Goal: Information Seeking & Learning: Compare options

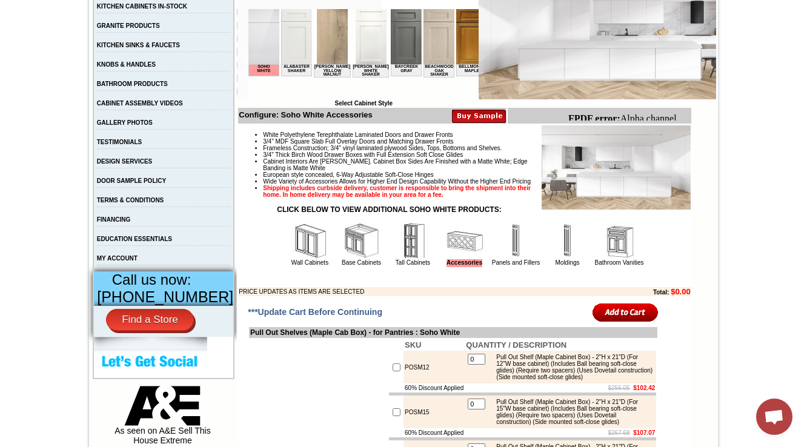
scroll to position [291, 0]
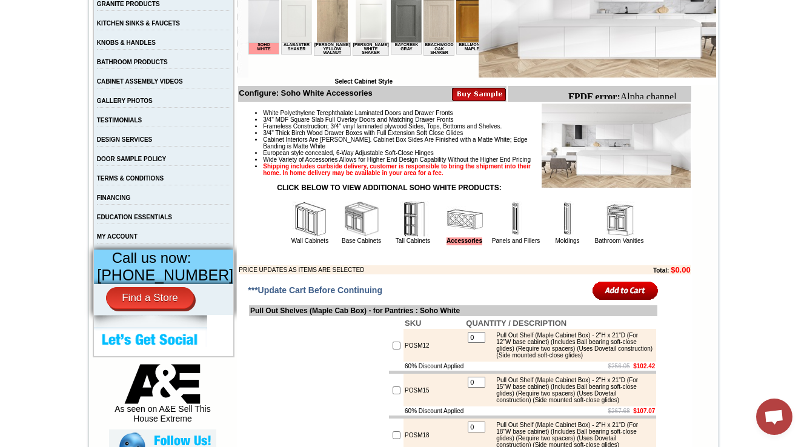
click at [396, 237] on img at bounding box center [413, 219] width 36 height 36
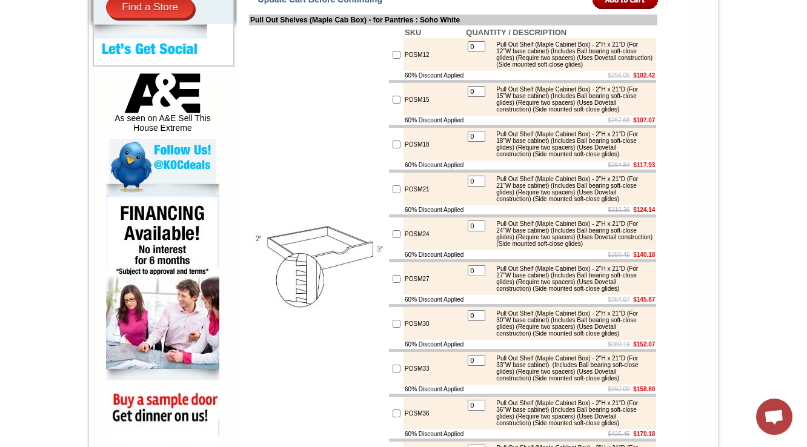
scroll to position [348, 0]
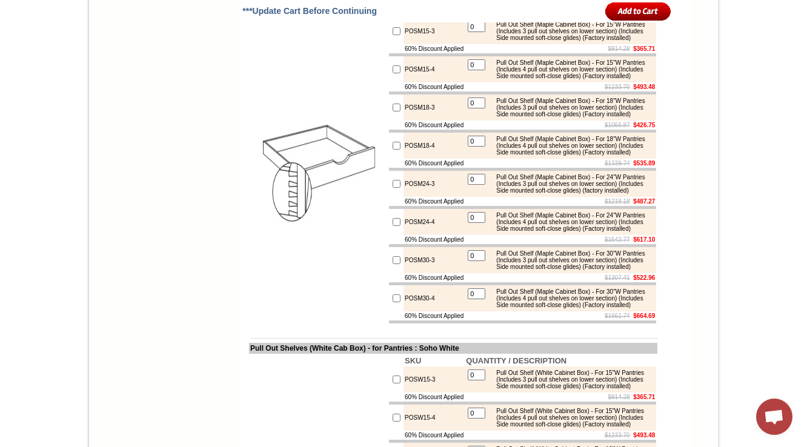
scroll to position [1309, 0]
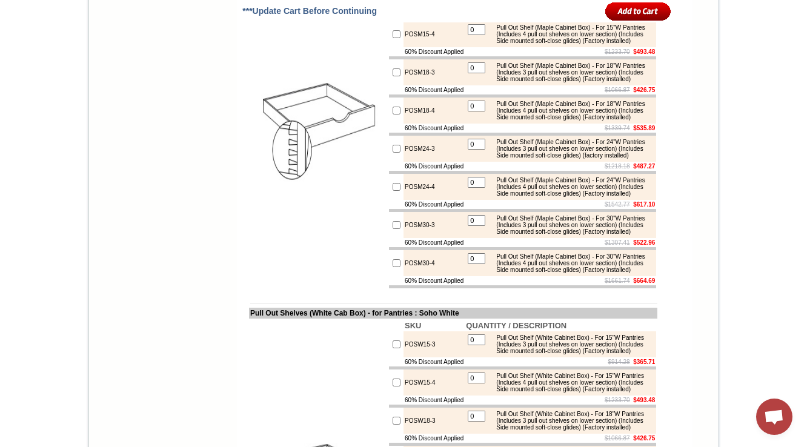
click at [523, 44] on div "Pull Out Shelf (Maple Cabinet Box) - For 15"W Pantries (Includes 4 pull out she…" at bounding box center [571, 34] width 163 height 20
drag, startPoint x: 422, startPoint y: 68, endPoint x: 388, endPoint y: 73, distance: 33.7
copy tr "POSM15-"
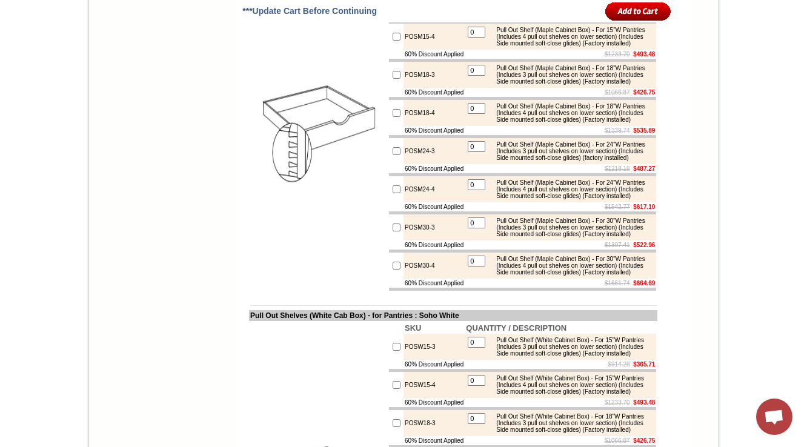
drag, startPoint x: 574, startPoint y: 92, endPoint x: 492, endPoint y: 56, distance: 89.5
copy div "Pull Out Shelf (Maple Shelf) - For 15"W Pantries (Maple box with dovetai constr…"
click at [552, 21] on td "$914.28 $365.71" at bounding box center [560, 16] width 191 height 9
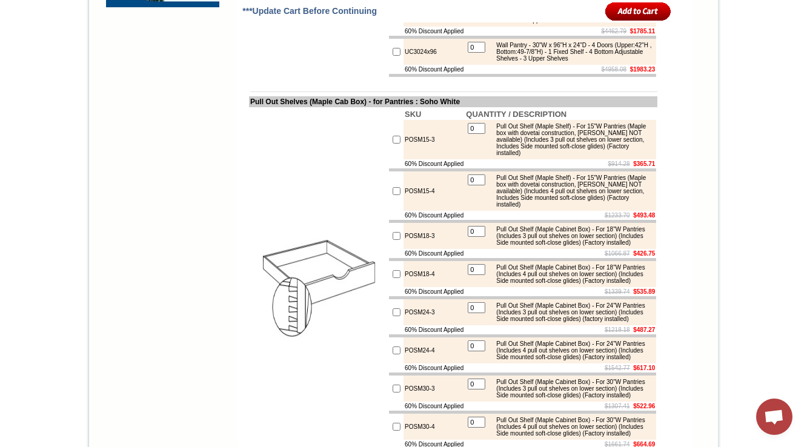
click at [569, 210] on table "0 Pull Out Shelf (Maple Shelf) - For 15"W Pantries (Maple box with dovetai cons…" at bounding box center [560, 191] width 189 height 37
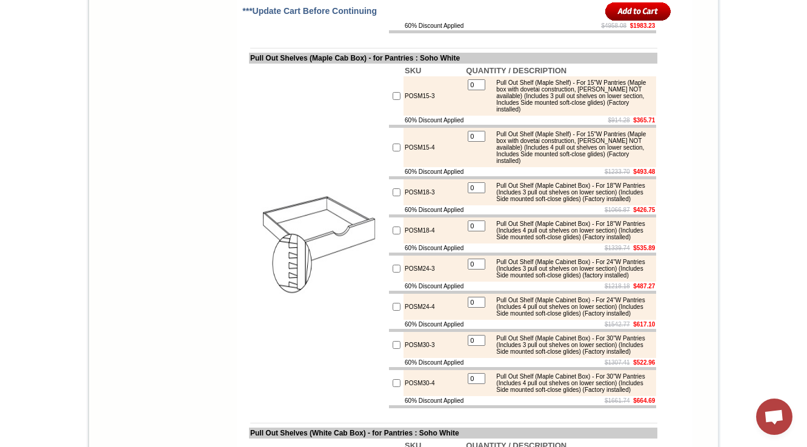
scroll to position [1207, 0]
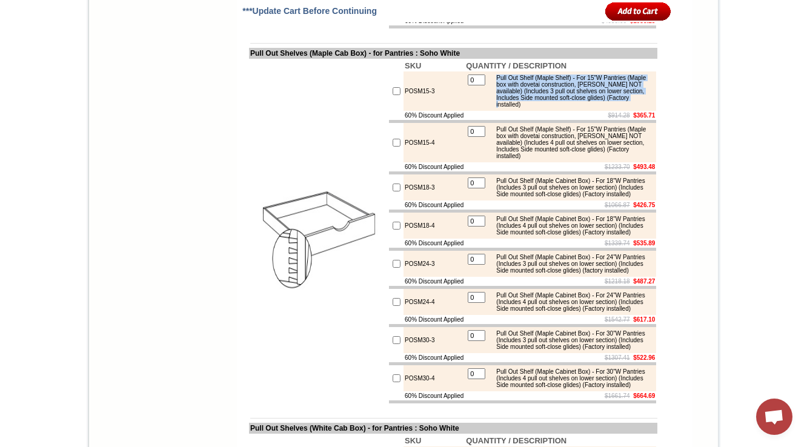
drag, startPoint x: 494, startPoint y: 159, endPoint x: 582, endPoint y: 190, distance: 92.8
click at [582, 108] on div "Pull Out Shelf (Maple Shelf) - For 15"W Pantries (Maple box with dovetai constr…" at bounding box center [571, 91] width 163 height 33
copy div "Pull Out Shelf (Maple Shelf) - For 15"W Pantries (Maple box with dovetai constr…"
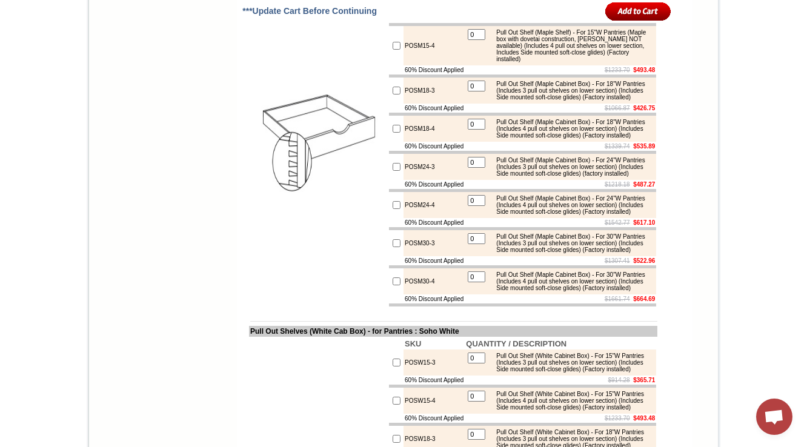
scroll to position [1352, 0]
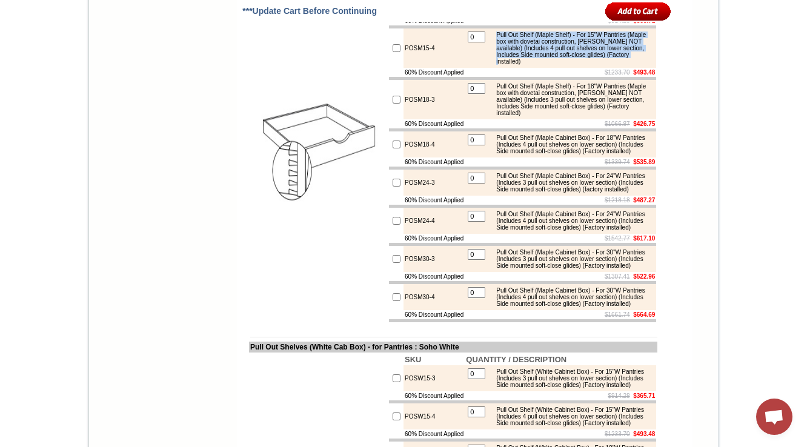
drag, startPoint x: 579, startPoint y: 153, endPoint x: 498, endPoint y: 125, distance: 85.8
click at [498, 65] on div "Pull Out Shelf (Maple Shelf) - For 15"W Pantries (Maple box with dovetai constr…" at bounding box center [571, 48] width 163 height 33
copy div "Pull Out Shelf (Maple Shelf) - For 15"W Pantries (Maple box with dovetai constr…"
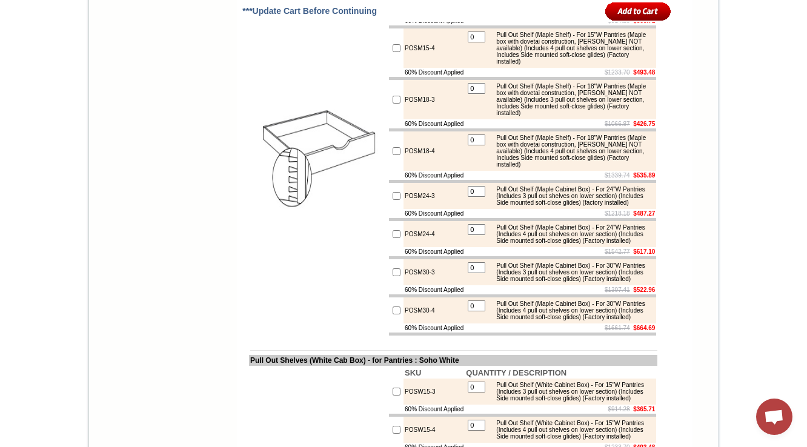
click at [568, 128] on td "$1066.87 $426.75" at bounding box center [560, 123] width 191 height 9
drag, startPoint x: 431, startPoint y: 305, endPoint x: 390, endPoint y: 305, distance: 40.6
click at [390, 209] on tr "POSM24-3 0 Pull Out Shelf (Maple Cabinet Box) - For 24"W Pantries (Includes 3 p…" at bounding box center [522, 196] width 267 height 26
copy tr "POSM24-3"
drag, startPoint x: 494, startPoint y: 236, endPoint x: 531, endPoint y: 247, distance: 38.5
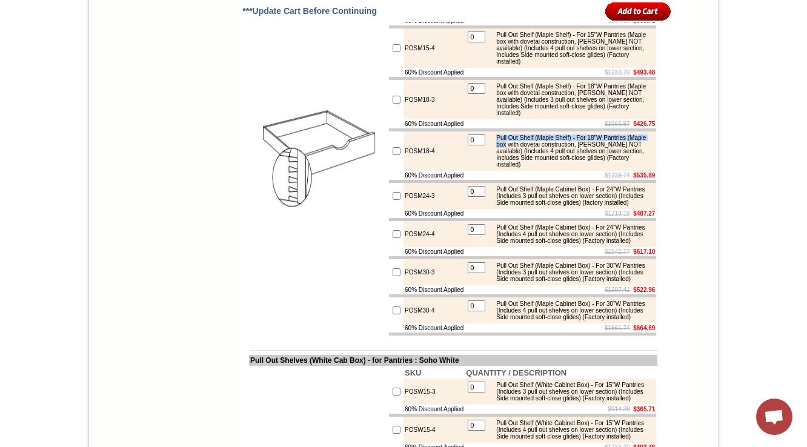
click at [531, 168] on div "Pull Out Shelf (Maple Shelf) - For 18"W Pantries (Maple box with dovetai constr…" at bounding box center [571, 150] width 163 height 33
drag, startPoint x: 526, startPoint y: 264, endPoint x: 503, endPoint y: 250, distance: 26.9
click at [525, 168] on div "Pull Out Shelf (Maple Shelf) - For 18"W Pantries (Maple box with dovetai constr…" at bounding box center [571, 150] width 163 height 33
drag, startPoint x: 523, startPoint y: 245, endPoint x: 585, endPoint y: 268, distance: 65.9
click at [585, 168] on div "Pull Out Shelf (Maple Shelf) - For 18"W Pantries (Maple box with dovetai constr…" at bounding box center [571, 150] width 163 height 33
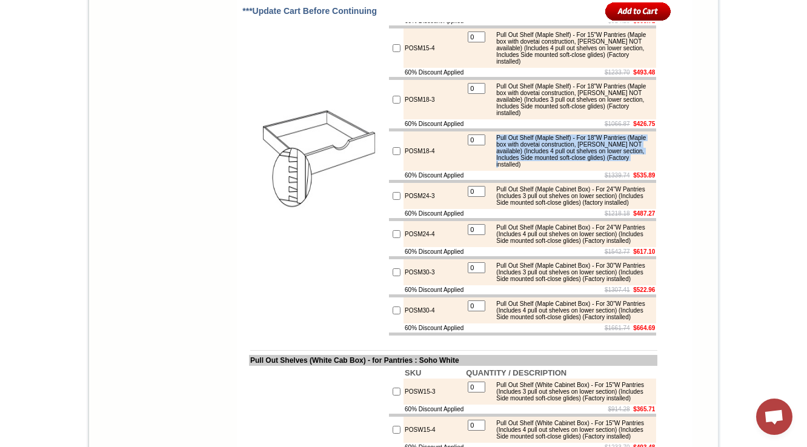
copy div "Pull Out Shelf (Maple Shelf) - For 18"W Pantries (Maple box with dovetai constr…"
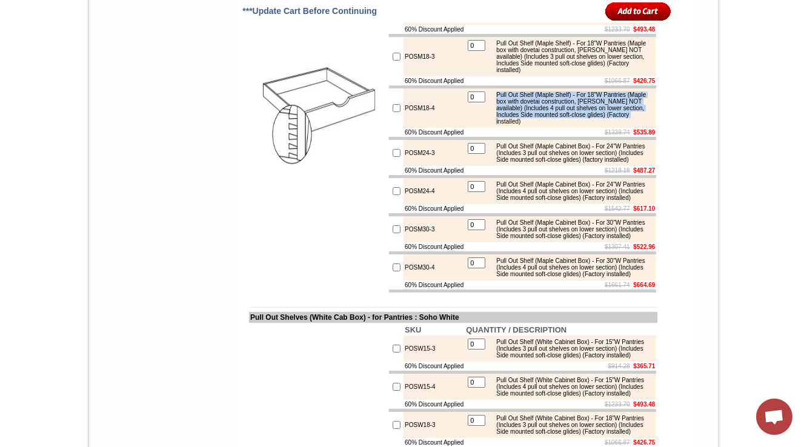
scroll to position [1350, 0]
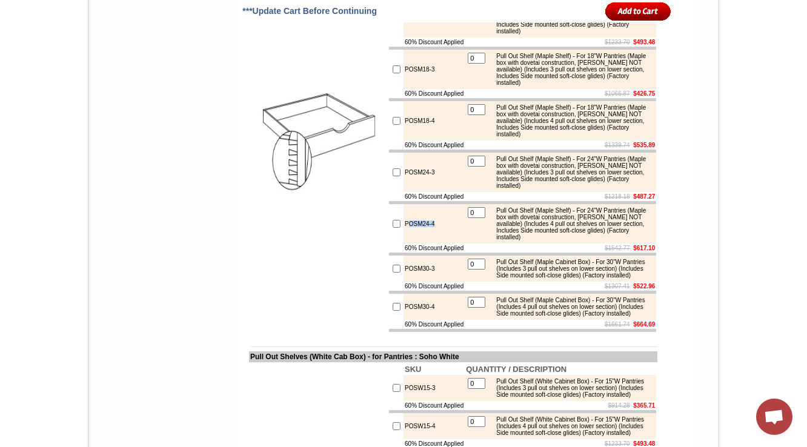
drag, startPoint x: 427, startPoint y: 339, endPoint x: 395, endPoint y: 340, distance: 32.1
click at [403, 244] on td "POSM24-4" at bounding box center [433, 223] width 61 height 39
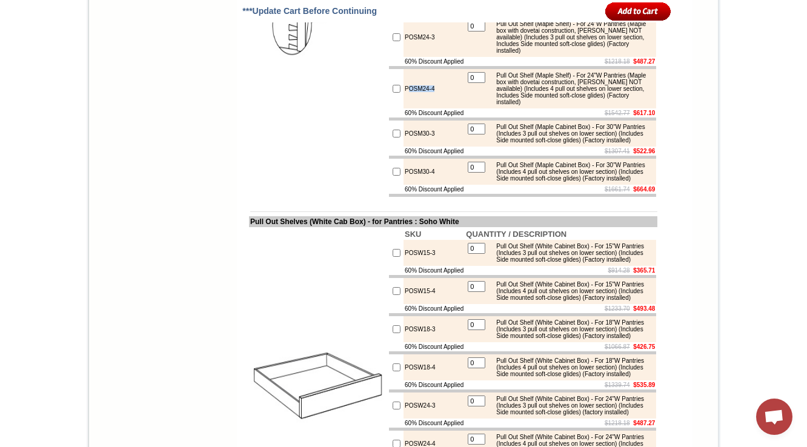
scroll to position [1477, 0]
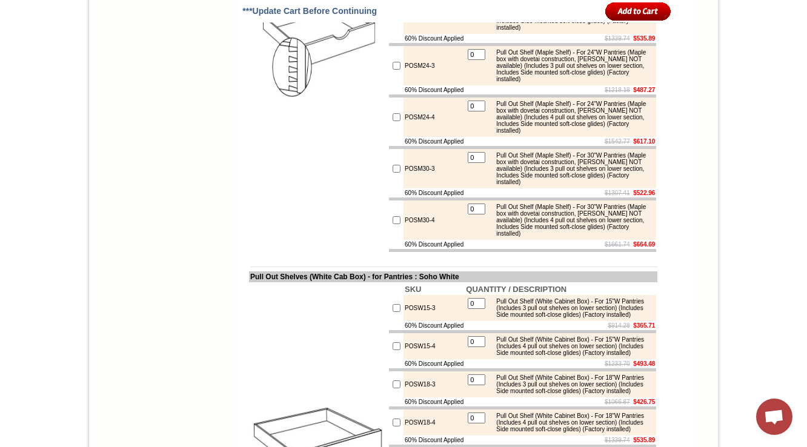
scroll to position [1428, 0]
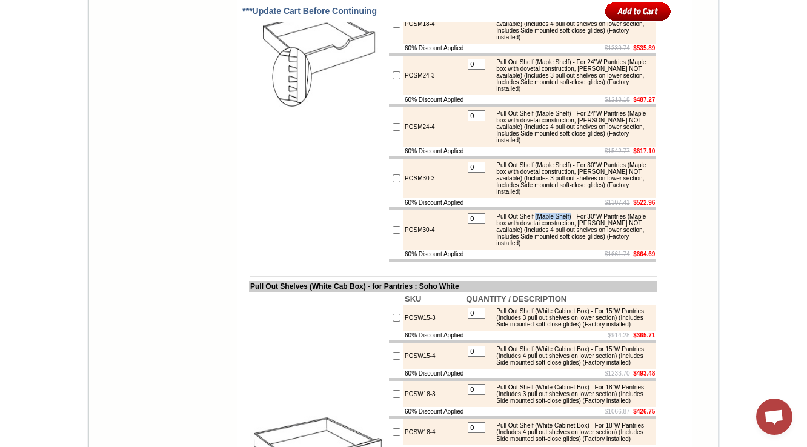
drag, startPoint x: 539, startPoint y: 341, endPoint x: 580, endPoint y: 337, distance: 41.4
click at [580, 247] on td "Pull Out Shelf (Maple Shelf) - For 30"W Pantries (Maple box with dovetai constr…" at bounding box center [571, 230] width 164 height 35
copy div "(Maple Shelf)"
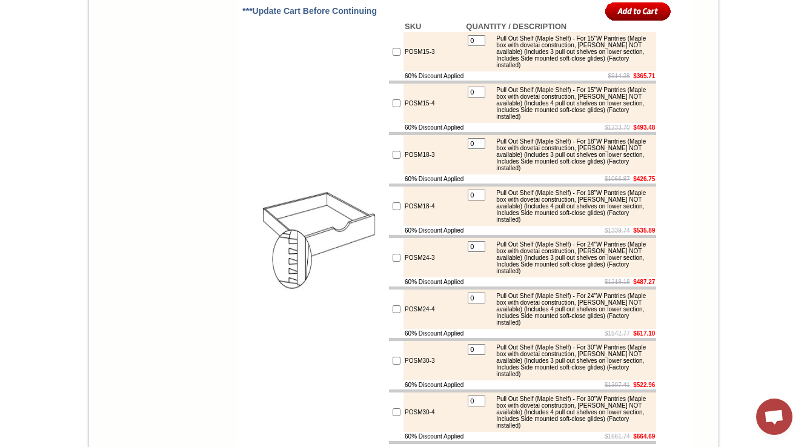
scroll to position [1240, 0]
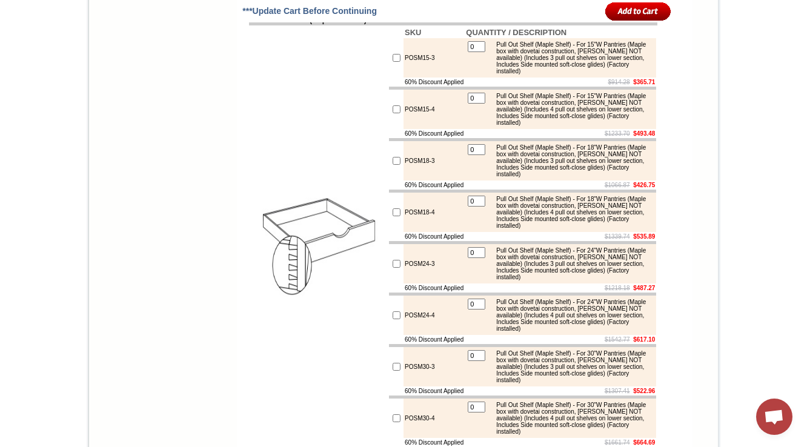
click at [413, 129] on td "POSM15-4" at bounding box center [433, 109] width 61 height 39
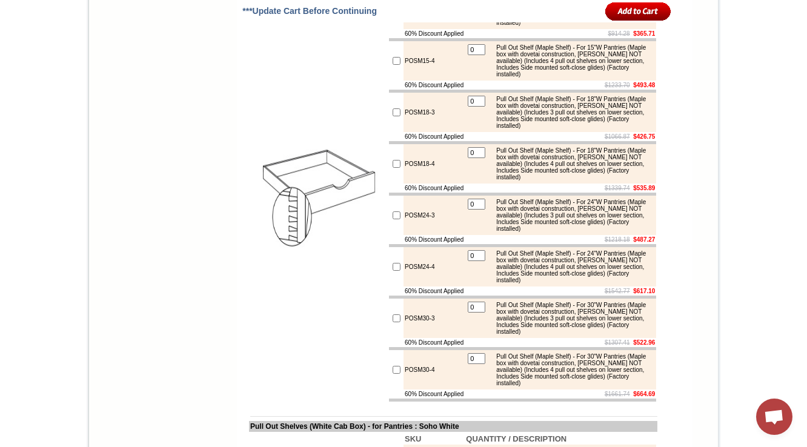
click at [340, 210] on td at bounding box center [318, 190] width 139 height 426
click at [313, 258] on img at bounding box center [318, 190] width 136 height 136
click at [321, 247] on img at bounding box center [318, 190] width 136 height 136
click at [305, 258] on img at bounding box center [318, 190] width 136 height 136
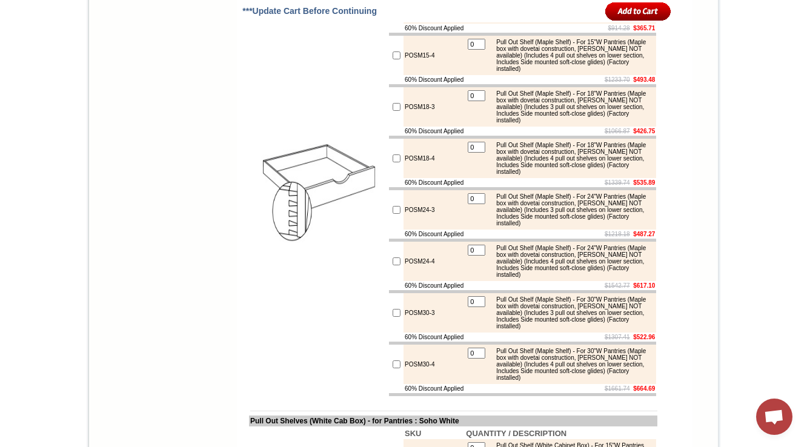
scroll to position [1238, 0]
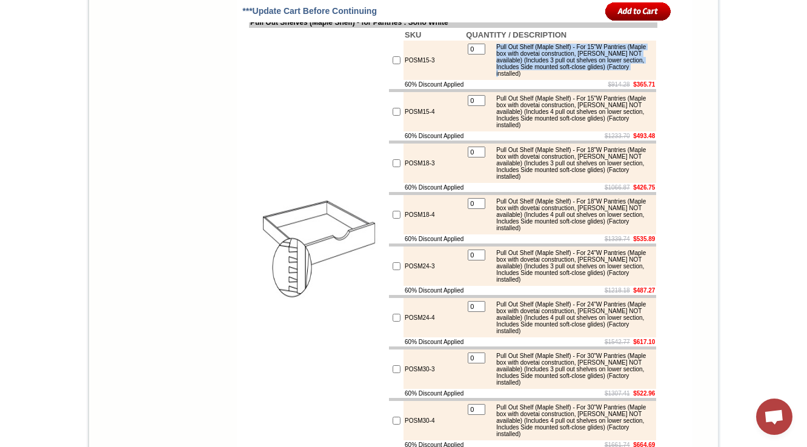
drag, startPoint x: 496, startPoint y: 129, endPoint x: 582, endPoint y: 156, distance: 90.2
click at [582, 77] on div "Pull Out Shelf (Maple Shelf) - For 15"W Pantries (Maple box with dovetai constr…" at bounding box center [571, 60] width 163 height 33
drag, startPoint x: 493, startPoint y: 127, endPoint x: 599, endPoint y: 160, distance: 110.6
click at [599, 77] on div "Pull Out Shelf (Maple Shelf) - For 15"W Pantries (Maple box with dovetai constr…" at bounding box center [571, 60] width 163 height 33
copy div "Pull Out Shelf (Maple Shelf) - For 15"W Pantries (Maple box with dovetai constr…"
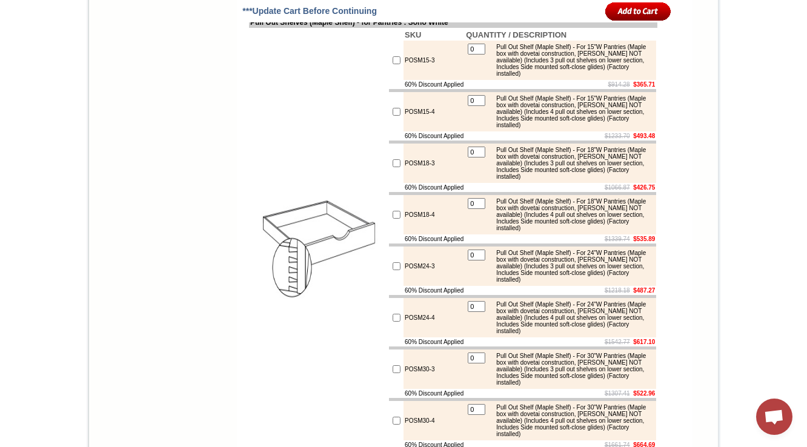
click at [758, 41] on body "[PHONE_NUMBER] Contact Us Find a Store Send Us a Design View Cart Shipping* Una…" at bounding box center [403, 402] width 807 height 3280
click at [750, 78] on body "[PHONE_NUMBER] Contact Us Find a Store Send Us a Design View Cart Shipping* Una…" at bounding box center [403, 402] width 807 height 3280
click at [404, 80] on td "POSM15-3" at bounding box center [433, 60] width 61 height 39
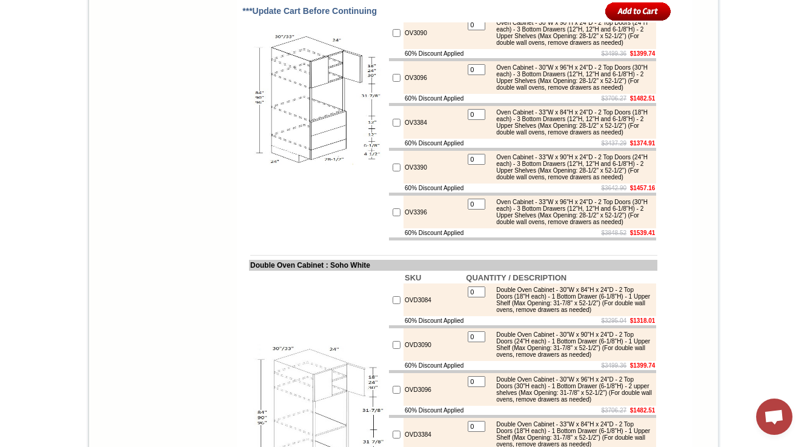
scroll to position [1868, 0]
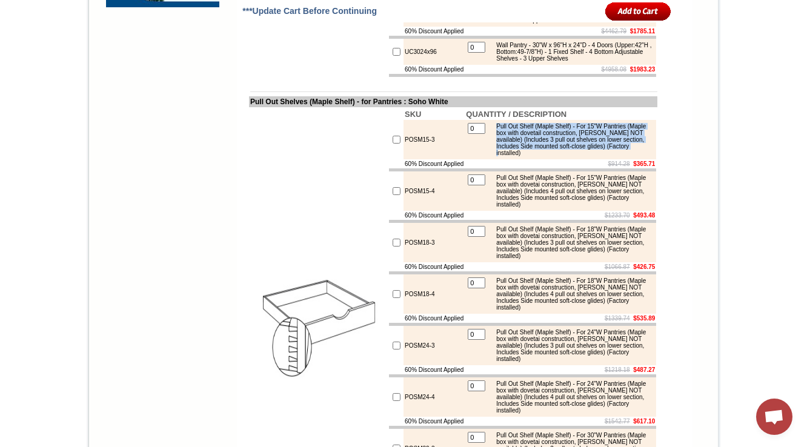
scroll to position [768, 0]
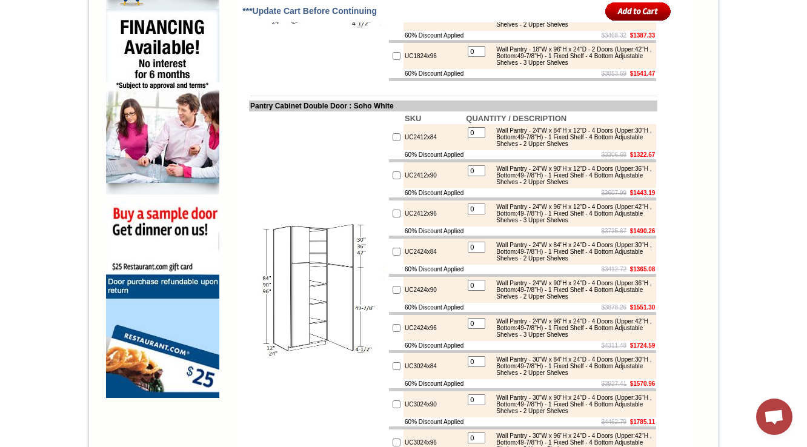
click at [586, 185] on div "Wall Pantry - 24"W x 90"H x 12"D - 4 Doors (Upper:36"H , Bottom:49-7/8"H) - 1 F…" at bounding box center [571, 175] width 163 height 20
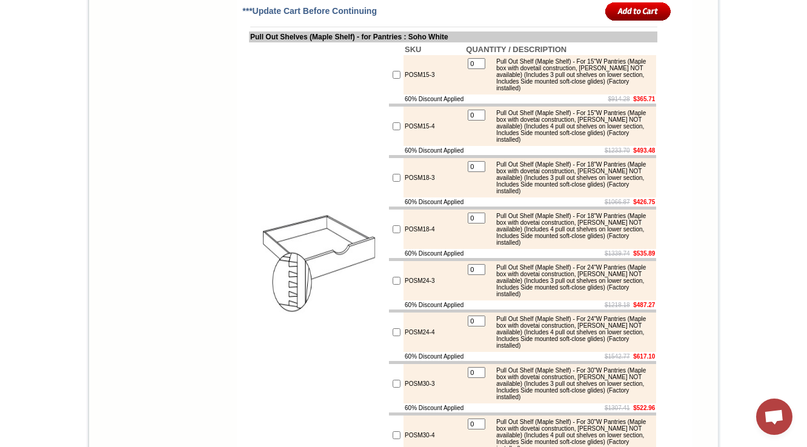
scroll to position [1240, 0]
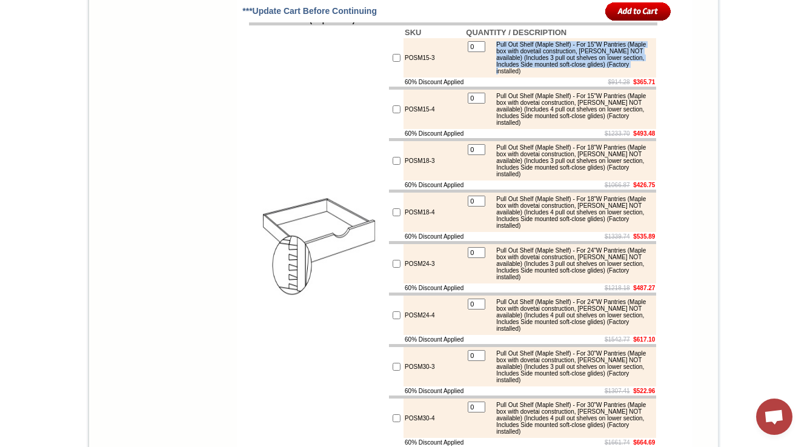
drag, startPoint x: 579, startPoint y: 158, endPoint x: 496, endPoint y: 128, distance: 88.1
click at [496, 75] on div "Pull Out Shelf (Maple Shelf) - For 15"W Pantries (Maple box with dovetail const…" at bounding box center [571, 57] width 163 height 33
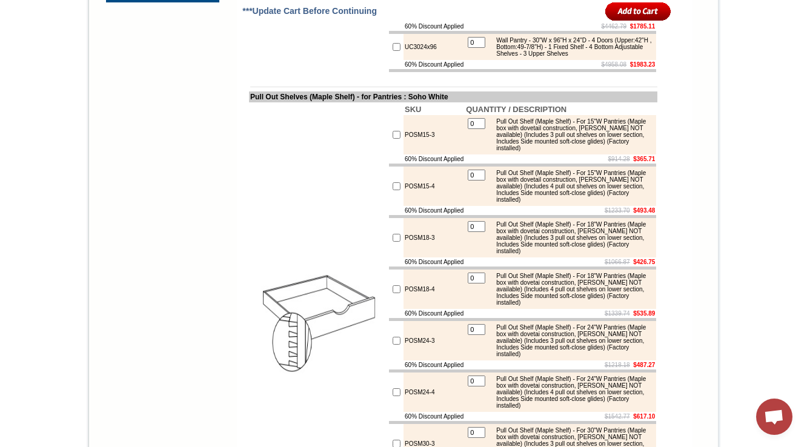
scroll to position [1180, 0]
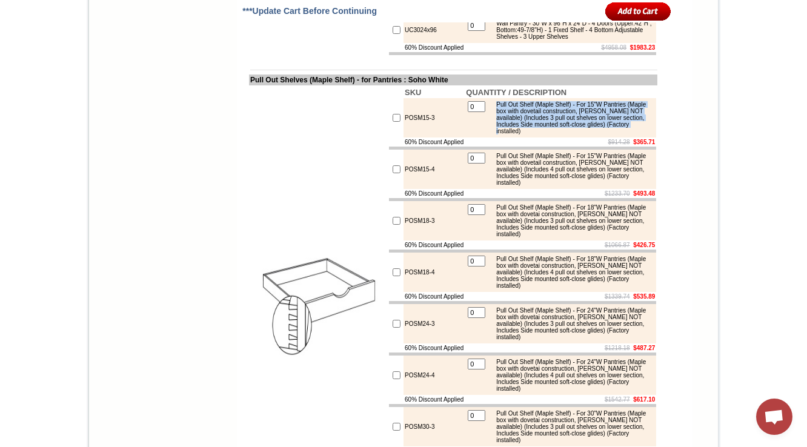
drag, startPoint x: 576, startPoint y: 218, endPoint x: 491, endPoint y: 184, distance: 90.8
click at [491, 134] on div "Pull Out Shelf (Maple Shelf) - For 15"W Pantries (Maple box with dovetail const…" at bounding box center [571, 117] width 163 height 33
copy div "Pull Out Shelf (Maple Shelf) - For 15"W Pantries (Maple box with dovetail const…"
click at [572, 186] on div "Pull Out Shelf (Maple Shelf) - For 15"W Pantries (Maple box with dovetail const…" at bounding box center [571, 169] width 163 height 33
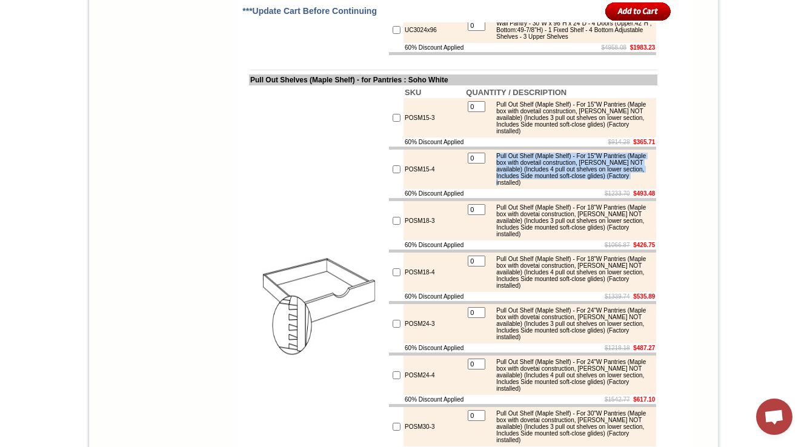
drag, startPoint x: 575, startPoint y: 276, endPoint x: 493, endPoint y: 244, distance: 88.6
click at [493, 186] on div "Pull Out Shelf (Maple Shelf) - For 15"W Pantries (Maple box with dovetail const…" at bounding box center [571, 169] width 163 height 33
copy div "Pull Out Shelf (Maple Shelf) - For 15"W Pantries (Maple box with dovetail const…"
click at [711, 79] on td "Select Cabinet Style" at bounding box center [476, 388] width 480 height 2672
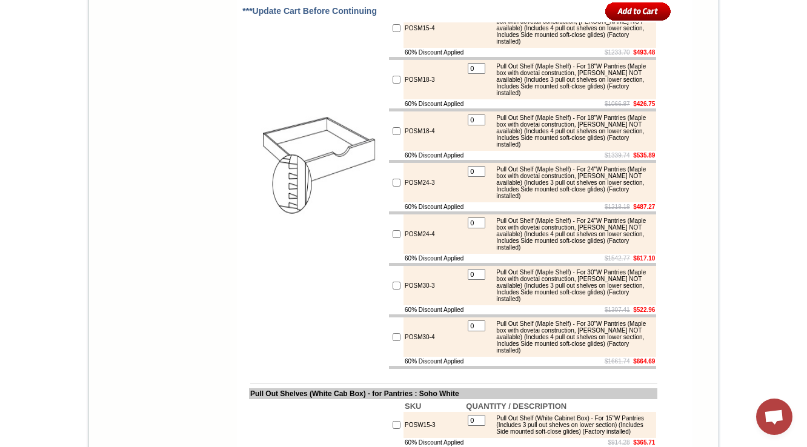
scroll to position [1326, 0]
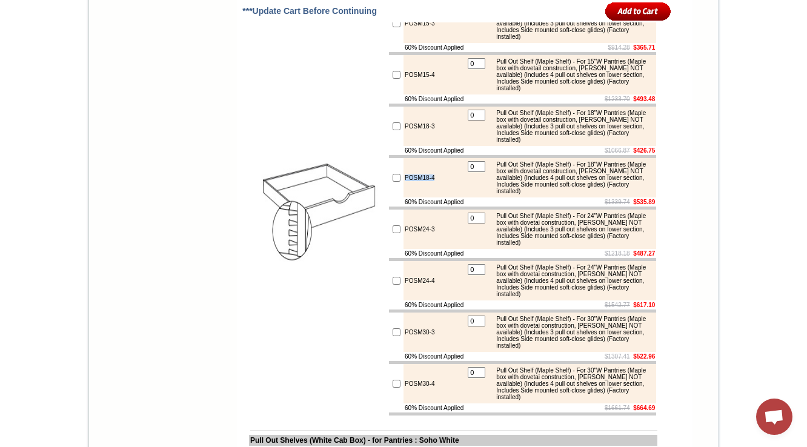
click at [763, 153] on body "1-888-620-7953 Contact Us Find a Store Send Us a Design View Cart Shipping* Una…" at bounding box center [403, 365] width 807 height 3280
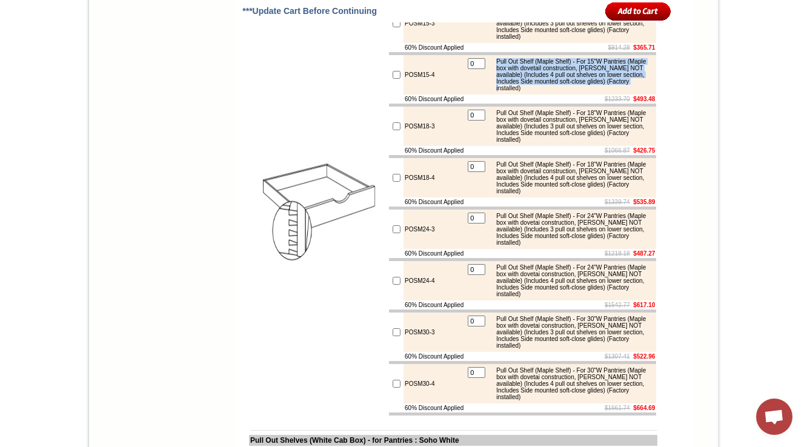
drag, startPoint x: 497, startPoint y: 148, endPoint x: 585, endPoint y: 177, distance: 91.8
click at [585, 91] on div "Pull Out Shelf (Maple Shelf) - For 15"W Pantries (Maple box with dovetail const…" at bounding box center [571, 74] width 163 height 33
copy div "Pull Out Shelf (Maple Shelf) - For 15"W Pantries (Maple box with dovetail const…"
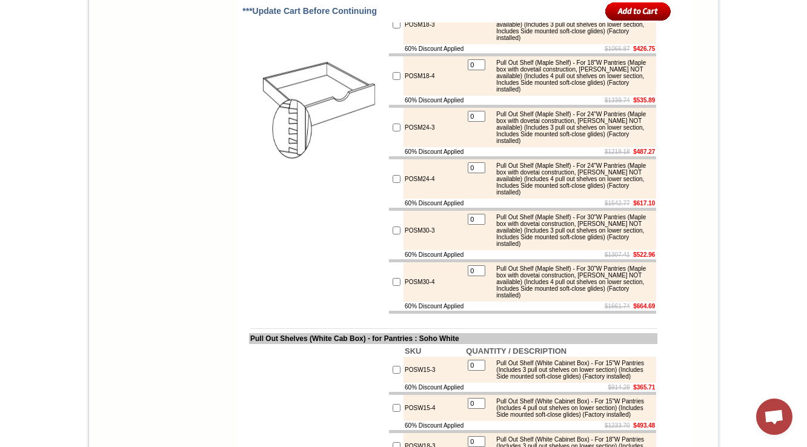
scroll to position [1321, 0]
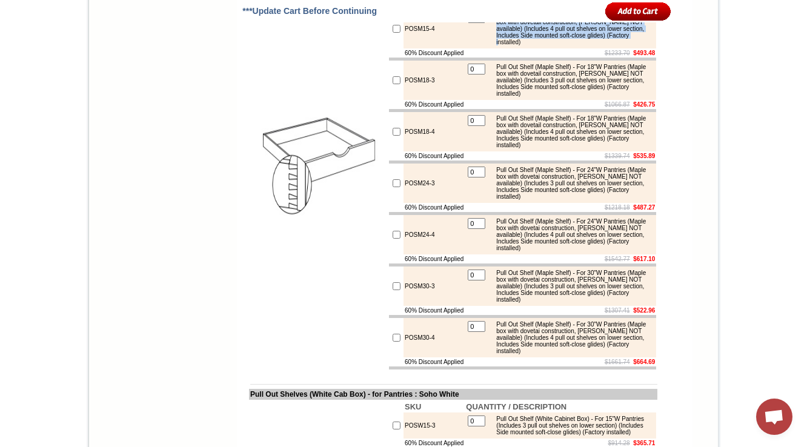
click at [752, 51] on body "1-888-620-7953 Contact Us Find a Store Send Us a Design View Cart Shipping* Una…" at bounding box center [403, 319] width 807 height 3280
click at [480, 98] on td "0" at bounding box center [476, 80] width 19 height 35
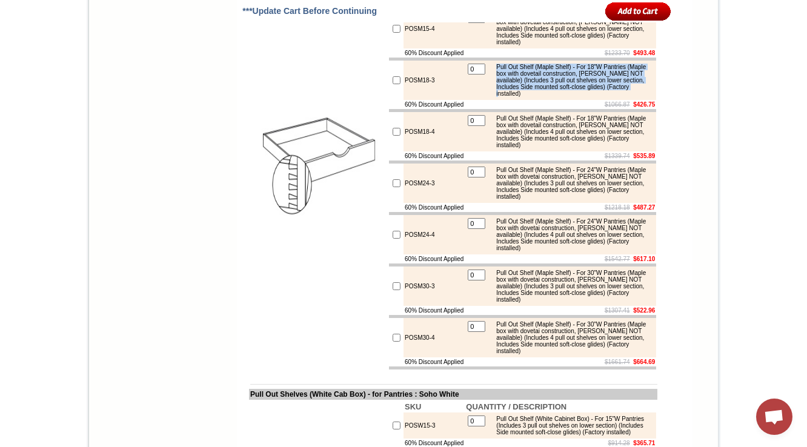
drag, startPoint x: 497, startPoint y: 162, endPoint x: 582, endPoint y: 191, distance: 89.9
click at [582, 97] on div "Pull Out Shelf (Maple Shelf) - For 18"W Pantries (Maple box with dovetail const…" at bounding box center [571, 80] width 163 height 33
copy div "Pull Out Shelf (Maple Shelf) - For 18"W Pantries (Maple box with dovetail const…"
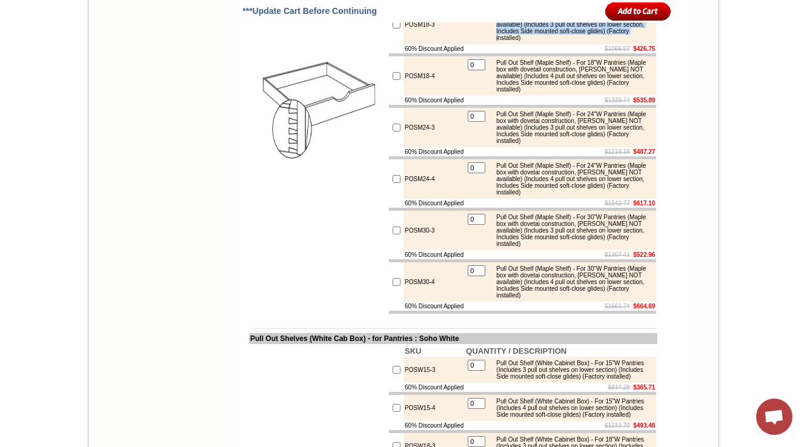
scroll to position [1553, 0]
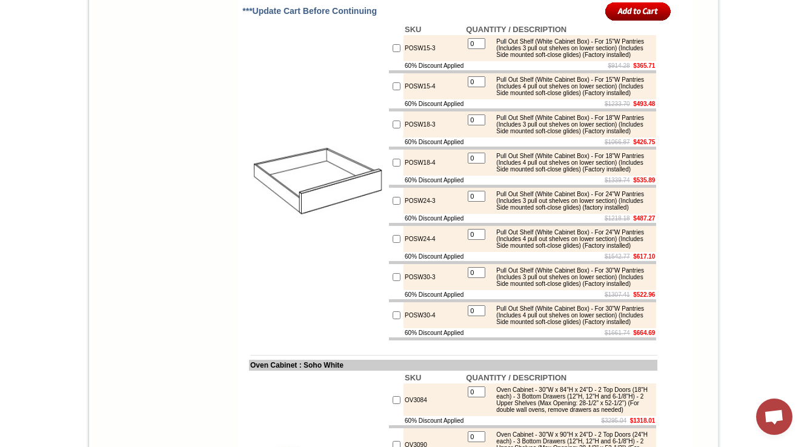
scroll to position [1747, 0]
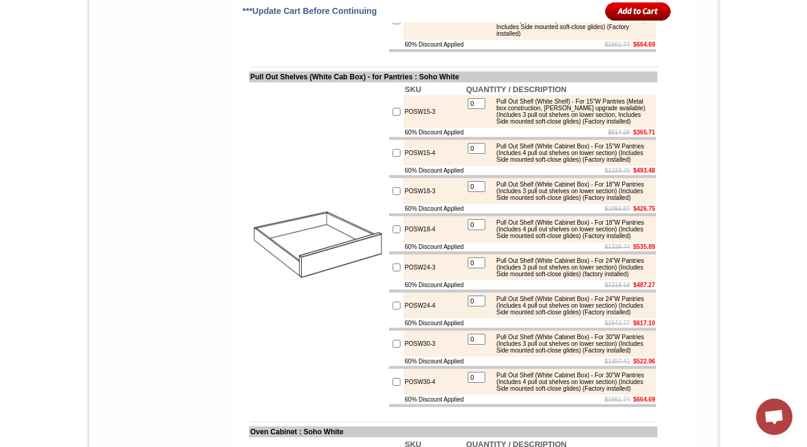
scroll to position [1650, 0]
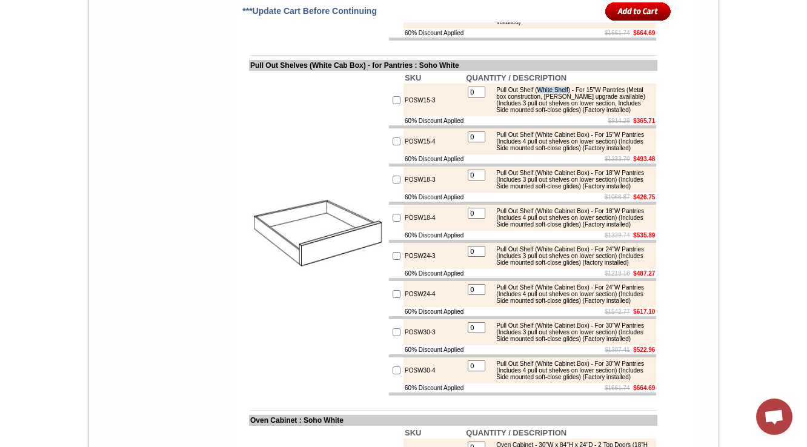
drag, startPoint x: 577, startPoint y: 221, endPoint x: 543, endPoint y: 223, distance: 34.6
click at [543, 113] on div "Pull Out Shelf (White Shelf) - For 15"W Pantries (Metal box construction, BLUM …" at bounding box center [571, 100] width 163 height 27
copy div "White Shelf"
drag, startPoint x: 531, startPoint y: 252, endPoint x: 493, endPoint y: 222, distance: 48.3
click at [493, 113] on div "Pull Out Shelf (White Shelf) - For 15"W Pantries (Metal box construction, BLUM …" at bounding box center [571, 100] width 163 height 27
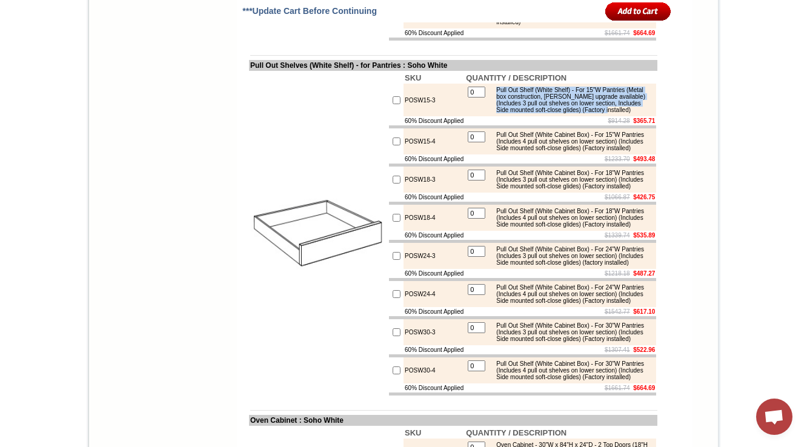
copy div "Pull Out Shelf (White Shelf) - For 15"W Pantries (Metal box construction, BLUM …"
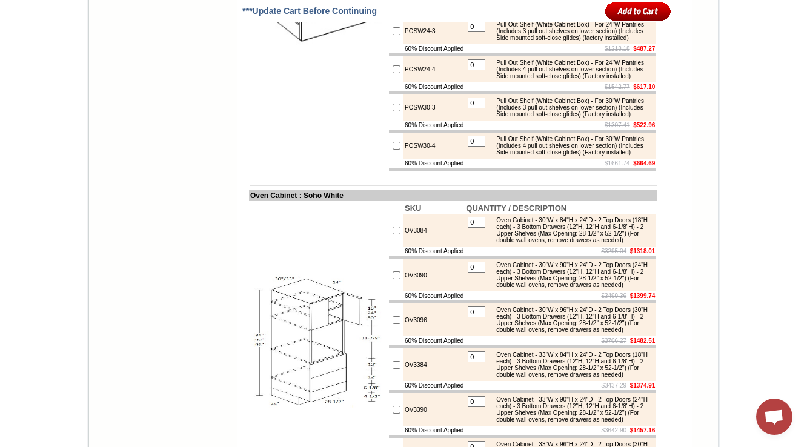
scroll to position [1892, 0]
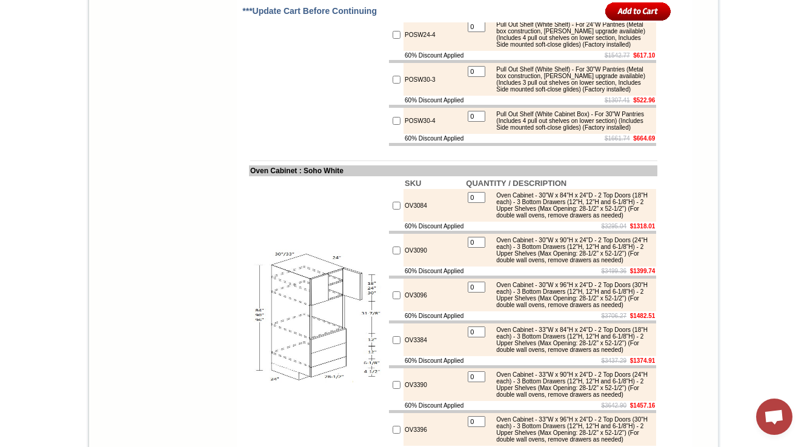
scroll to position [1989, 0]
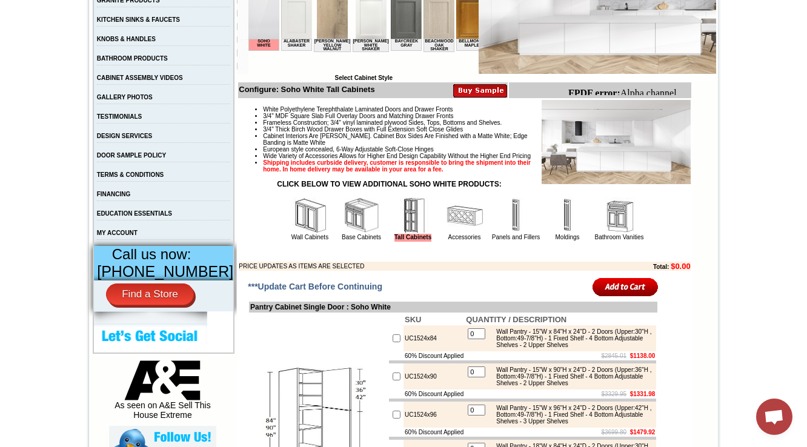
scroll to position [339, 0]
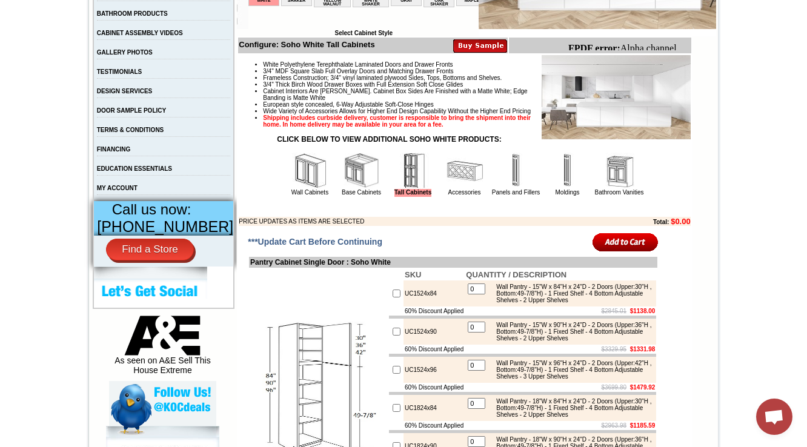
click at [447, 189] on img at bounding box center [464, 171] width 36 height 36
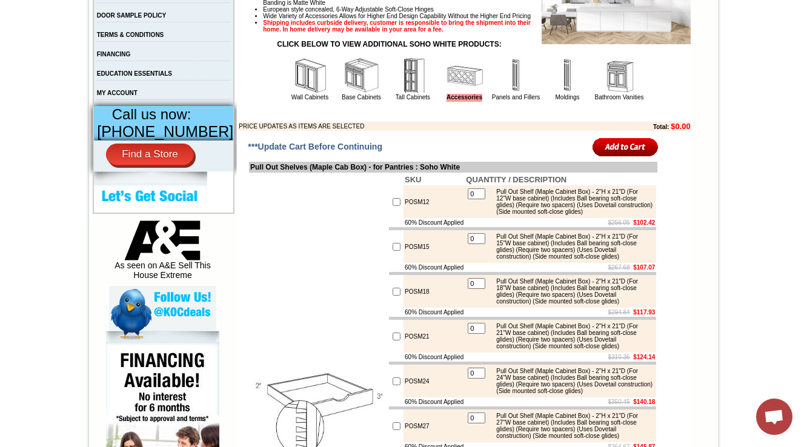
scroll to position [485, 0]
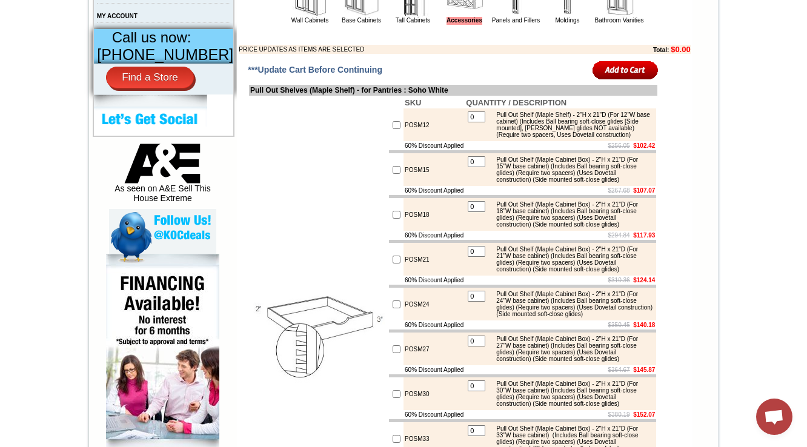
scroll to position [485, 0]
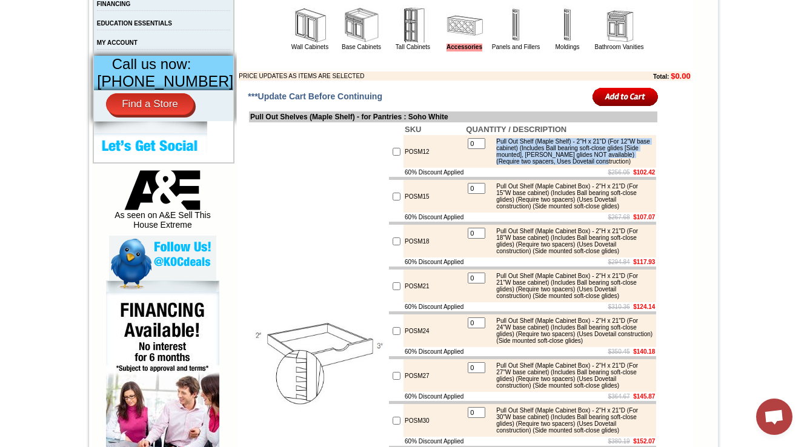
drag, startPoint x: 545, startPoint y: 194, endPoint x: 495, endPoint y: 165, distance: 58.1
click at [495, 165] on div "Pull Out Shelf (Maple Shelf) - 2"H x 21"D (For 12"W base cabinet) (Includes Bal…" at bounding box center [571, 151] width 163 height 27
copy div "Pull Out Shelf (Maple Shelf) - 2"H x 21"D (For 12"W base cabinet) (Includes Bal…"
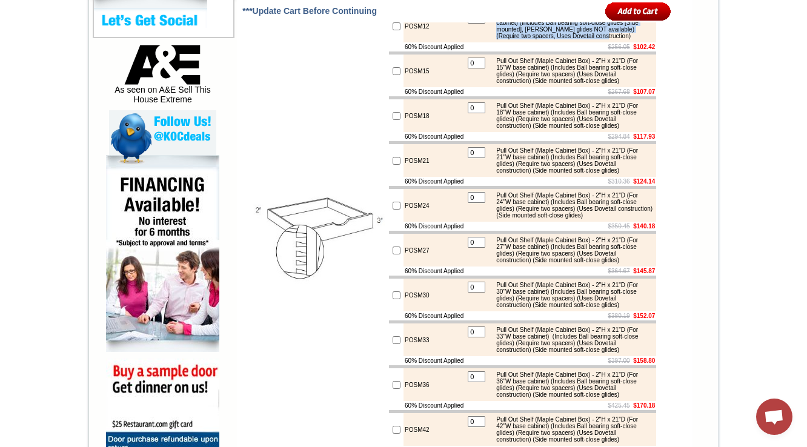
scroll to position [630, 0]
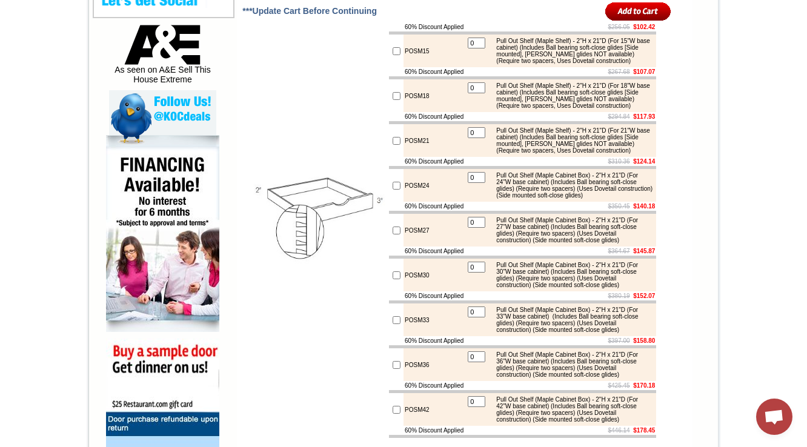
scroll to position [679, 0]
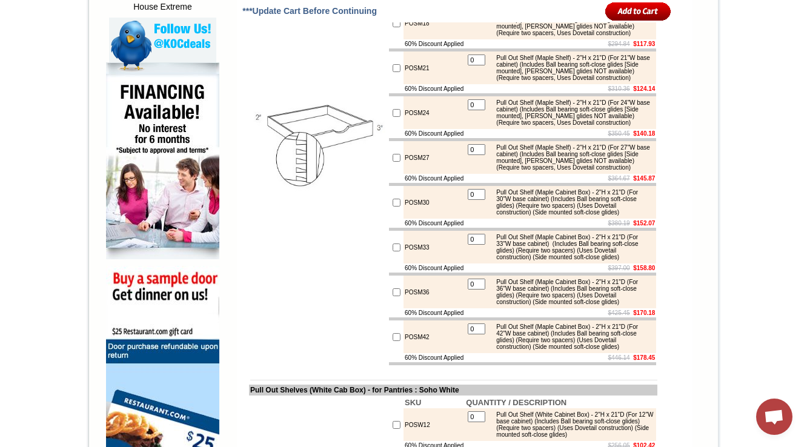
scroll to position [727, 0]
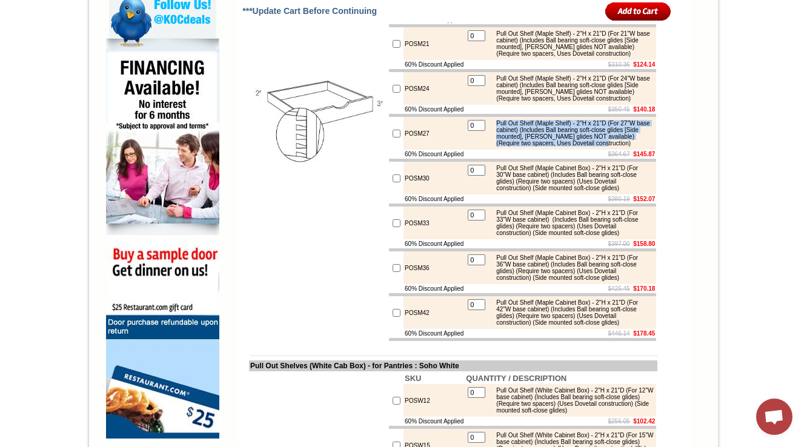
drag, startPoint x: 540, startPoint y: 237, endPoint x: 495, endPoint y: 209, distance: 53.6
click at [495, 147] on div "Pull Out Shelf (Maple Shelf) - 2"H x 21"D (For 27"W base cabinet) (Includes Bal…" at bounding box center [571, 133] width 163 height 27
copy div "Pull Out Shelf (Maple Shelf) - 2"H x 21"D (For 27"W base cabinet) (Includes Bal…"
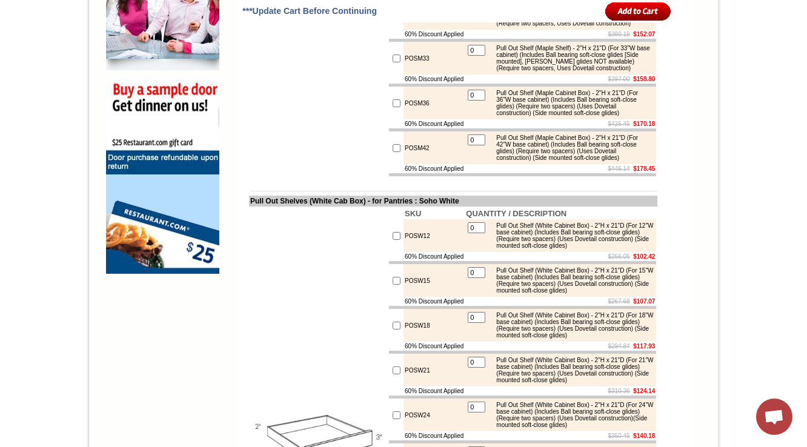
scroll to position [921, 0]
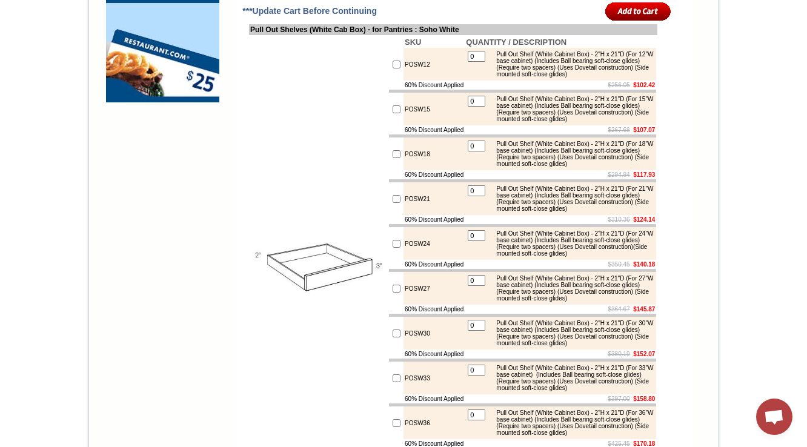
scroll to position [1066, 0]
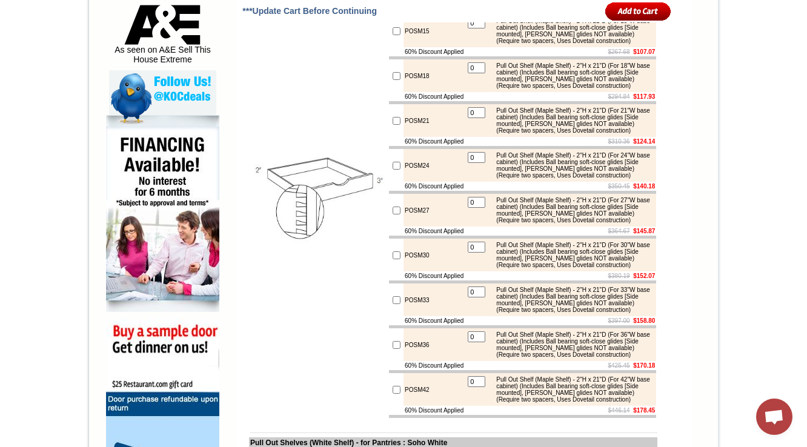
scroll to position [630, 0]
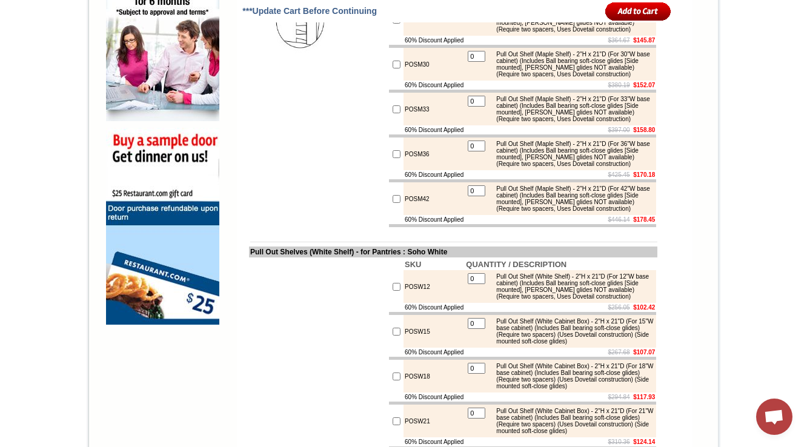
scroll to position [1132, 0]
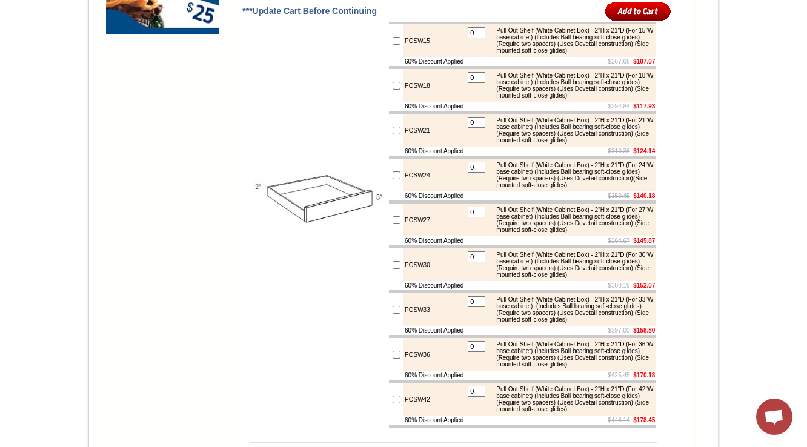
drag, startPoint x: 540, startPoint y: 165, endPoint x: 494, endPoint y: 134, distance: 55.4
copy div "Pull Out Shelf (White Shelf) - 2"H x 21"D (For 12"W base cabinet) (Includes Bal…"
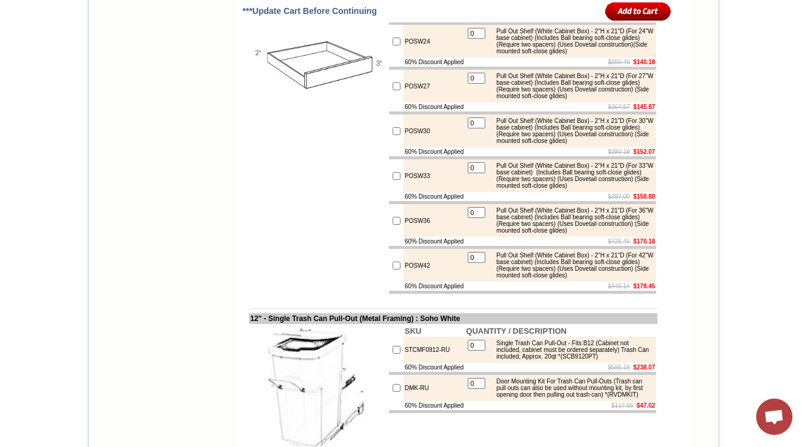
scroll to position [1277, 0]
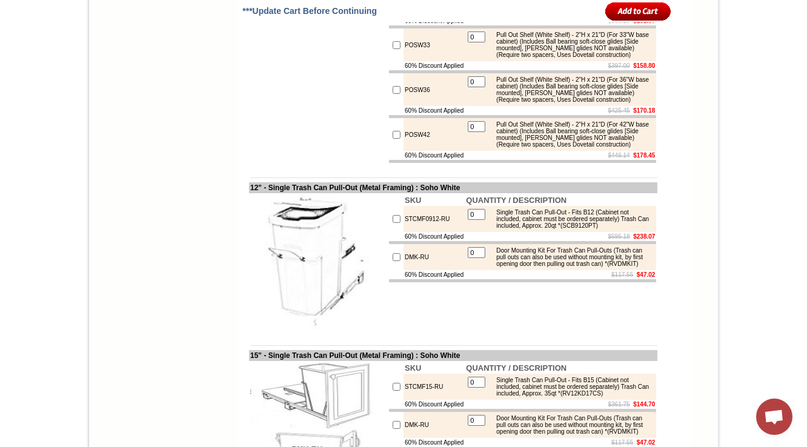
scroll to position [1374, 0]
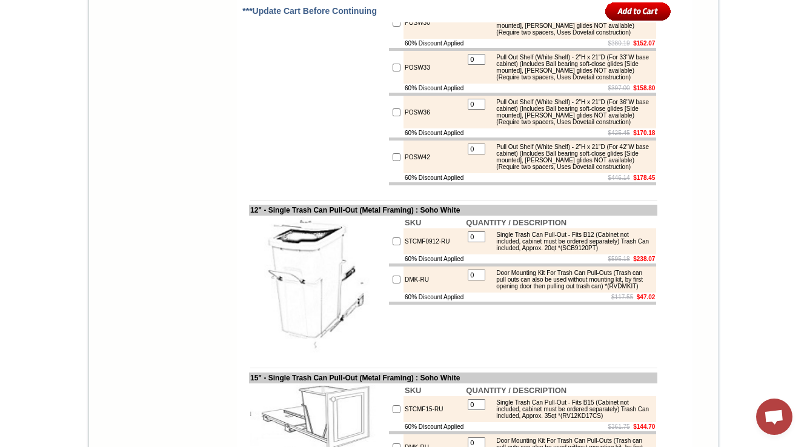
drag, startPoint x: 755, startPoint y: 50, endPoint x: 710, endPoint y: 61, distance: 46.9
click at [754, 50] on body "1-888-621-0085 Contact Us Find a Store Send Us a Design View Cart Shipping* Una…" at bounding box center [403, 301] width 807 height 3350
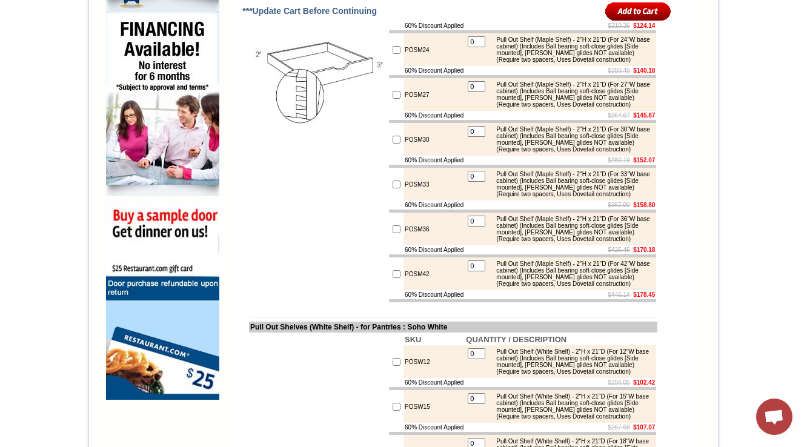
scroll to position [744, 0]
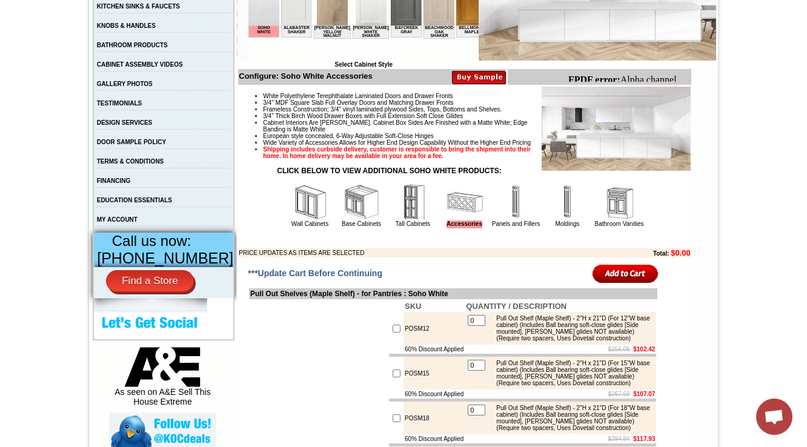
scroll to position [356, 0]
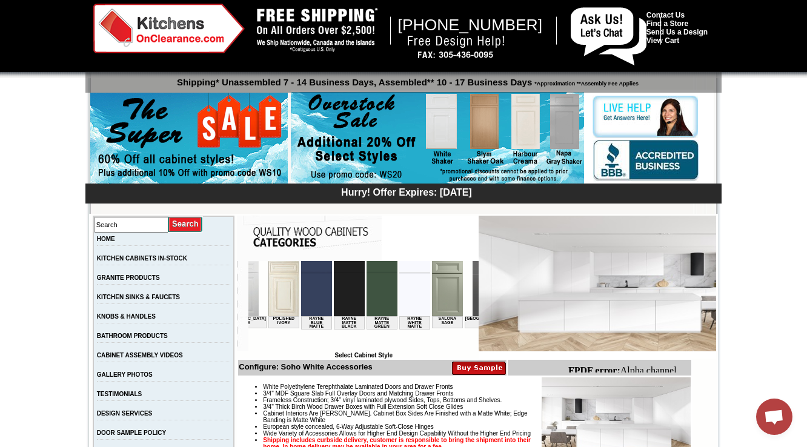
scroll to position [356, 0]
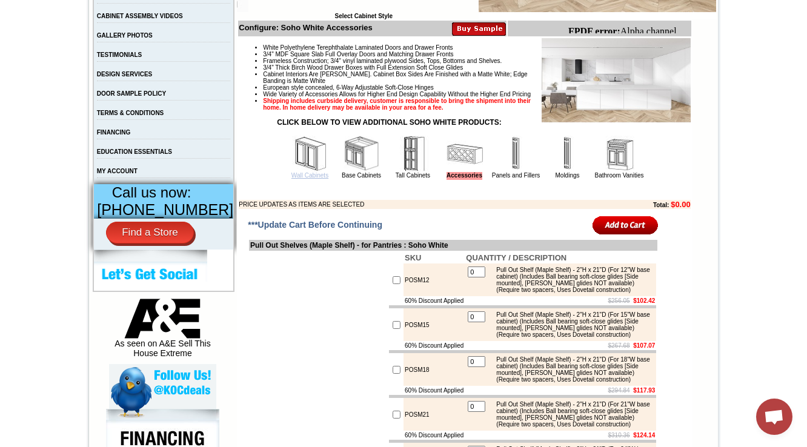
click at [305, 179] on link "Wall Cabinets" at bounding box center [309, 175] width 37 height 7
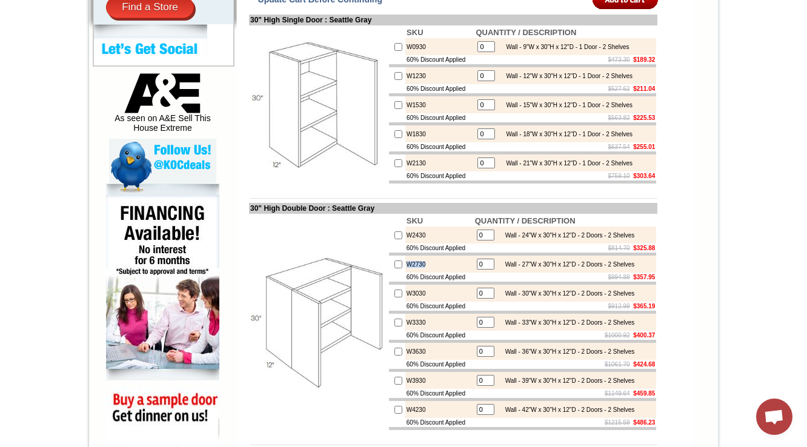
drag, startPoint x: 420, startPoint y: 294, endPoint x: 393, endPoint y: 298, distance: 27.6
click at [405, 273] on td "W2730" at bounding box center [439, 264] width 68 height 17
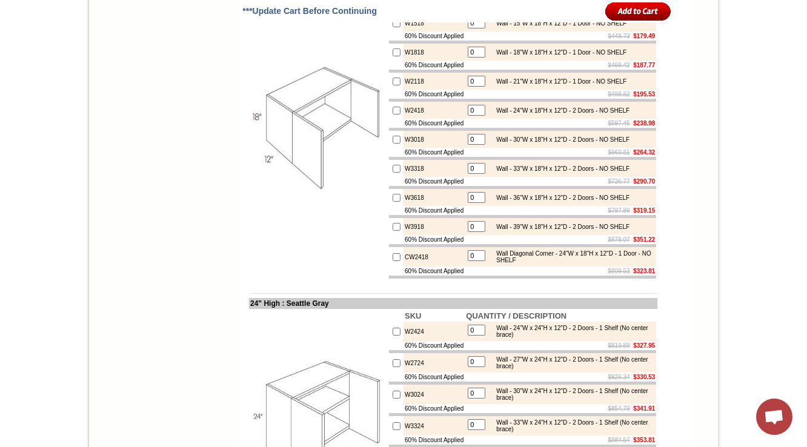
scroll to position [2326, 0]
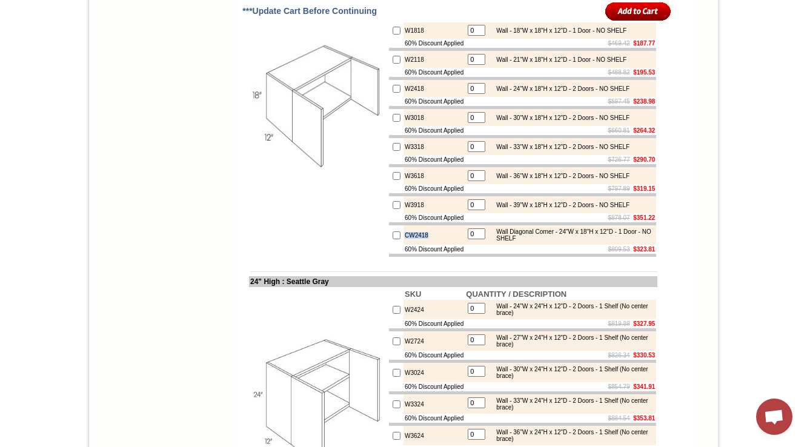
drag, startPoint x: 431, startPoint y: 327, endPoint x: 388, endPoint y: 328, distance: 43.0
click at [403, 245] on td "CW2418" at bounding box center [433, 234] width 61 height 19
copy td "CW2418"
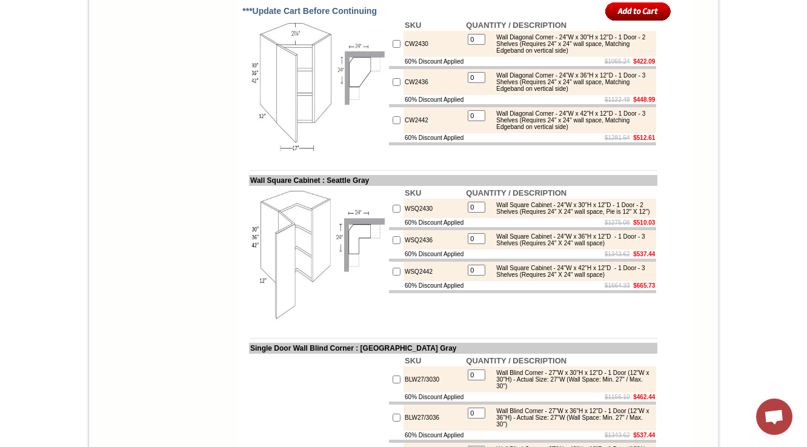
scroll to position [4040, 0]
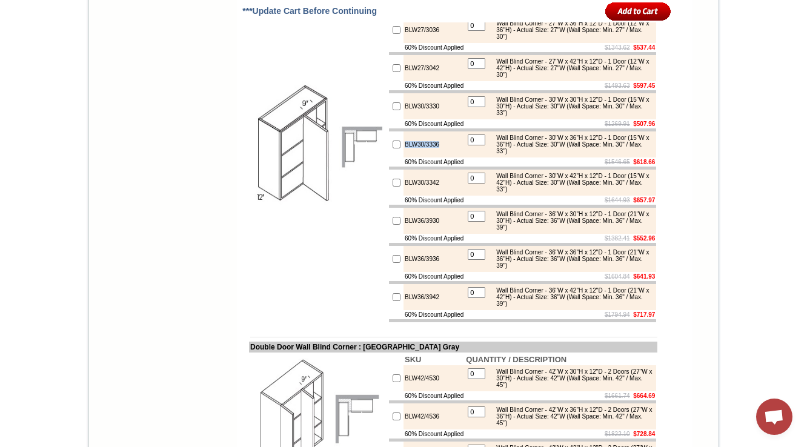
drag, startPoint x: 436, startPoint y: 345, endPoint x: 394, endPoint y: 346, distance: 42.4
click at [403, 158] on td "BLW30/3336" at bounding box center [433, 144] width 61 height 26
drag, startPoint x: 439, startPoint y: 168, endPoint x: 391, endPoint y: 175, distance: 48.4
copy td "BLW27/3030"
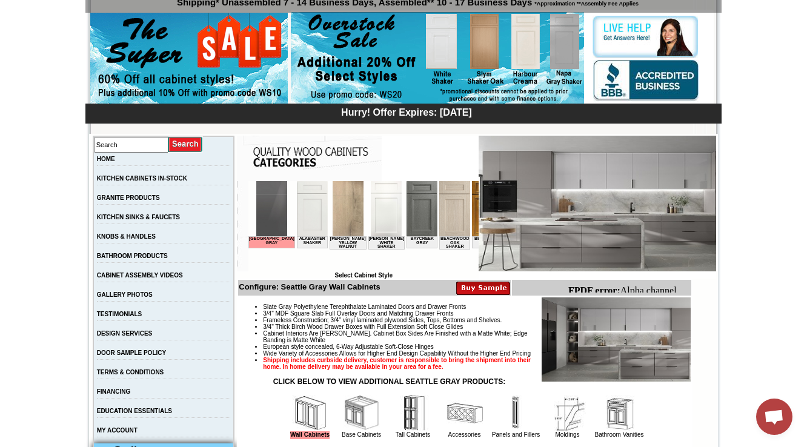
scroll to position [388, 0]
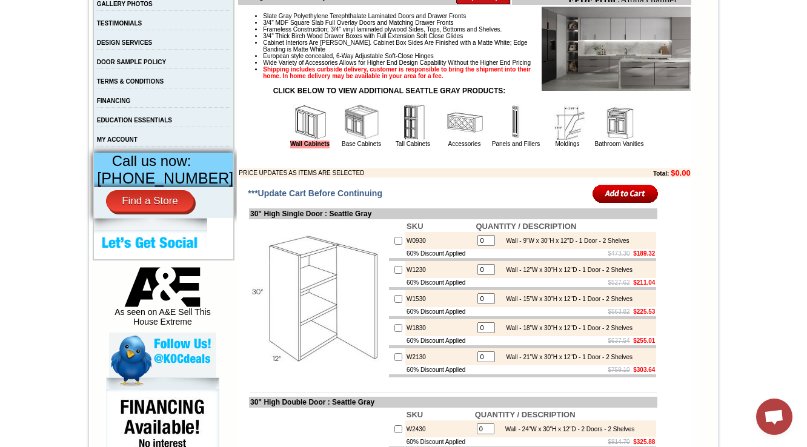
click at [343, 141] on img at bounding box center [361, 122] width 36 height 36
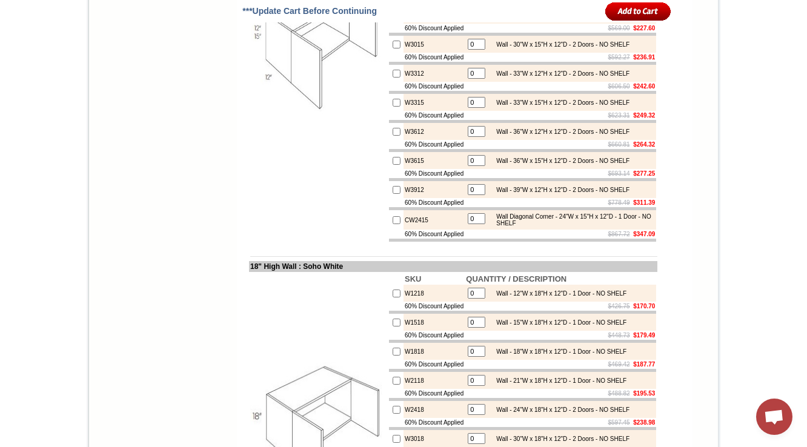
scroll to position [2008, 0]
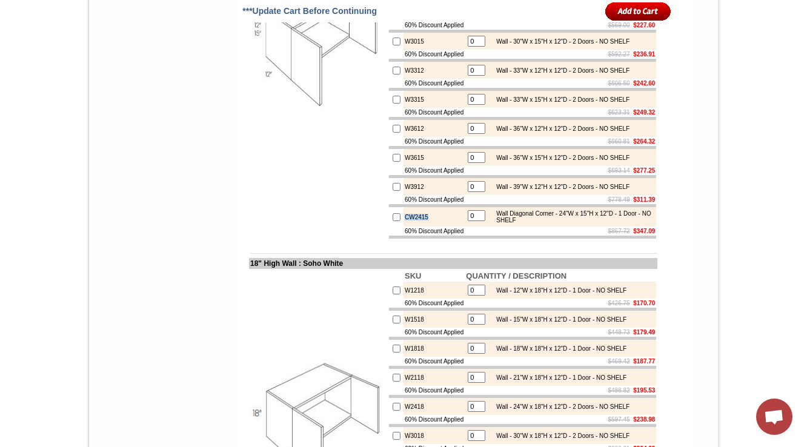
drag, startPoint x: 424, startPoint y: 296, endPoint x: 389, endPoint y: 296, distance: 35.1
click at [389, 227] on tr "CW2415 0 Wall Diagonal Corner - 24"W x 15"H x 12"D - 1 Door - NO SHELF" at bounding box center [522, 216] width 267 height 19
click at [413, 269] on td "18" High Wall : Soho White" at bounding box center [453, 263] width 408 height 11
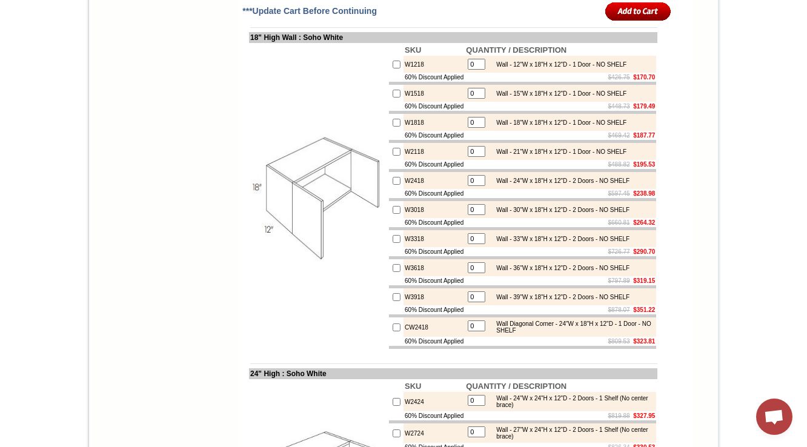
scroll to position [2299, 0]
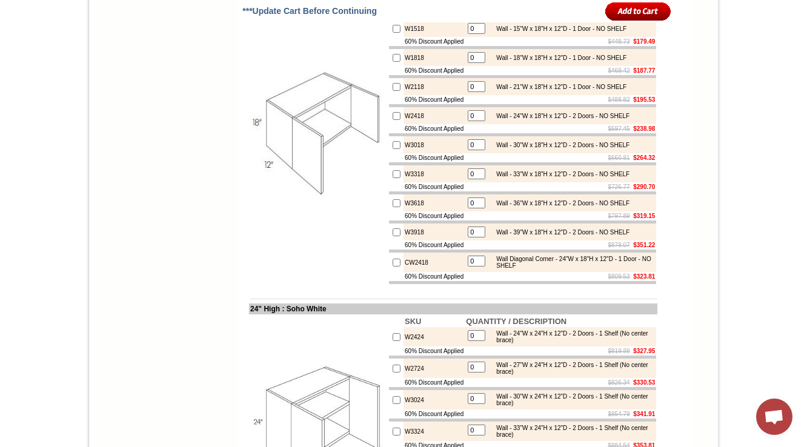
click at [340, 191] on img at bounding box center [318, 132] width 136 height 136
drag, startPoint x: 419, startPoint y: 234, endPoint x: 393, endPoint y: 234, distance: 26.0
click at [403, 153] on td "W3018" at bounding box center [433, 144] width 61 height 17
copy td "W3018"
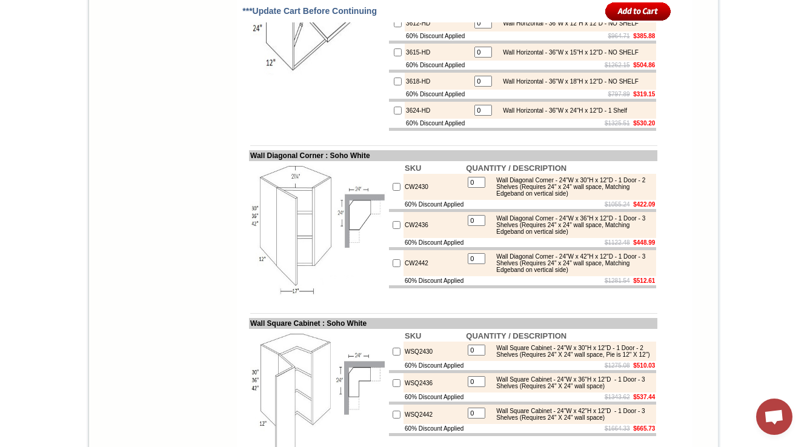
scroll to position [3511, 0]
drag, startPoint x: 427, startPoint y: 365, endPoint x: 390, endPoint y: 368, distance: 37.1
click at [403, 199] on td "CW2430" at bounding box center [433, 186] width 61 height 26
copy td "CW2430"
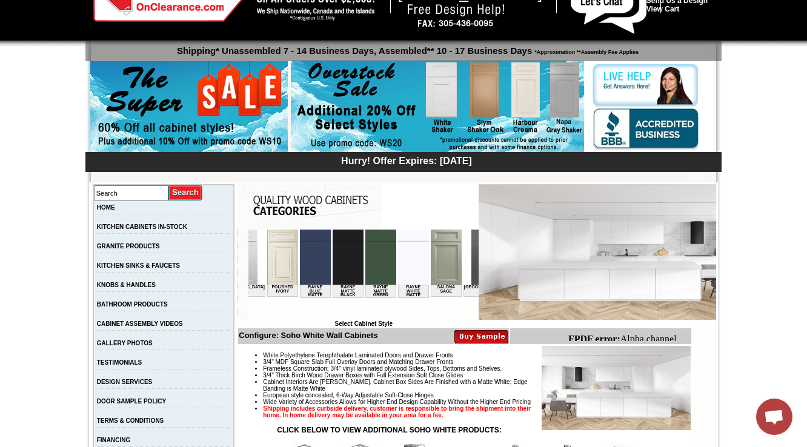
scroll to position [339, 0]
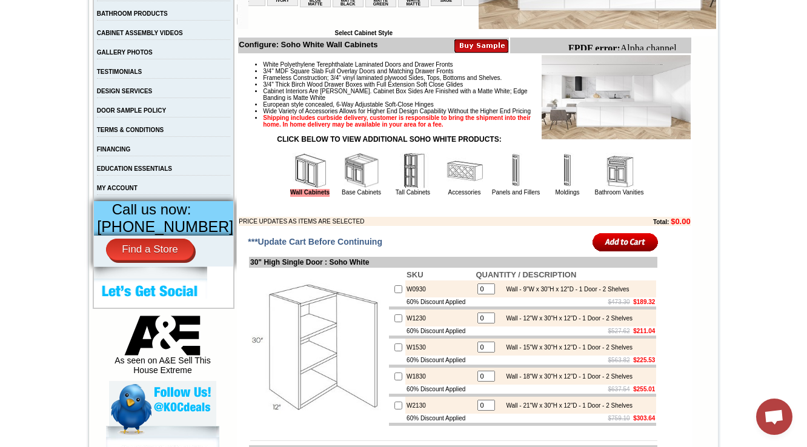
click at [344, 189] on img at bounding box center [361, 171] width 36 height 36
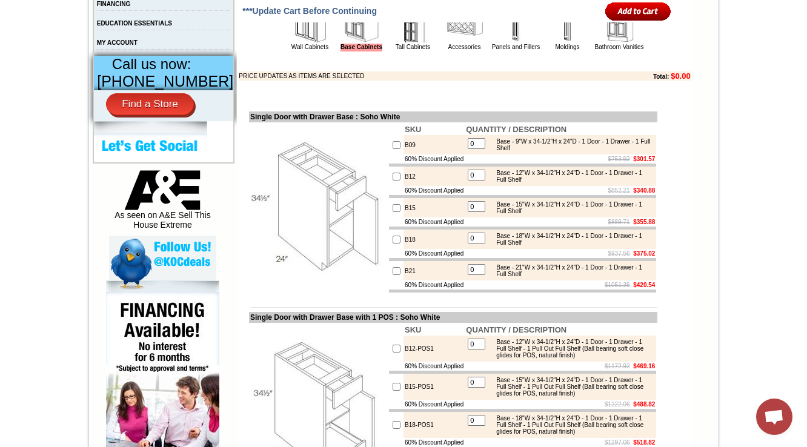
scroll to position [824, 0]
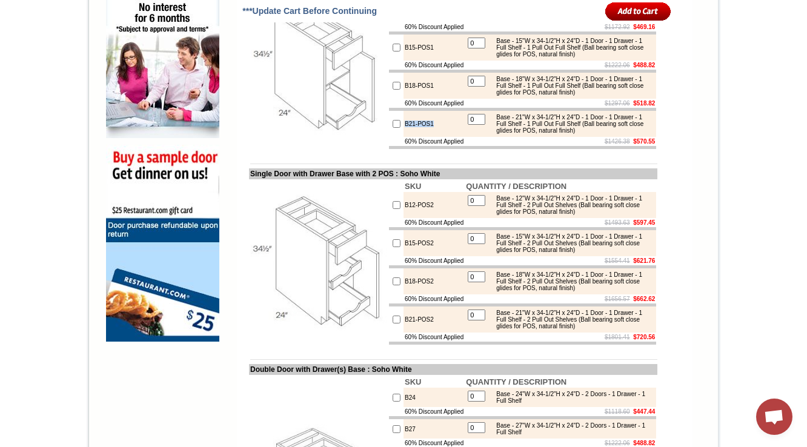
drag, startPoint x: 425, startPoint y: 179, endPoint x: 391, endPoint y: 176, distance: 34.1
click at [403, 137] on td "B21-POS1" at bounding box center [433, 124] width 61 height 26
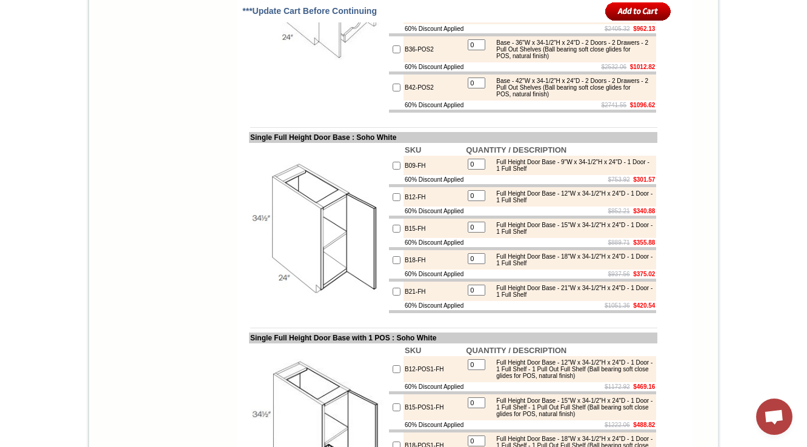
scroll to position [2251, 0]
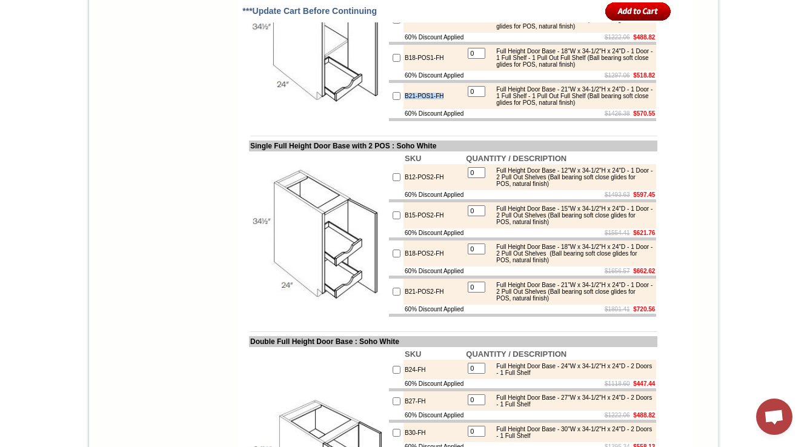
drag, startPoint x: 450, startPoint y: 259, endPoint x: 387, endPoint y: 265, distance: 63.2
click at [389, 109] on tr "B21-POS1-FH 0 Full Height Door Base - 21"W x 34-1/2"H x 24"D - 1 Door - 1 Full …" at bounding box center [522, 96] width 267 height 26
copy tr "B21-POS1-FH"
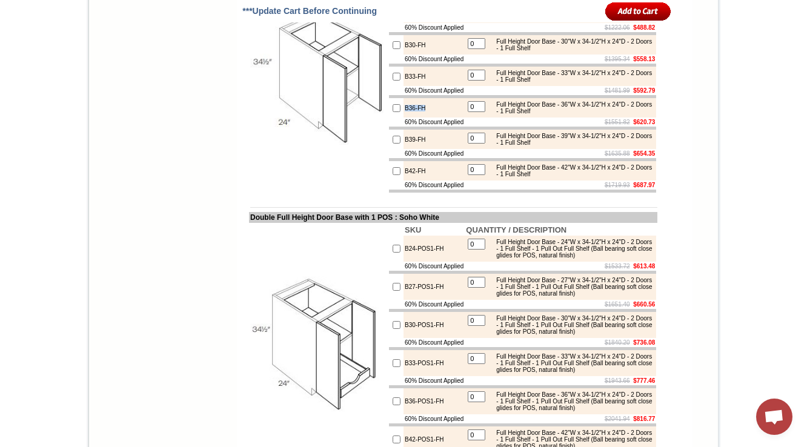
drag, startPoint x: 399, startPoint y: 307, endPoint x: 390, endPoint y: 310, distance: 8.8
click at [403, 118] on td "B36-FH" at bounding box center [433, 107] width 61 height 19
copy td "B36-FH"
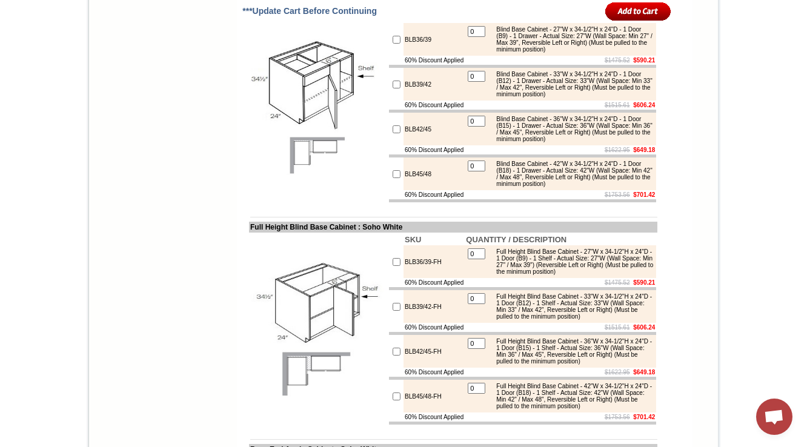
scroll to position [5786, 0]
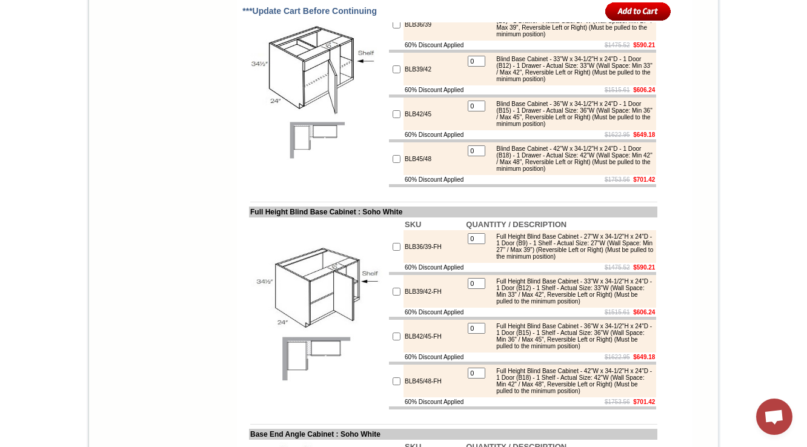
drag, startPoint x: 422, startPoint y: 389, endPoint x: 368, endPoint y: 379, distance: 54.3
copy tr "LS36R"
drag, startPoint x: 463, startPoint y: 236, endPoint x: 390, endPoint y: 236, distance: 72.7
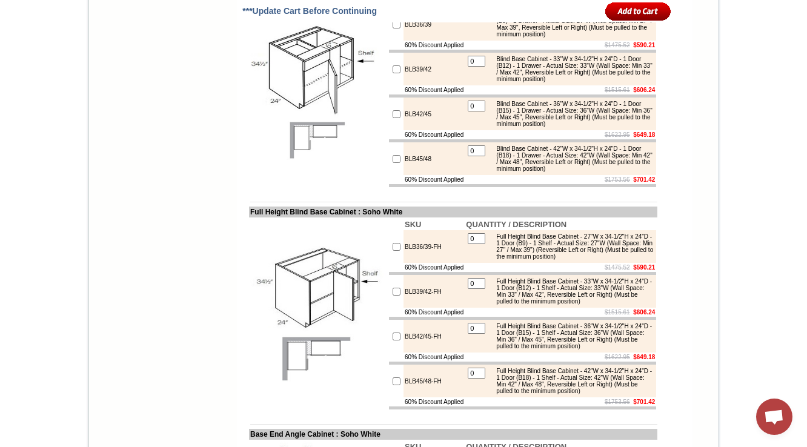
copy tr "60% Discount Applied"
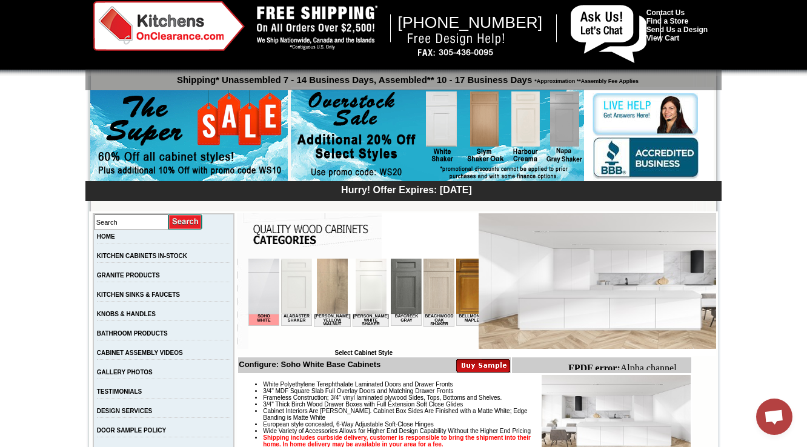
scroll to position [339, 0]
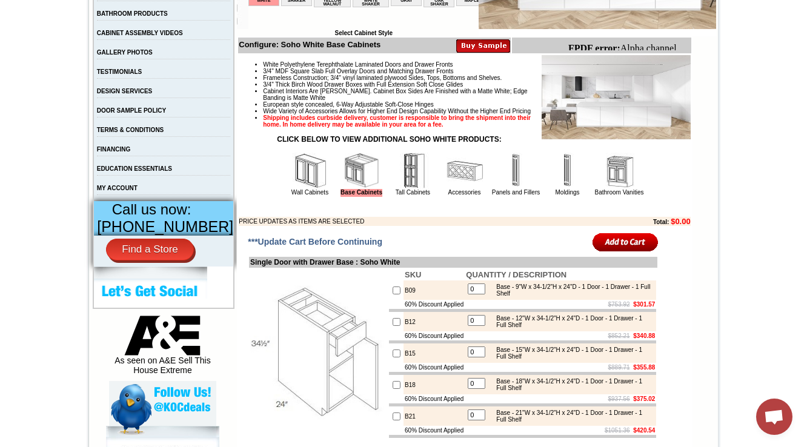
click at [292, 180] on img at bounding box center [310, 171] width 36 height 36
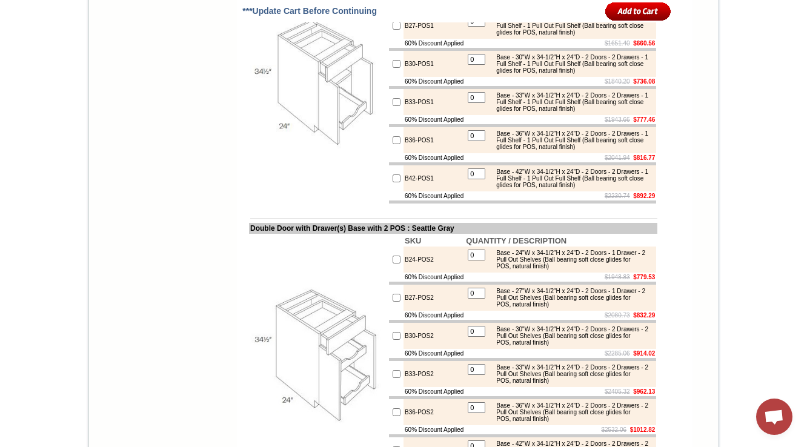
scroll to position [1840, 0]
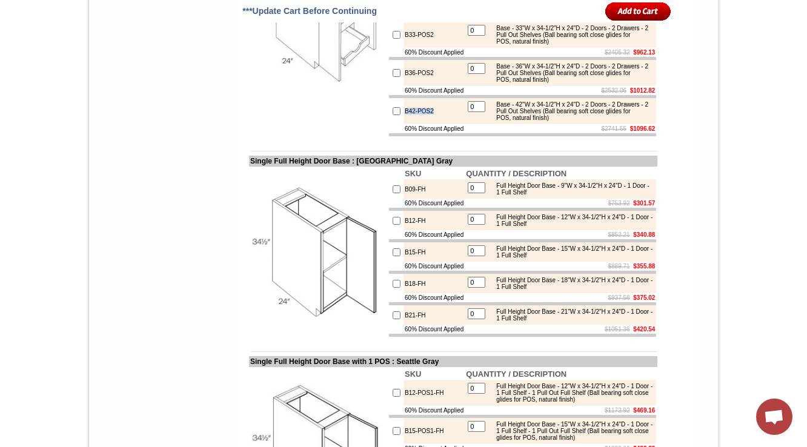
drag, startPoint x: 440, startPoint y: 245, endPoint x: 385, endPoint y: 248, distance: 55.2
click at [389, 124] on tr "B42-POS2 0 Base - 42"W x 34-1/2"H x 24"D - 2 Doors - 2 Drawers - 2 Pull Out She…" at bounding box center [522, 111] width 267 height 26
copy tr "B42-POS2"
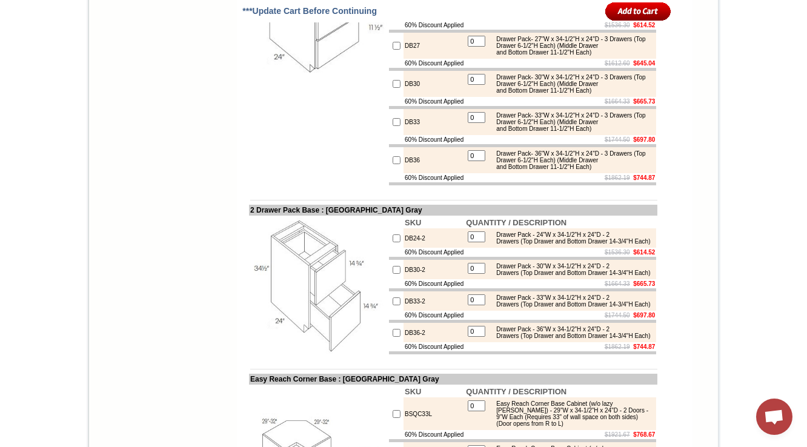
scroll to position [5002, 0]
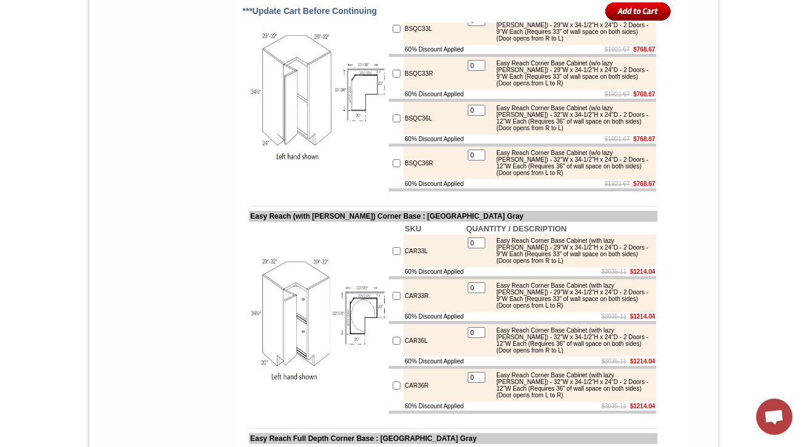
drag, startPoint x: 402, startPoint y: 331, endPoint x: 390, endPoint y: 334, distance: 13.2
copy tr "DB33-2"
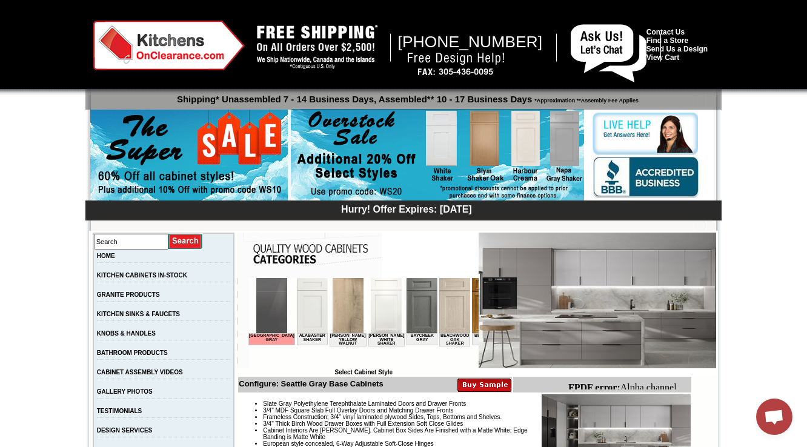
scroll to position [388, 0]
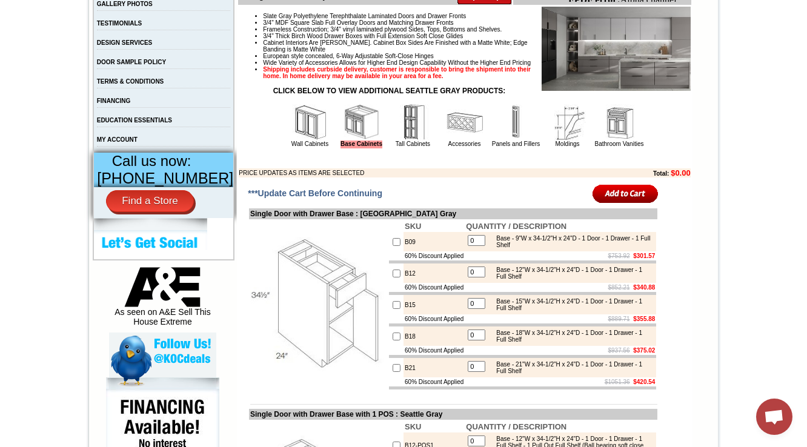
click at [306, 141] on img at bounding box center [310, 122] width 36 height 36
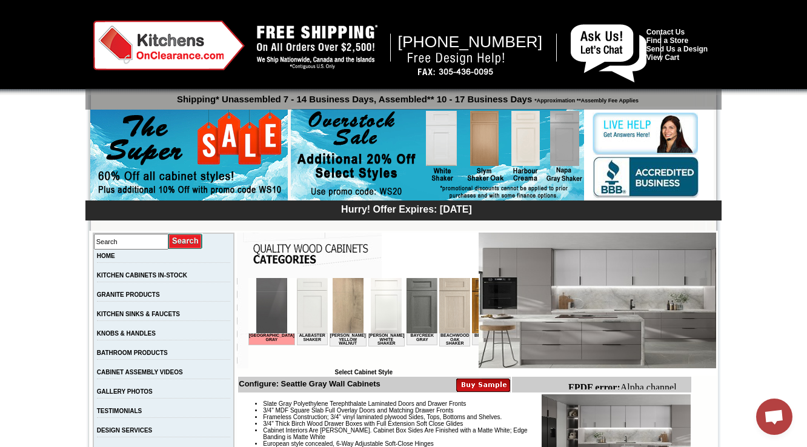
scroll to position [339, 0]
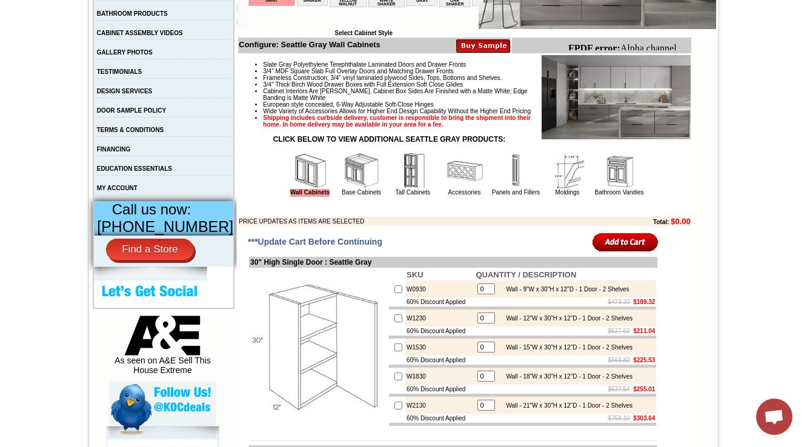
click at [446, 189] on img at bounding box center [464, 171] width 36 height 36
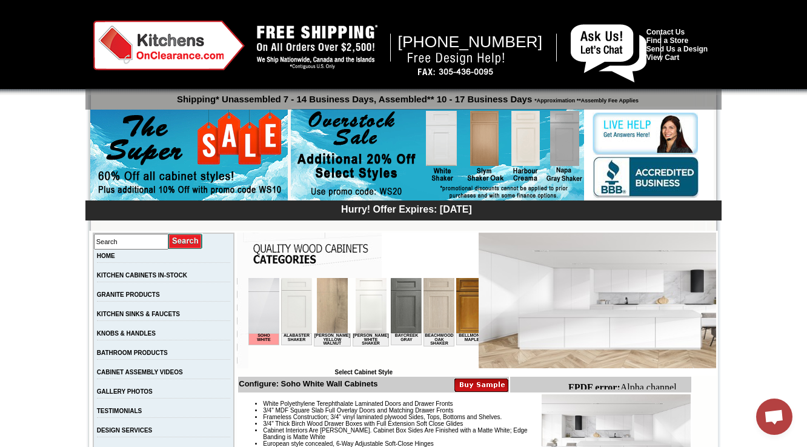
scroll to position [436, 0]
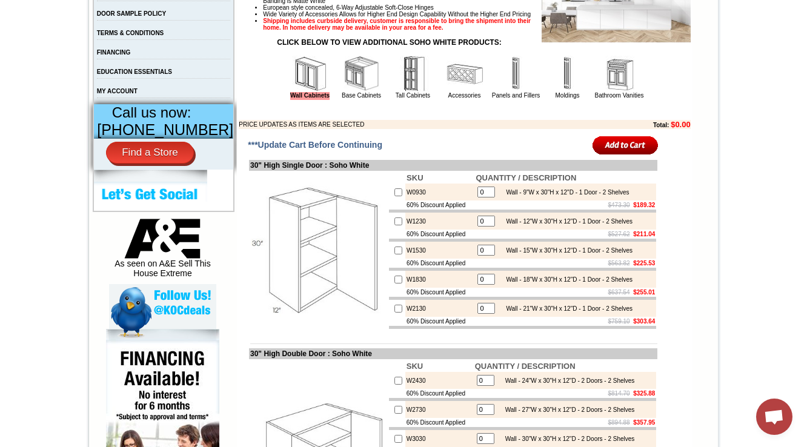
click at [406, 92] on img at bounding box center [413, 74] width 36 height 36
click at [446, 92] on img at bounding box center [464, 74] width 36 height 36
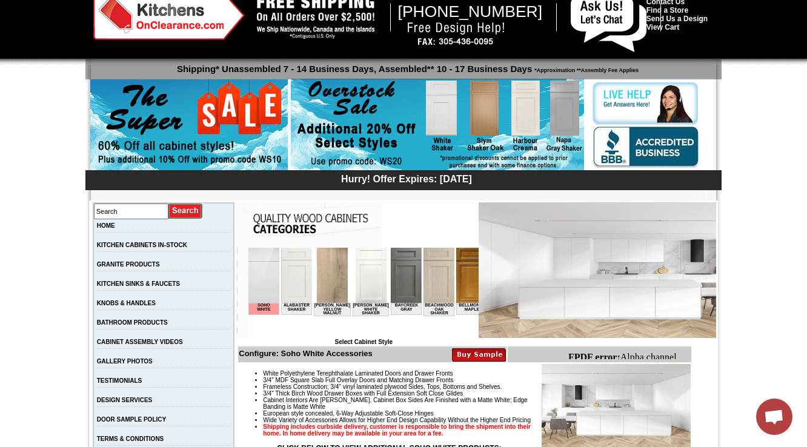
scroll to position [194, 0]
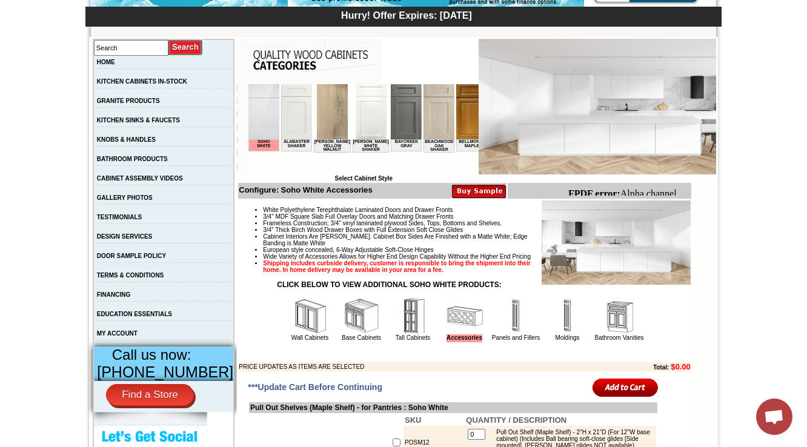
click at [302, 334] on img at bounding box center [310, 316] width 36 height 36
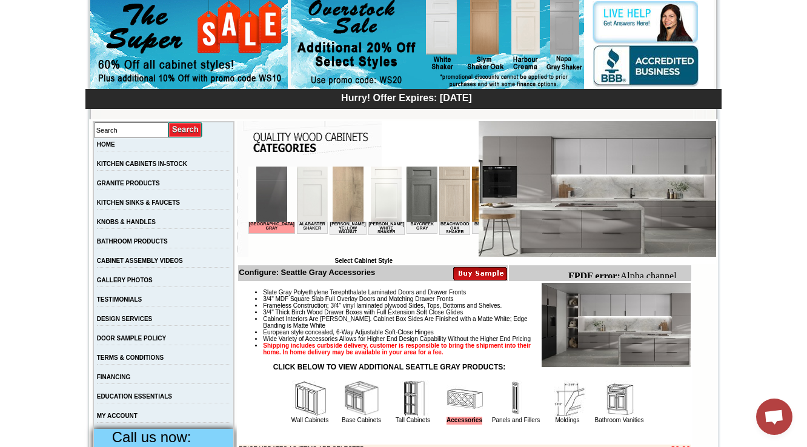
scroll to position [0, 1342]
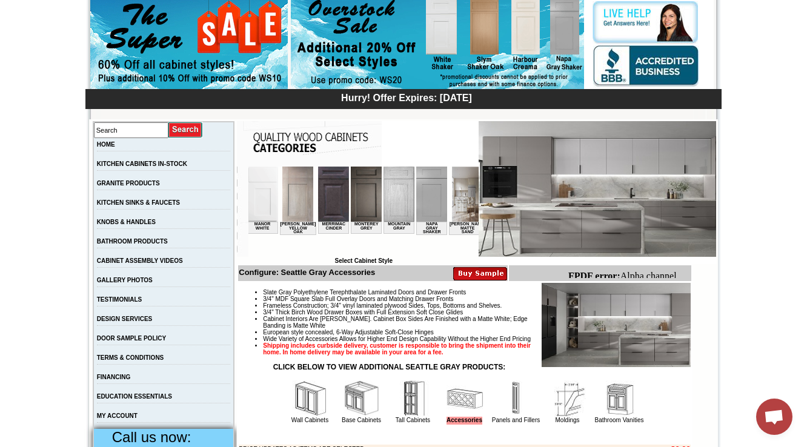
click at [452, 206] on img at bounding box center [467, 194] width 31 height 55
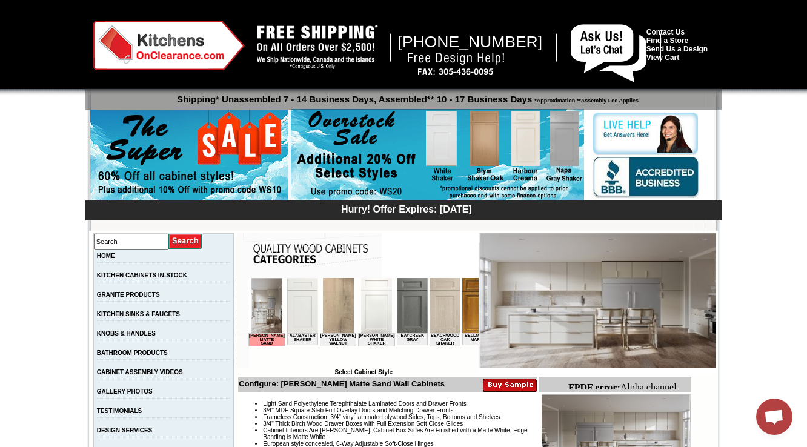
scroll to position [48, 0]
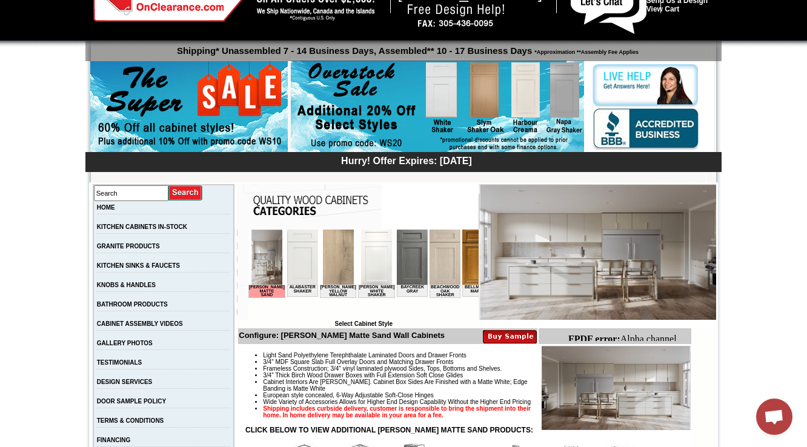
drag, startPoint x: 277, startPoint y: 337, endPoint x: 348, endPoint y: 333, distance: 71.0
click at [348, 333] on b "Configure: [PERSON_NAME] Matte Sand Wall Cabinets" at bounding box center [342, 335] width 206 height 9
copy b "Nash Matte Sand"
click at [264, 271] on img at bounding box center [266, 257] width 31 height 55
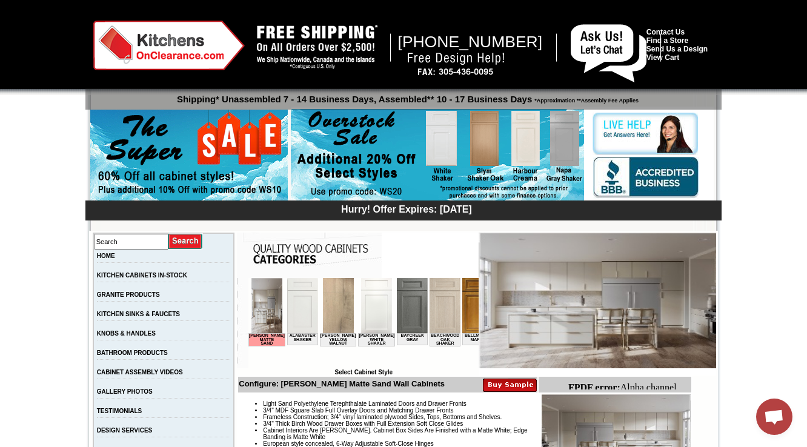
drag, startPoint x: 279, startPoint y: 385, endPoint x: 356, endPoint y: 385, distance: 77.5
click at [356, 385] on b "Configure: Nash Matte Sand Wall Cabinets" at bounding box center [342, 383] width 206 height 9
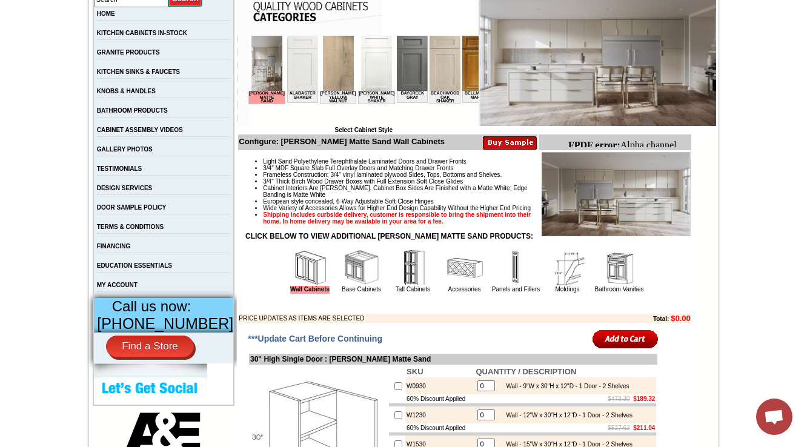
scroll to position [485, 0]
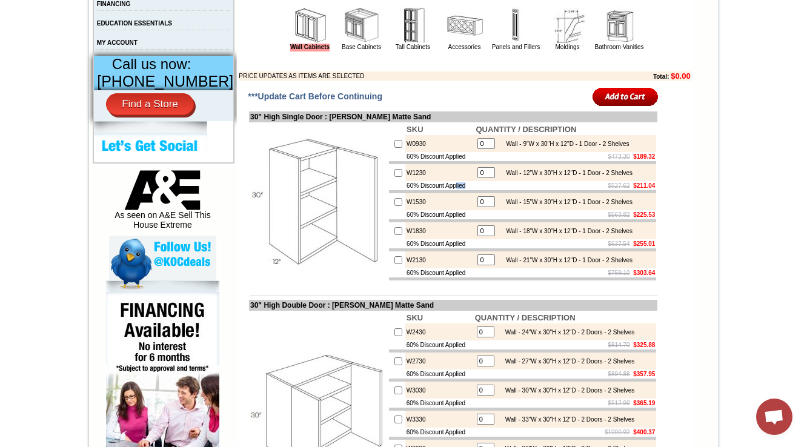
drag, startPoint x: 454, startPoint y: 208, endPoint x: 393, endPoint y: 207, distance: 61.8
click at [393, 190] on tr "60% Discount Applied $527.62 $211.04" at bounding box center [522, 185] width 267 height 9
copy tr "60% Discount Applied"
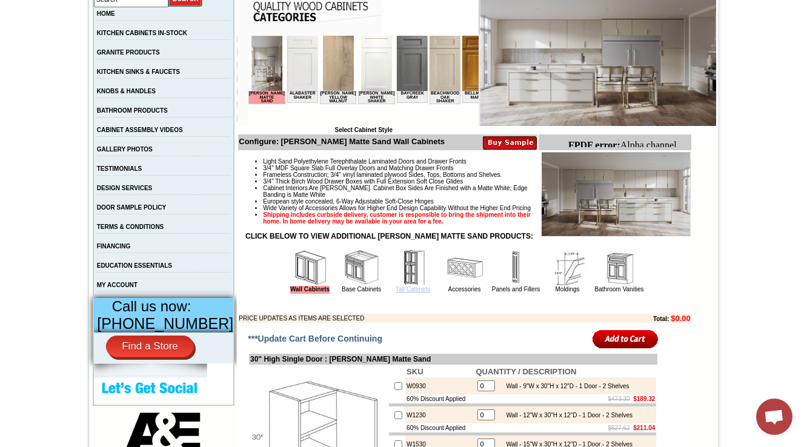
scroll to position [630, 0]
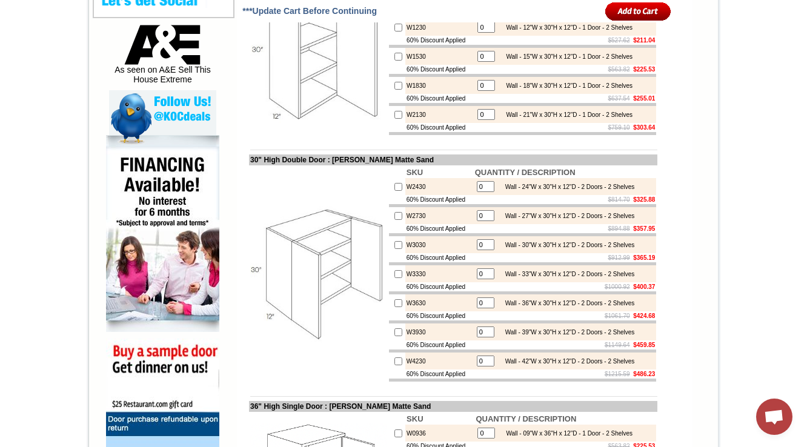
drag, startPoint x: 422, startPoint y: 314, endPoint x: 392, endPoint y: 306, distance: 30.9
click at [392, 306] on tbody "SKU QUANTITY / DESCRIPTION W2430 0 Wall - 24"W x 30"H x 12"D - 2 Doors - 2 Shel…" at bounding box center [522, 274] width 267 height 215
click at [415, 282] on td "W3330" at bounding box center [439, 273] width 68 height 17
click at [405, 282] on td "W3330" at bounding box center [439, 273] width 68 height 17
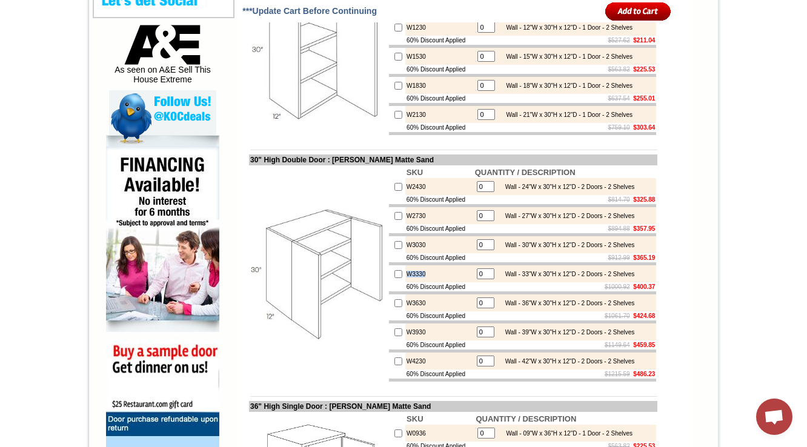
copy td "W3330"
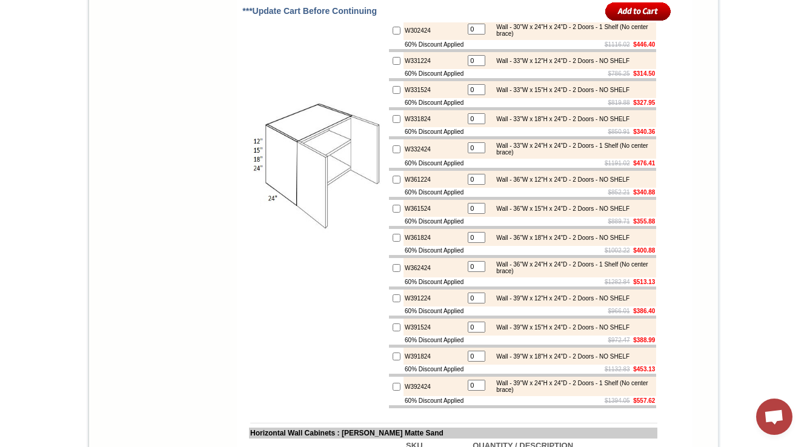
scroll to position [3247, 0]
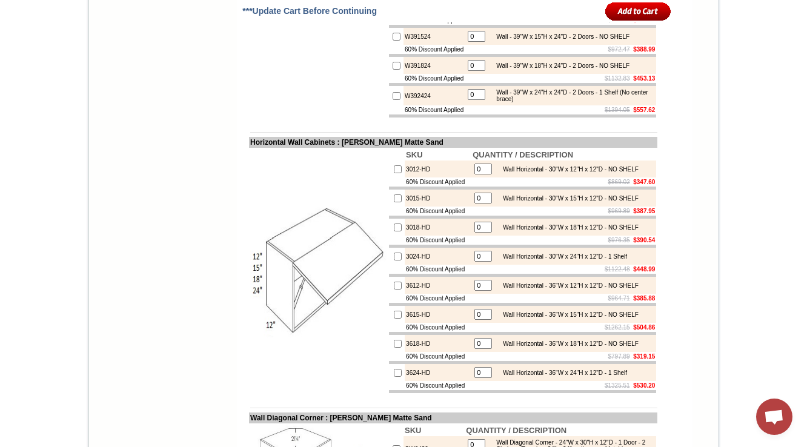
click at [425, 105] on td "W392424" at bounding box center [433, 95] width 61 height 19
click at [424, 105] on td "W392424" at bounding box center [433, 95] width 61 height 19
click at [415, 105] on td "W392424" at bounding box center [433, 95] width 61 height 19
copy td "W392424"
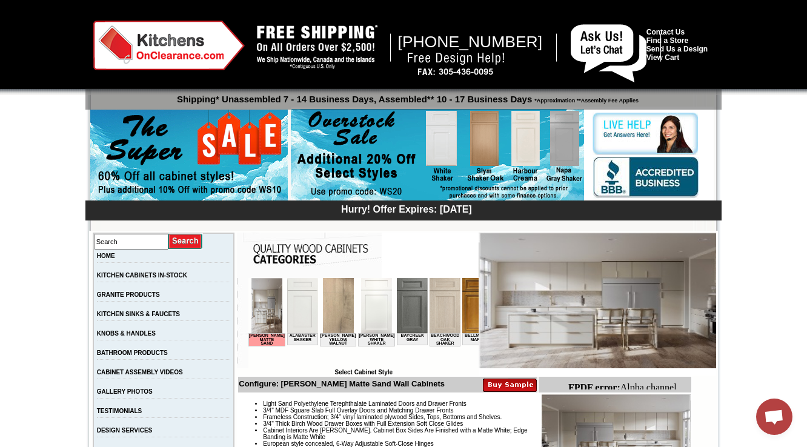
scroll to position [242, 0]
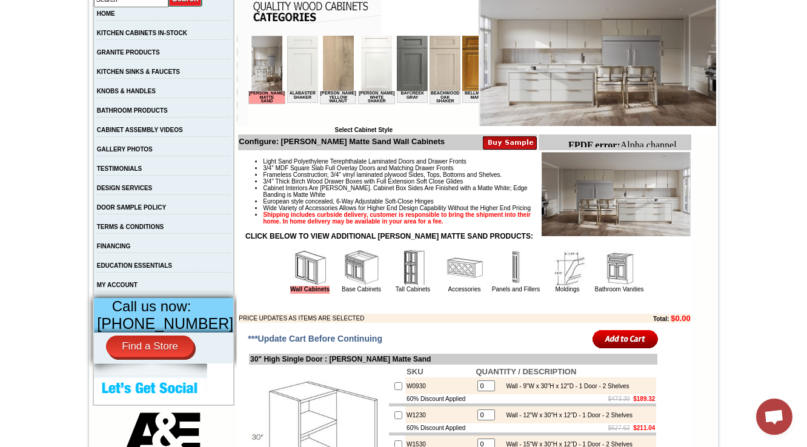
click at [345, 286] on img at bounding box center [361, 268] width 36 height 36
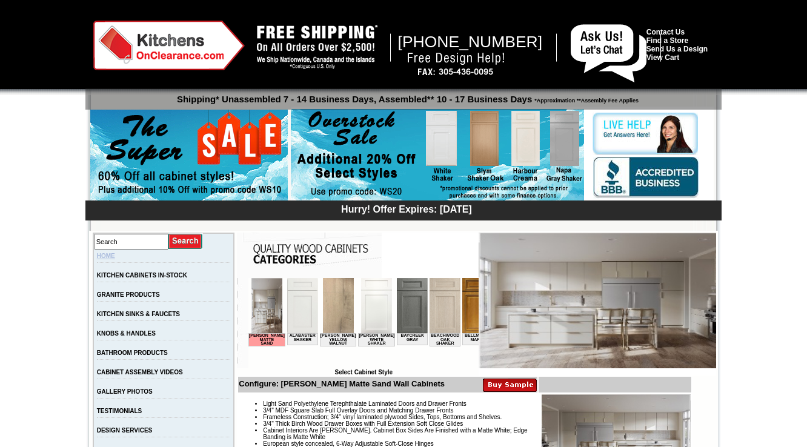
click at [115, 256] on link "HOME" at bounding box center [106, 256] width 18 height 7
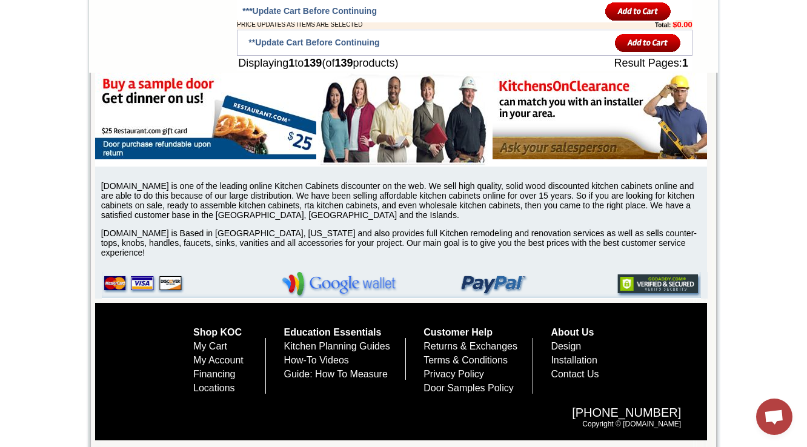
scroll to position [6210, 0]
drag, startPoint x: 417, startPoint y: 125, endPoint x: 392, endPoint y: 130, distance: 25.3
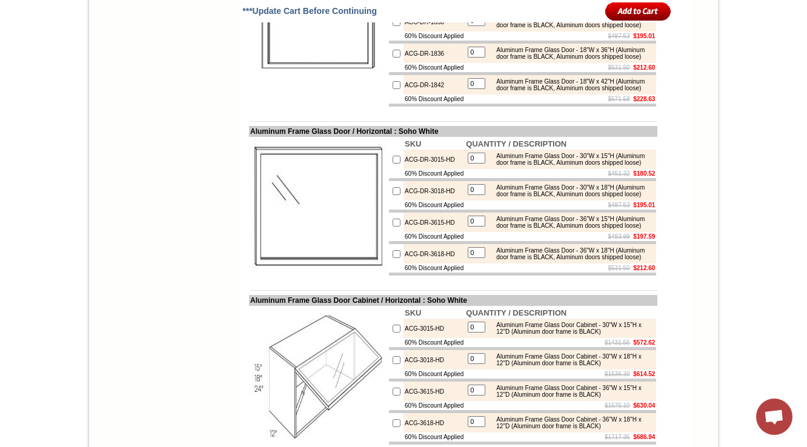
scroll to position [4708, 0]
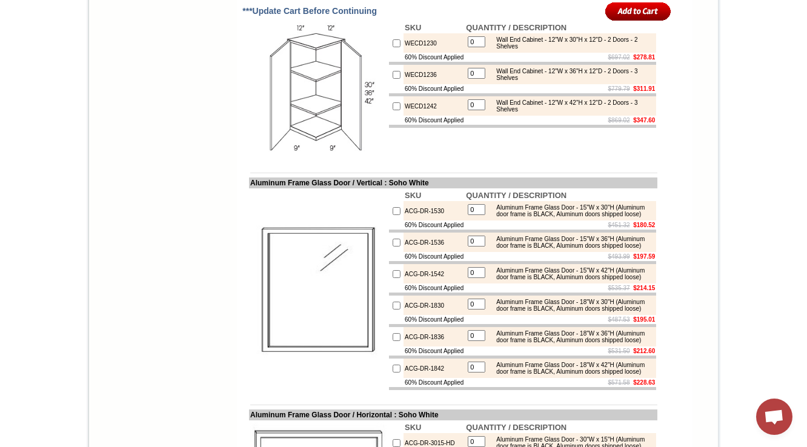
copy td "WEC1242"
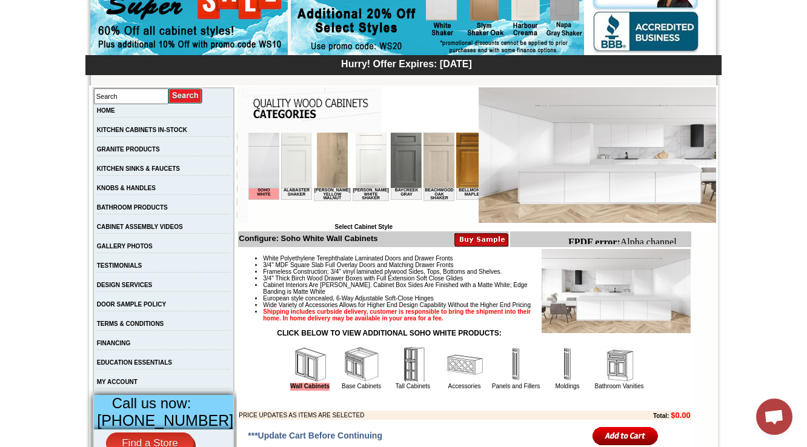
scroll to position [436, 0]
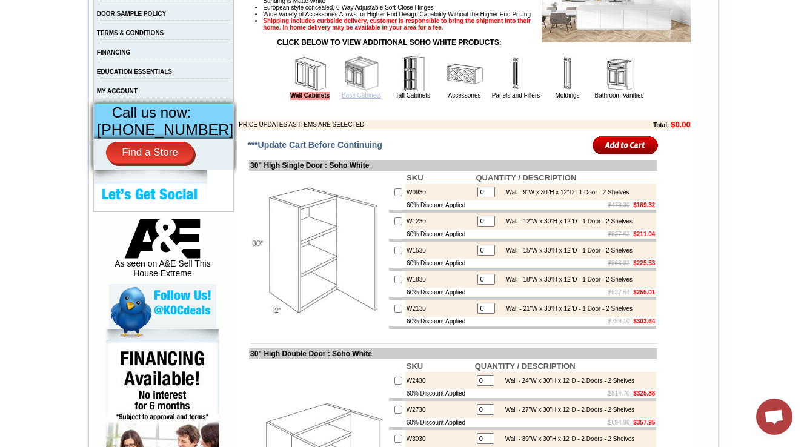
click at [349, 99] on link "Base Cabinets" at bounding box center [361, 95] width 39 height 7
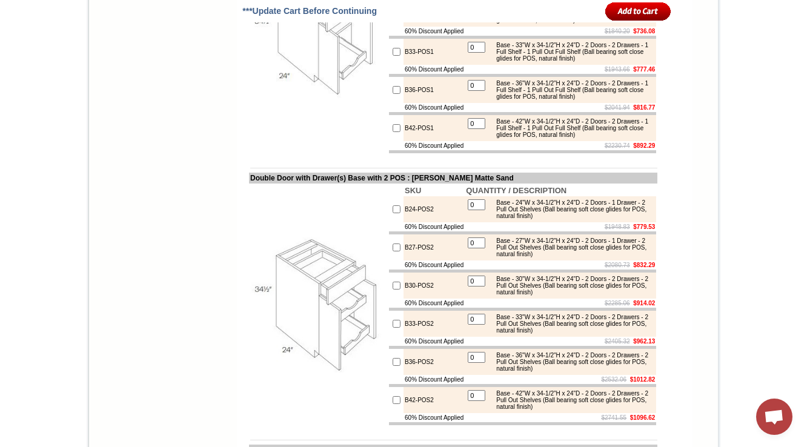
scroll to position [1939, 0]
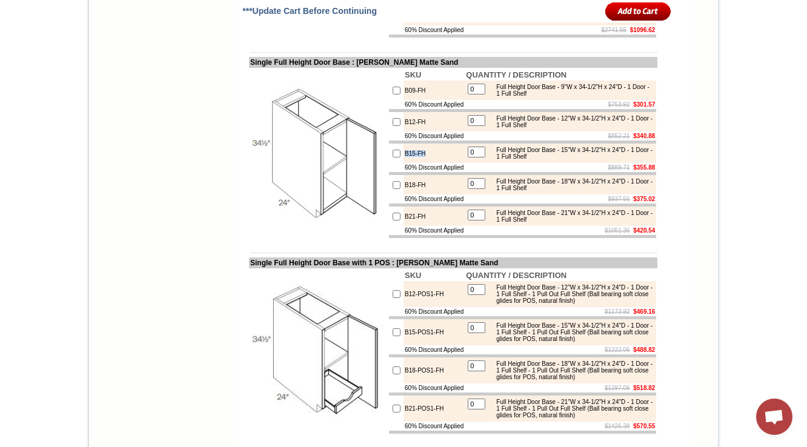
drag, startPoint x: 414, startPoint y: 299, endPoint x: 385, endPoint y: 296, distance: 29.2
click at [389, 163] on tr "B15-FH 0 Full Height Door Base - 15"W x 34-1/2"H x 24"D - 1 Door - 1 Full Shelf" at bounding box center [522, 153] width 267 height 19
copy tr "B15-FH"
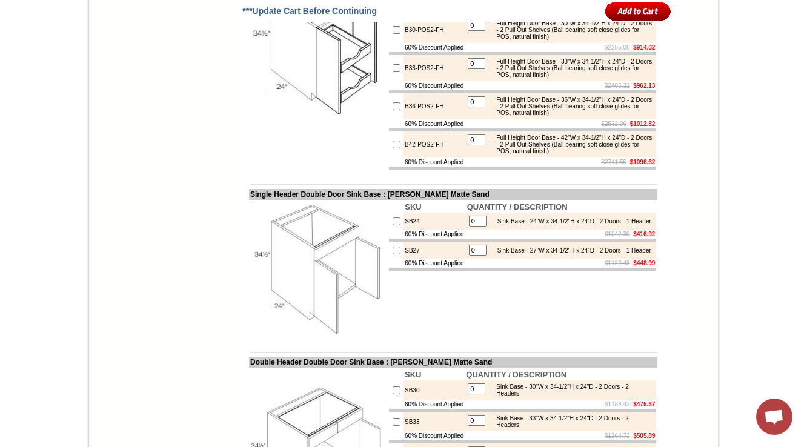
scroll to position [3901, 0]
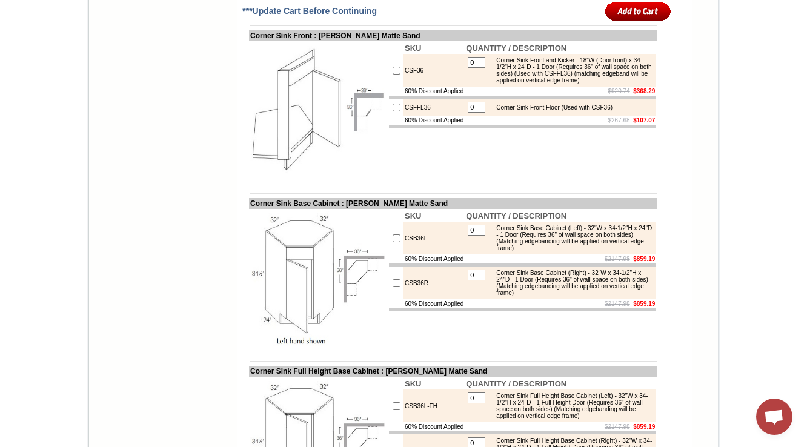
drag, startPoint x: 429, startPoint y: 324, endPoint x: 391, endPoint y: 326, distance: 38.2
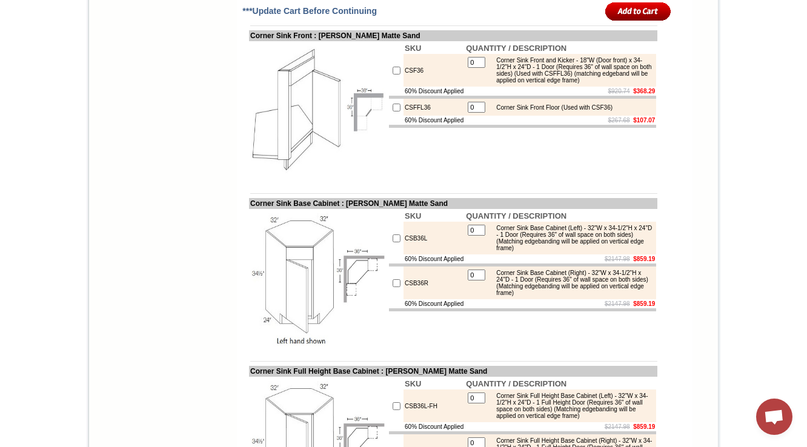
drag, startPoint x: 429, startPoint y: 331, endPoint x: 382, endPoint y: 325, distance: 47.1
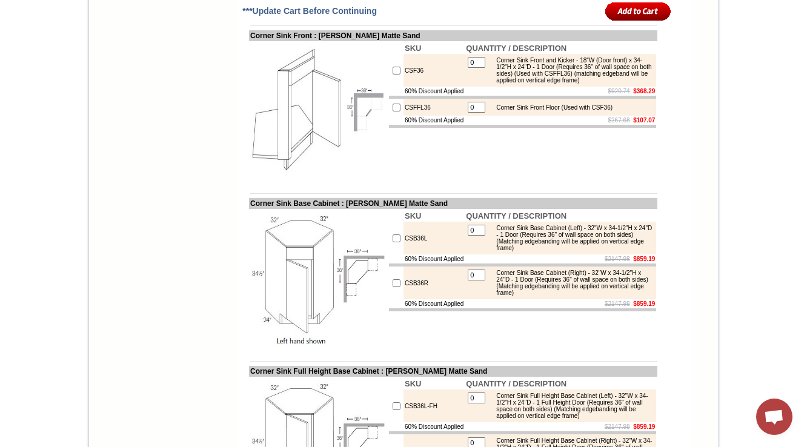
copy tr "SB36-FS"
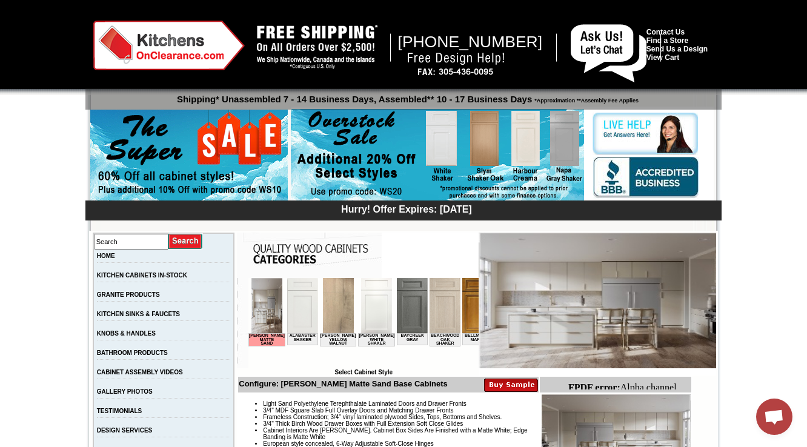
scroll to position [291, 0]
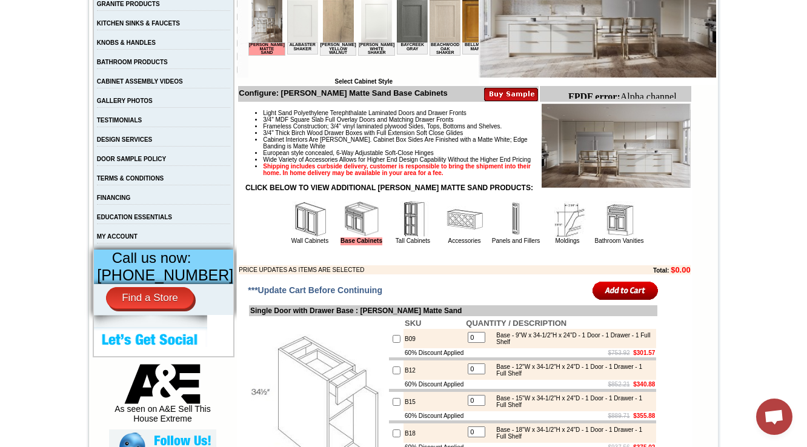
click at [446, 237] on img at bounding box center [464, 219] width 36 height 36
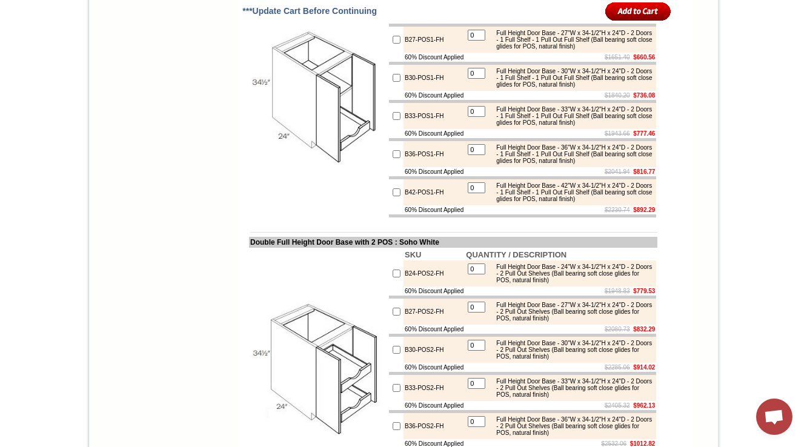
scroll to position [2887, 0]
drag, startPoint x: 437, startPoint y: 370, endPoint x: 388, endPoint y: 359, distance: 50.3
click at [389, 128] on tr "B33-POS1-FH 0 Full Height Door Base - 33"W x 34-1/2"H x 24"D - 2 Doors - 1 Full…" at bounding box center [522, 115] width 267 height 26
copy tr "B33-POS1-FH"
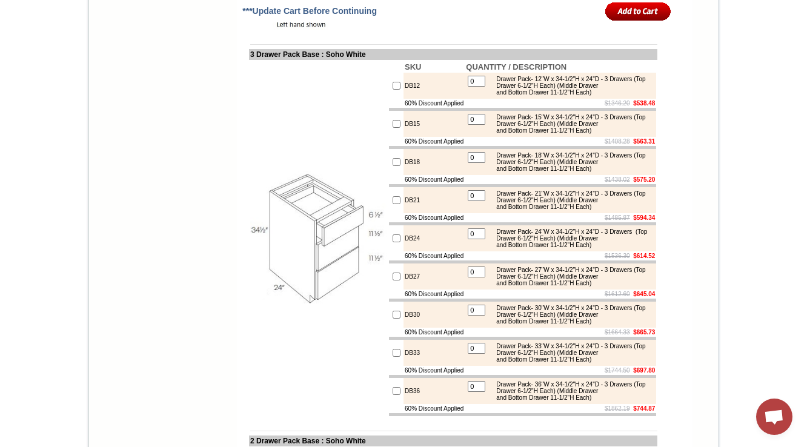
scroll to position [4391, 0]
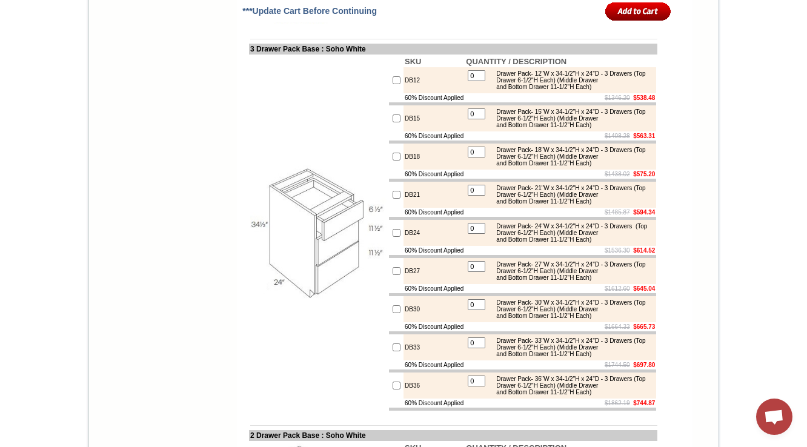
drag, startPoint x: 432, startPoint y: 327, endPoint x: 393, endPoint y: 330, distance: 39.5
copy td "CSB36R-FH"
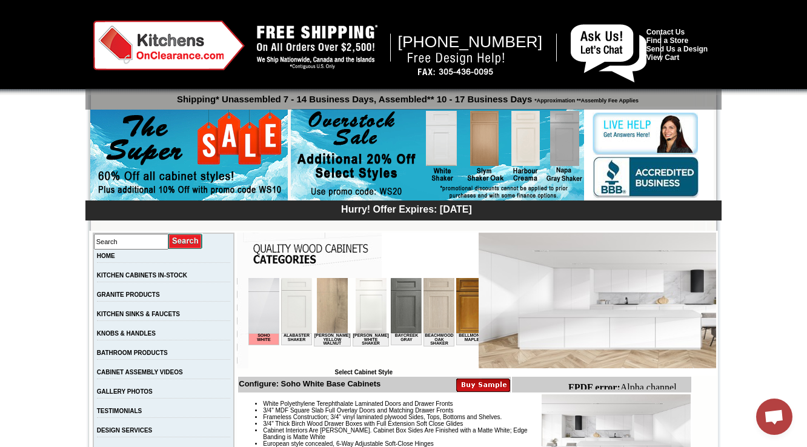
scroll to position [194, 0]
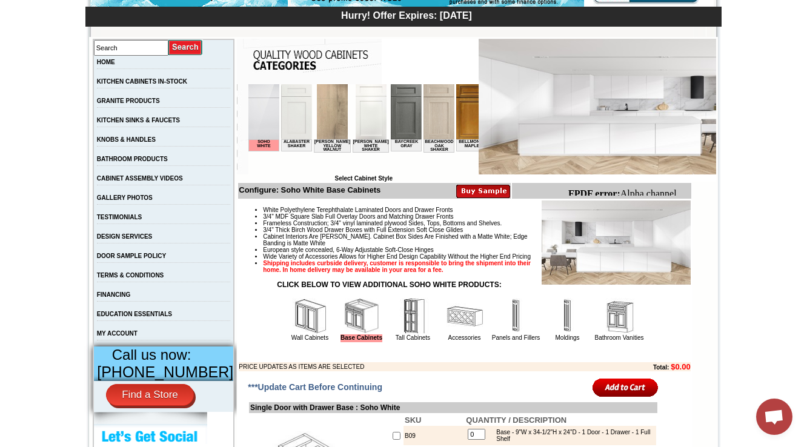
click at [446, 334] on img at bounding box center [464, 316] width 36 height 36
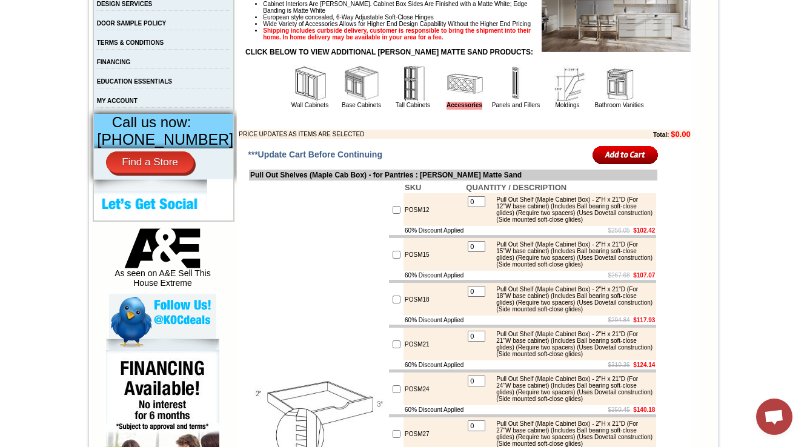
scroll to position [775, 0]
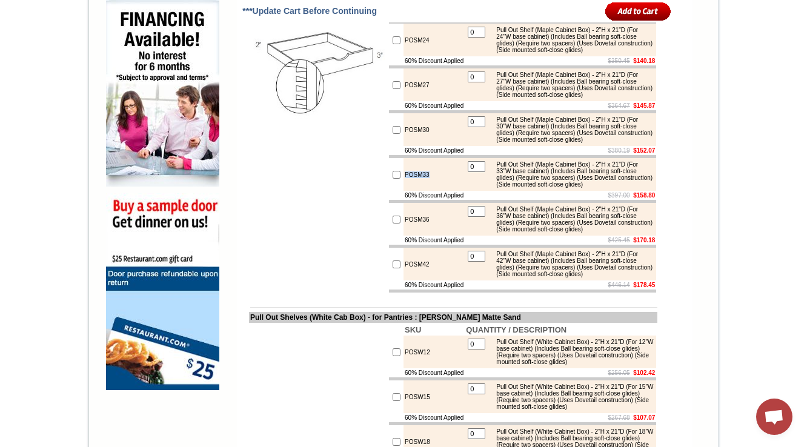
drag, startPoint x: 435, startPoint y: 294, endPoint x: 383, endPoint y: 293, distance: 52.1
click at [389, 191] on tr "POSM33 0 Pull Out Shelf (Maple Cabinet Box) - 2"H x 21"D (For 33"W base cabinet…" at bounding box center [522, 174] width 267 height 33
copy tr "POSM33"
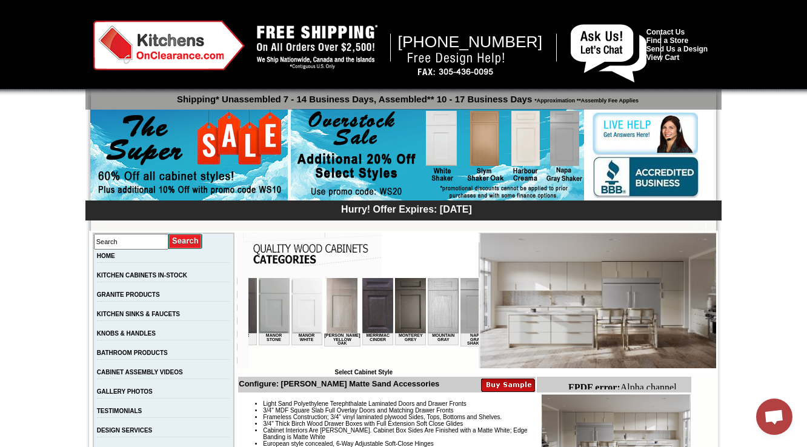
scroll to position [0, 1272]
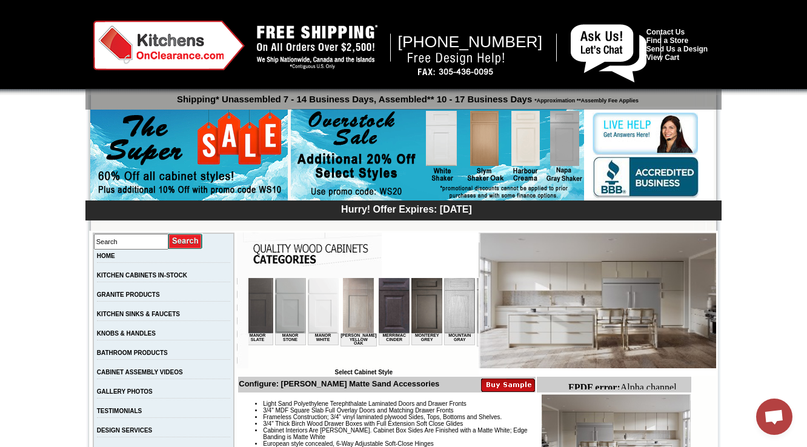
click at [513, 314] on img at bounding box center [528, 305] width 31 height 55
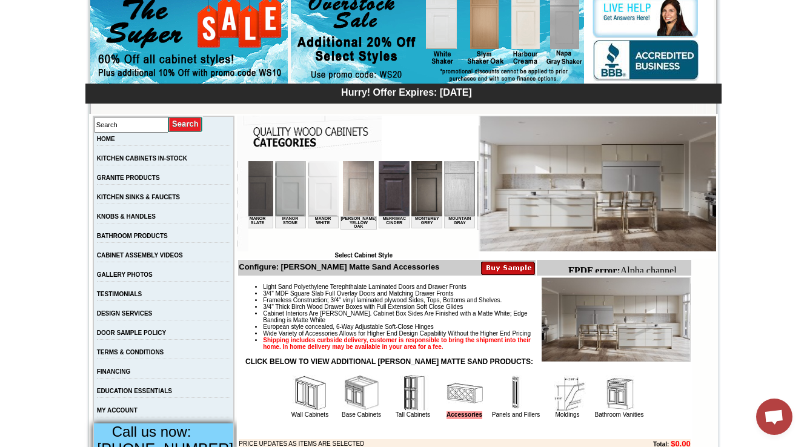
scroll to position [145, 0]
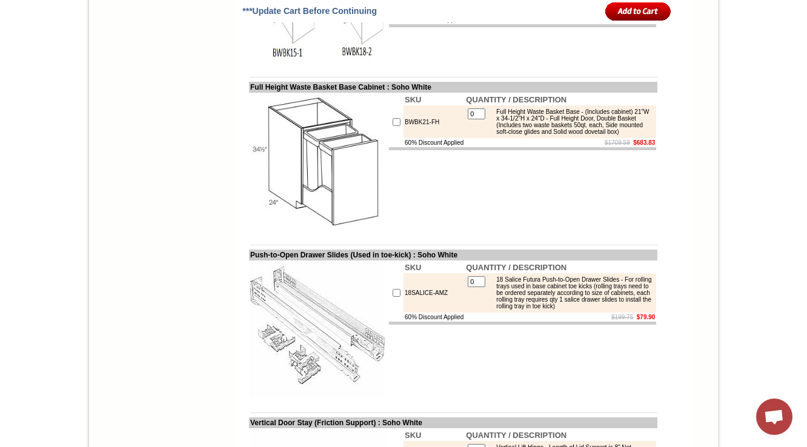
scroll to position [2199, 0]
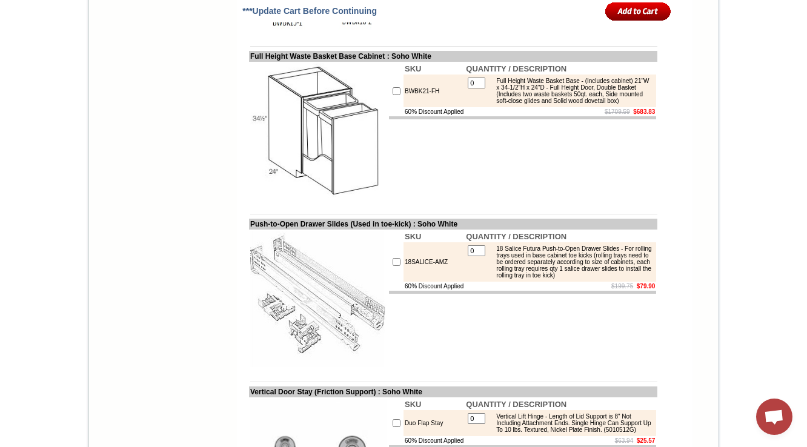
drag, startPoint x: 431, startPoint y: 284, endPoint x: 380, endPoint y: 284, distance: 50.9
copy tr "BWBK18-2"
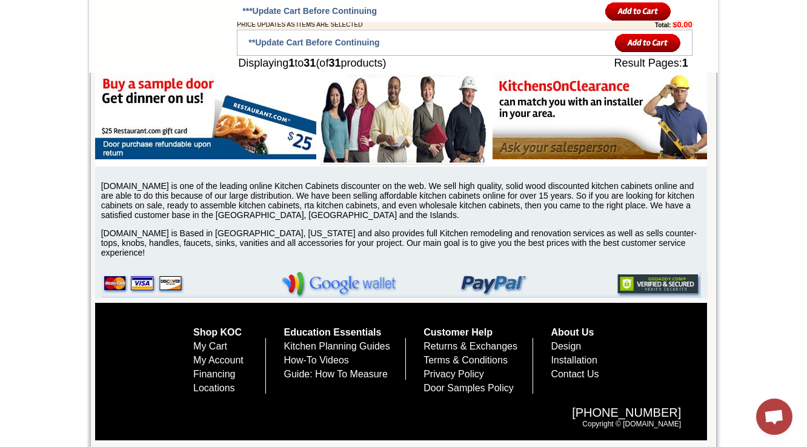
scroll to position [2984, 0]
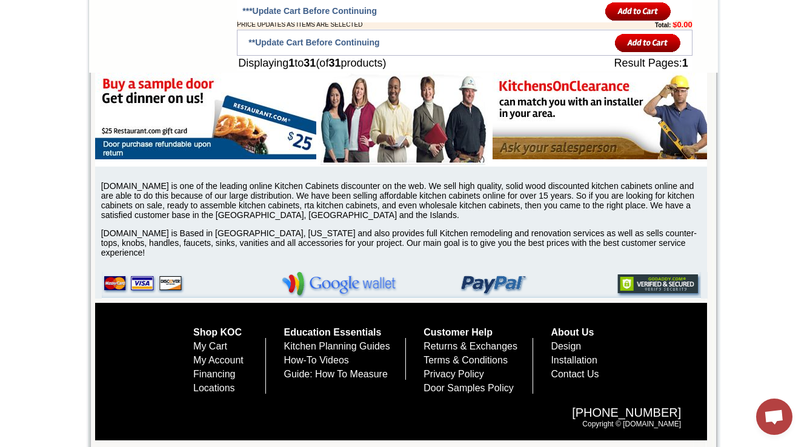
copy td "TUP"
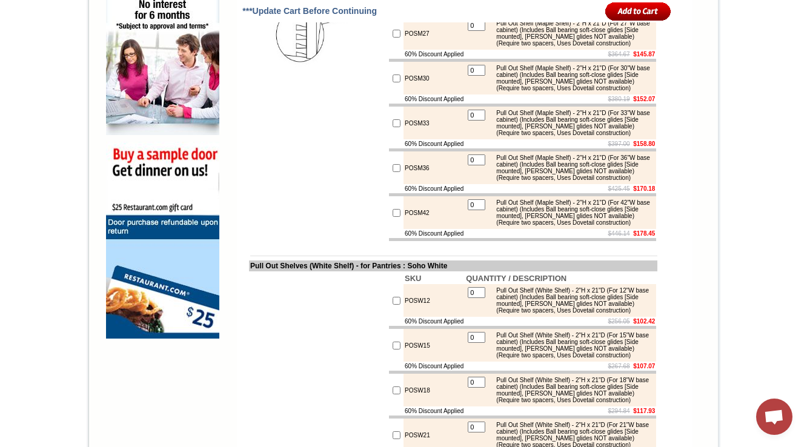
scroll to position [1215, 0]
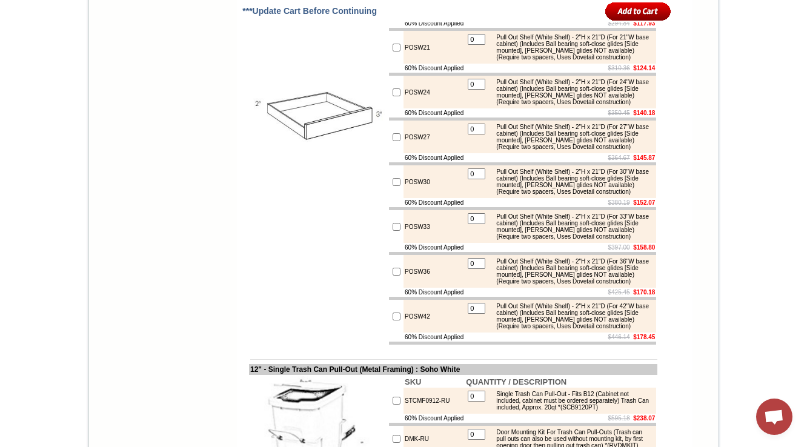
click at [423, 19] on td "POSW18" at bounding box center [433, 2] width 61 height 33
click at [417, 19] on td "POSW18" at bounding box center [433, 2] width 61 height 33
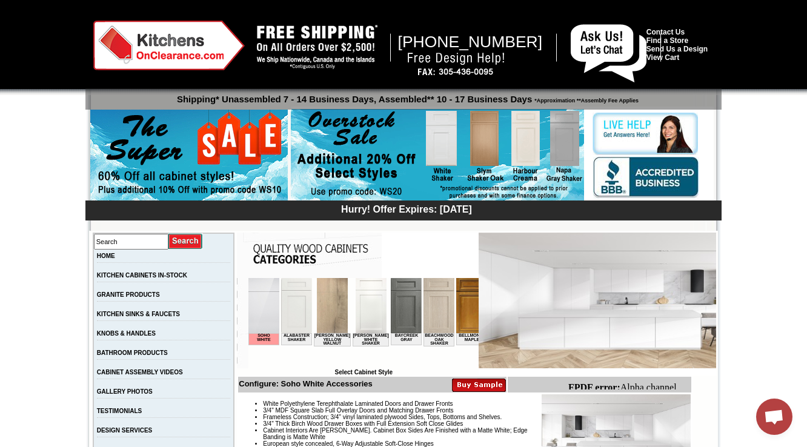
scroll to position [145, 0]
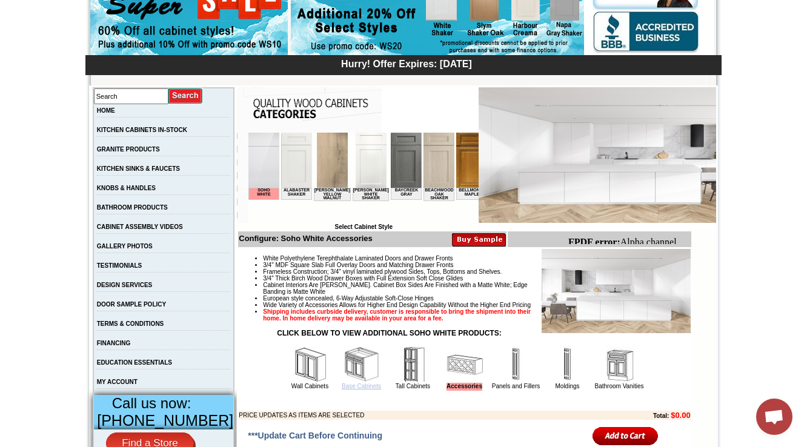
click at [350, 390] on link "Base Cabinets" at bounding box center [361, 386] width 39 height 7
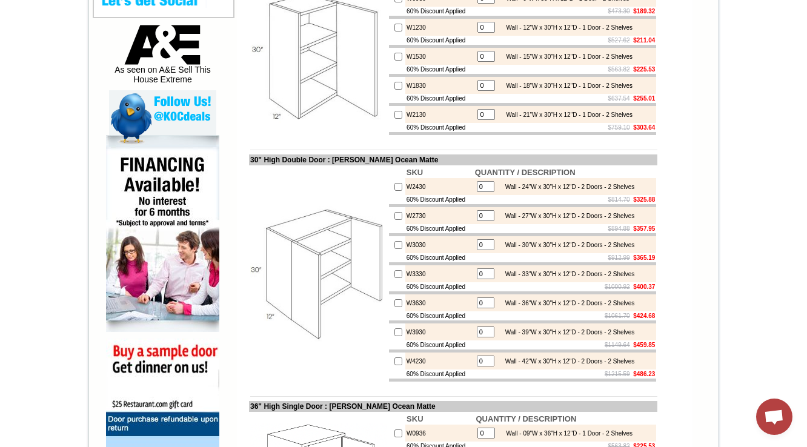
scroll to position [339, 0]
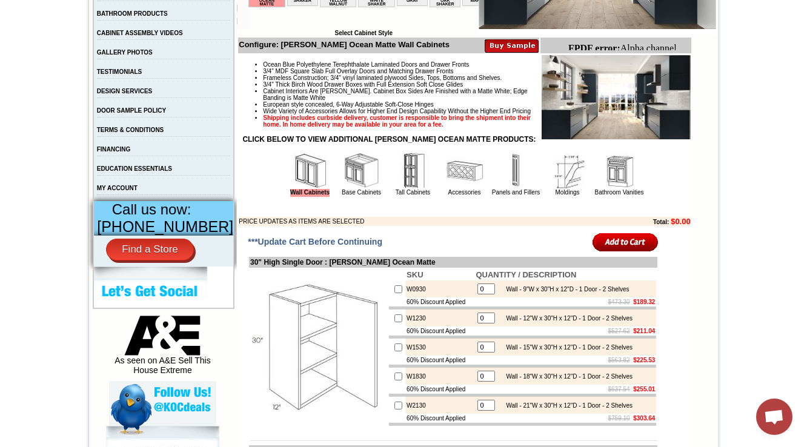
click at [457, 189] on img at bounding box center [464, 171] width 36 height 36
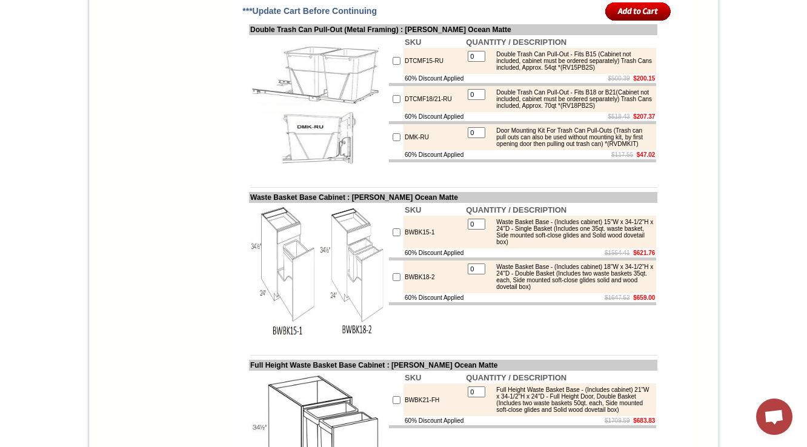
scroll to position [2278, 0]
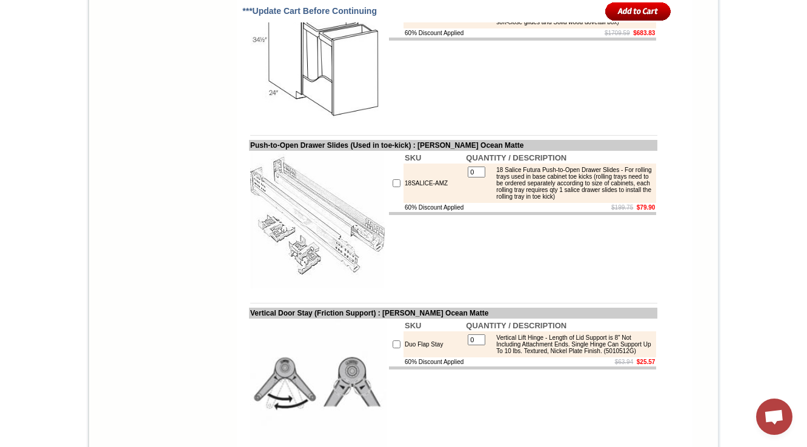
drag, startPoint x: 440, startPoint y: 208, endPoint x: 388, endPoint y: 211, distance: 51.6
copy tr "BWBK18-2"
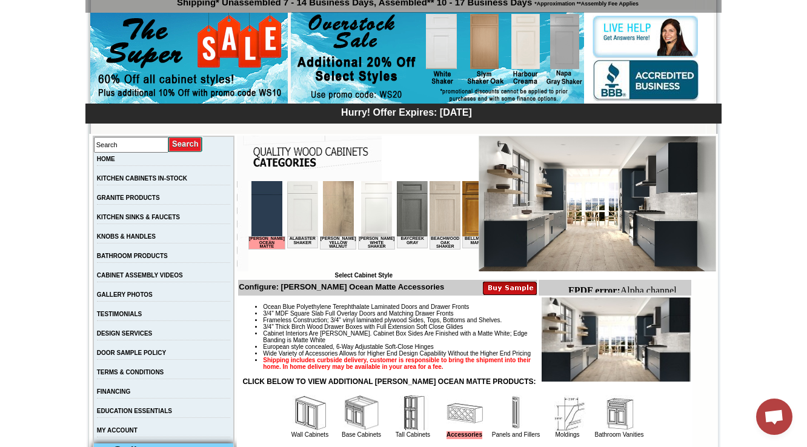
scroll to position [436, 0]
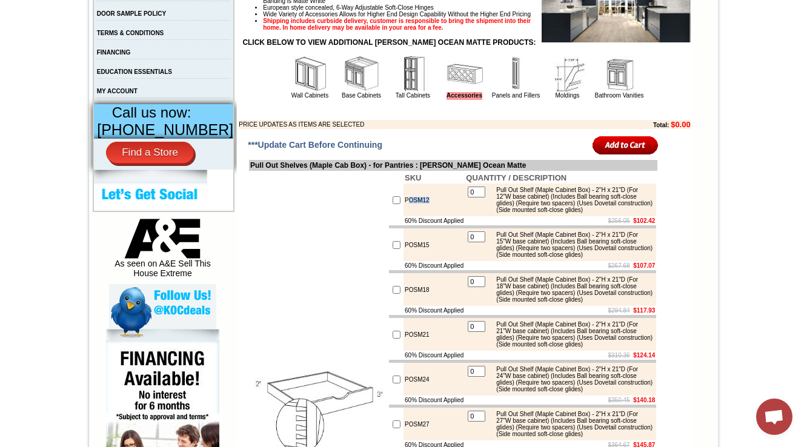
drag, startPoint x: 418, startPoint y: 227, endPoint x: 310, endPoint y: 213, distance: 109.3
click at [389, 216] on tr "POSM12 0 Pull Out Shelf (Maple Cabinet Box) - 2"H x 21"D (For 12"W base cabinet…" at bounding box center [522, 200] width 267 height 33
copy tr "POSM12"
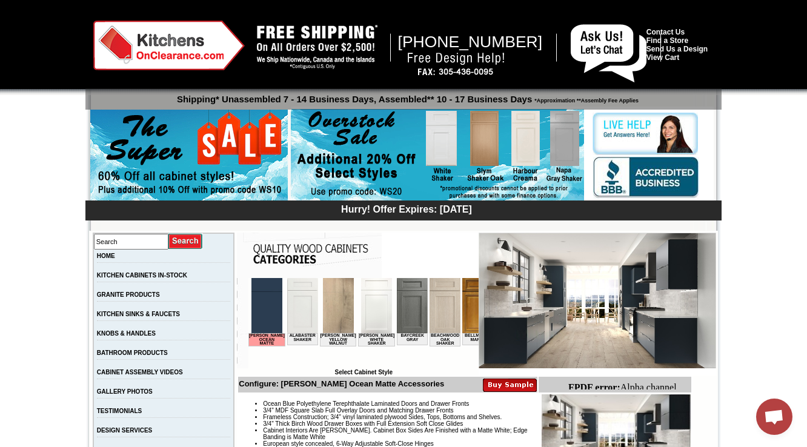
scroll to position [242, 0]
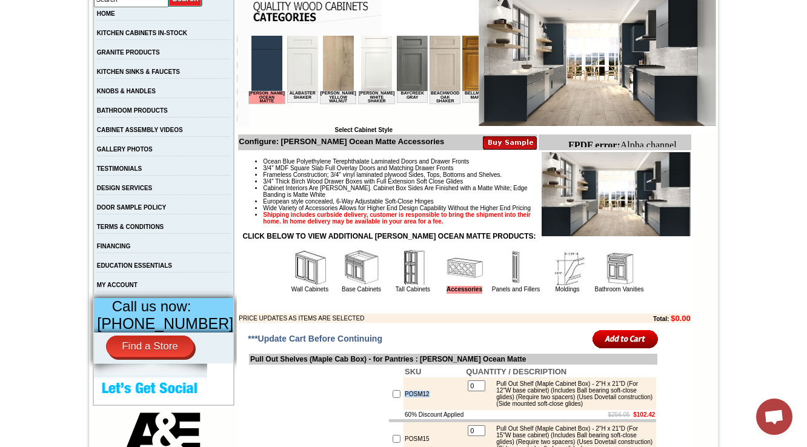
click at [347, 284] on img at bounding box center [361, 268] width 36 height 36
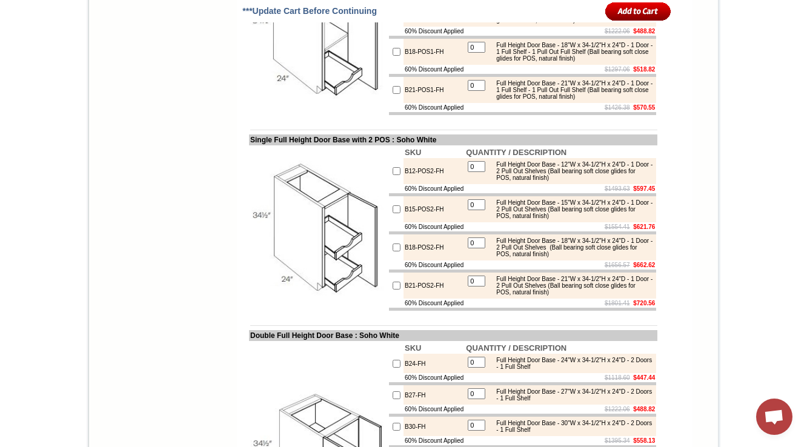
scroll to position [2326, 0]
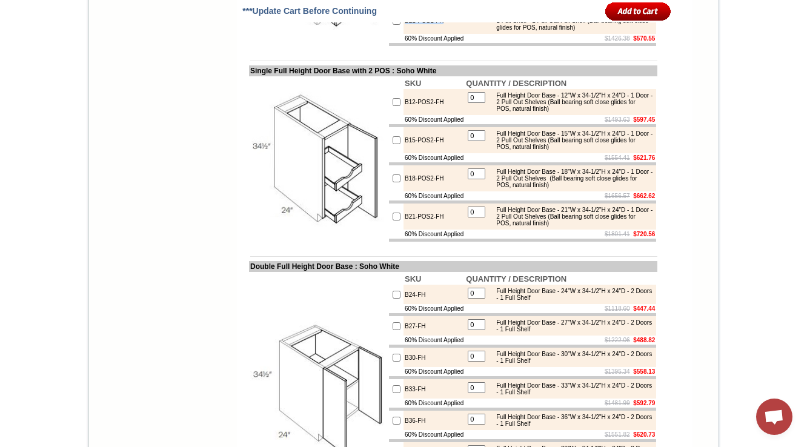
drag, startPoint x: 434, startPoint y: 187, endPoint x: 0, endPoint y: 1, distance: 471.9
click at [390, 34] on tr "B21-POS1-FH 0 Full Height Door Base - 21"W x 34-1/2"H x 24"D - 1 Door - 1 Full …" at bounding box center [522, 21] width 267 height 26
copy tr "B21-POS1-FH"
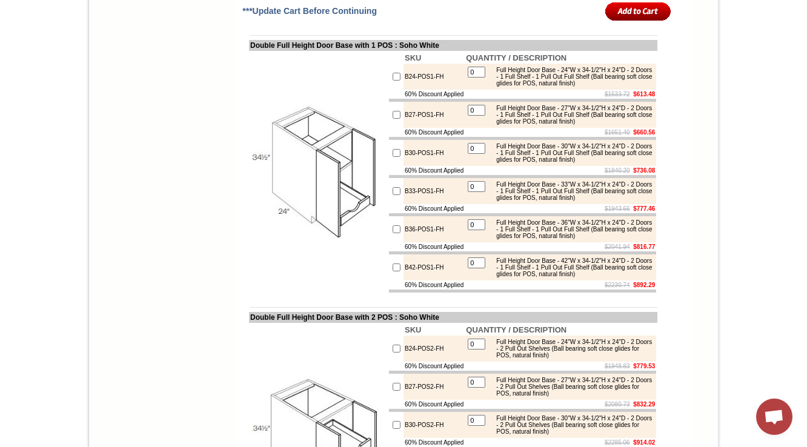
scroll to position [3296, 0]
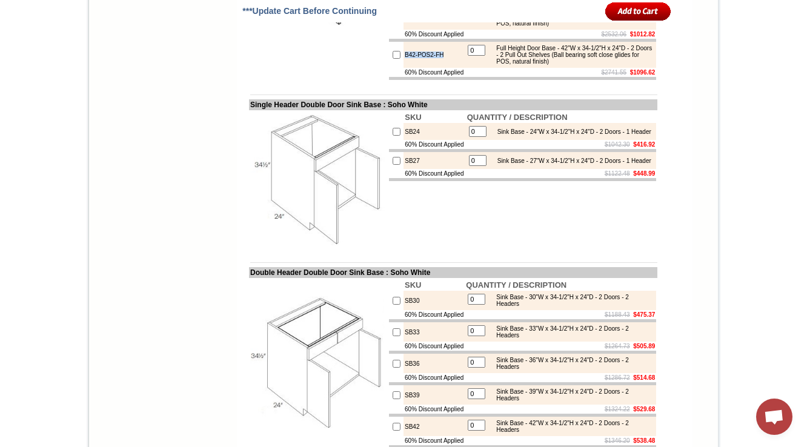
drag, startPoint x: 402, startPoint y: 356, endPoint x: 390, endPoint y: 356, distance: 12.1
click at [390, 68] on tr "B42-POS2-FH 0 Full Height Door Base - 42"W x 34-1/2"H x 24"D - 2 Doors - 2 Pull…" at bounding box center [522, 55] width 267 height 26
copy tr "B42-POS2-FH"
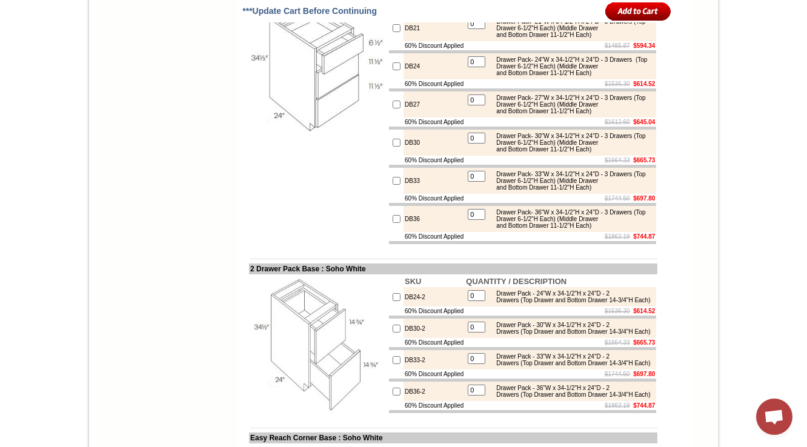
scroll to position [4897, 0]
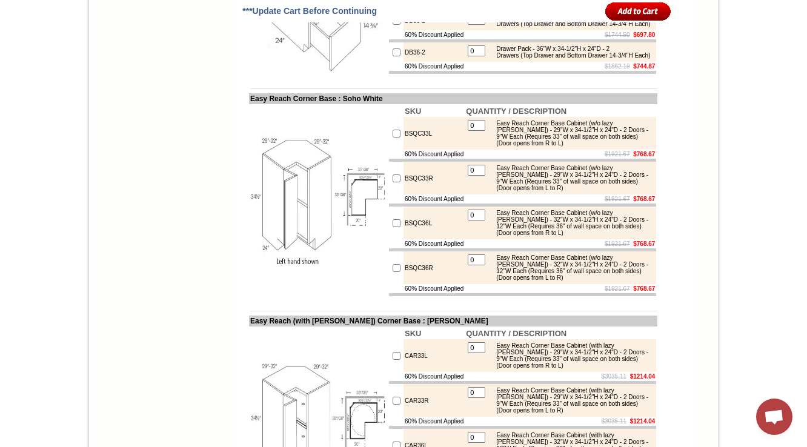
copy td "DB36"
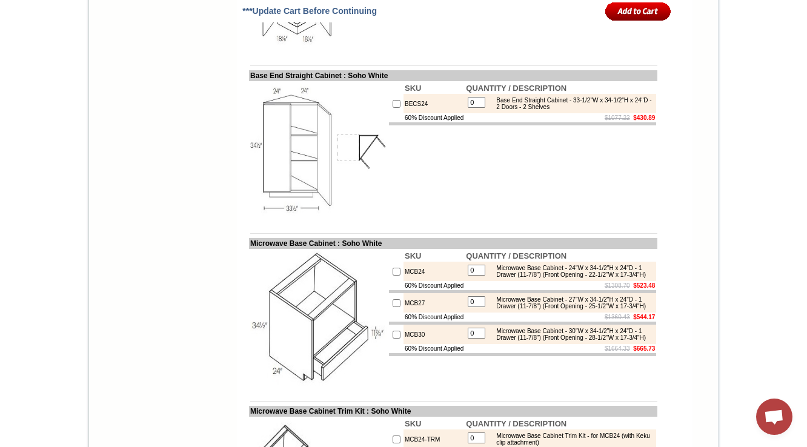
scroll to position [6700, 0]
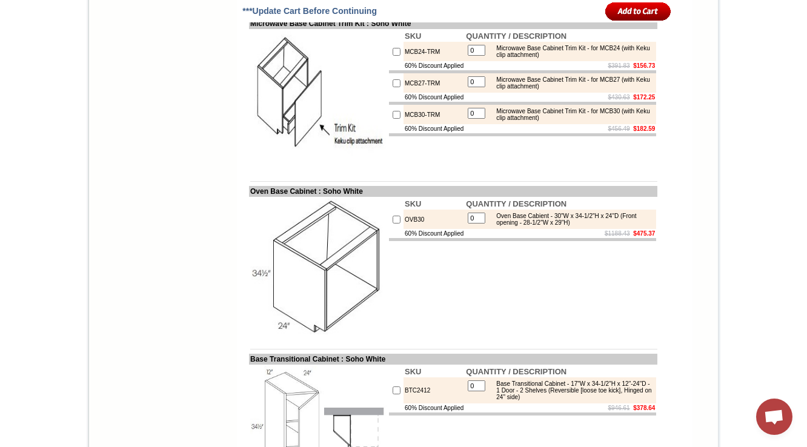
copy tr "BECS24"
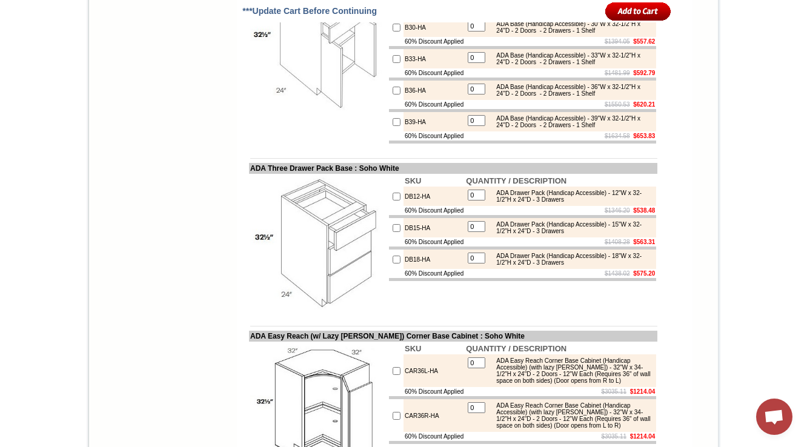
scroll to position [7831, 0]
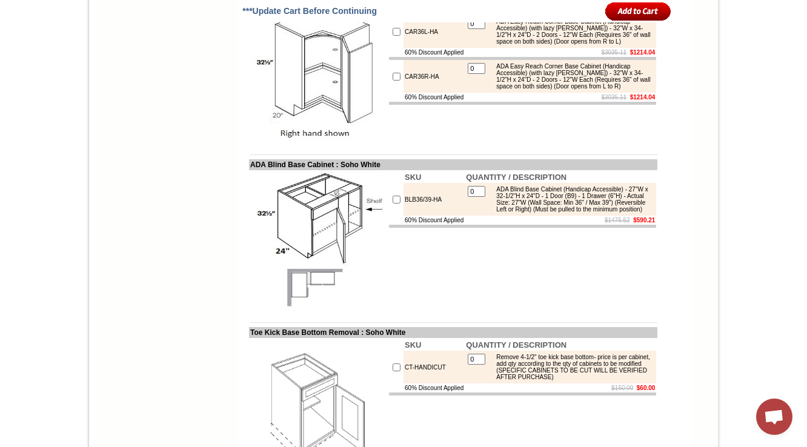
drag, startPoint x: 426, startPoint y: 233, endPoint x: 392, endPoint y: 233, distance: 33.9
copy td "B27-HA"
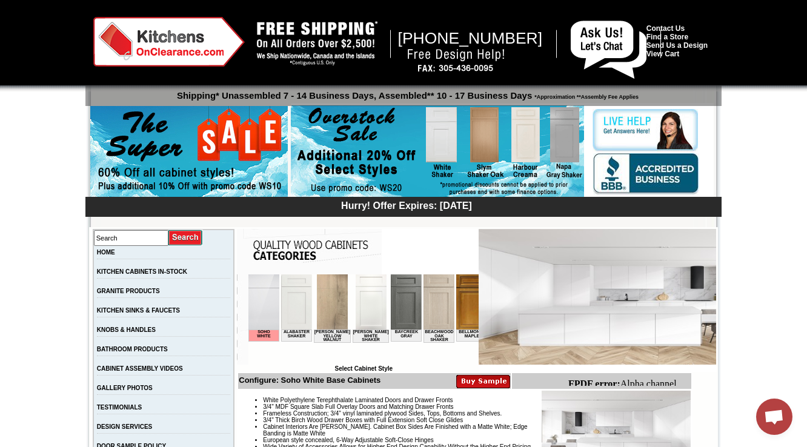
scroll to position [388, 0]
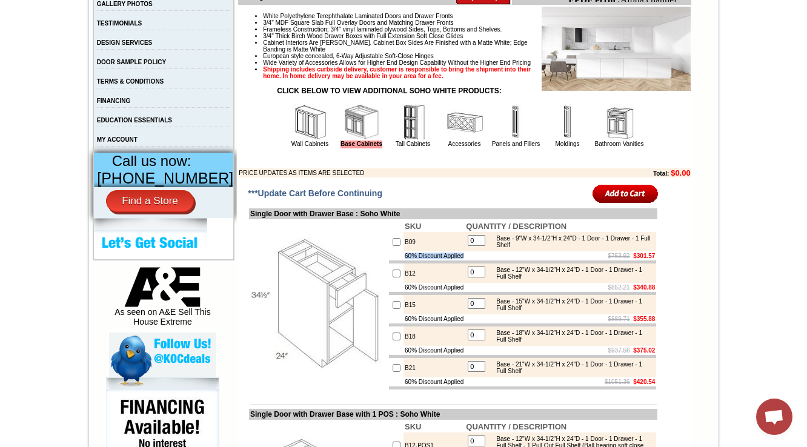
drag, startPoint x: 388, startPoint y: 277, endPoint x: 463, endPoint y: 282, distance: 75.2
click at [463, 260] on tr "60% Discount Applied $753.92 $301.57" at bounding box center [522, 255] width 267 height 9
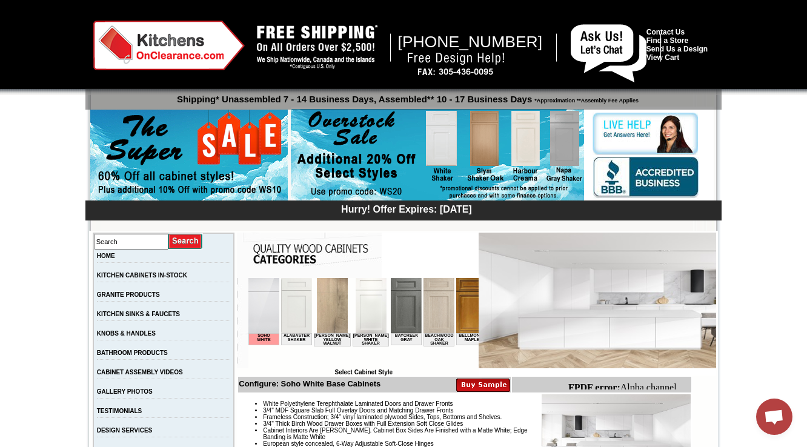
scroll to position [242, 0]
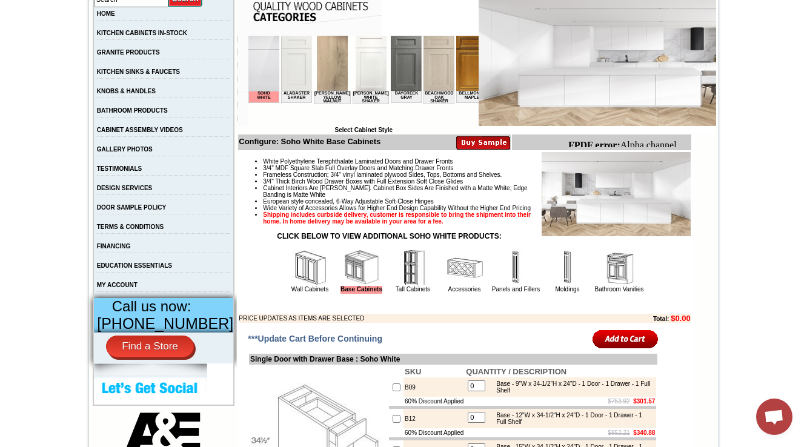
click at [292, 286] on img at bounding box center [310, 268] width 36 height 36
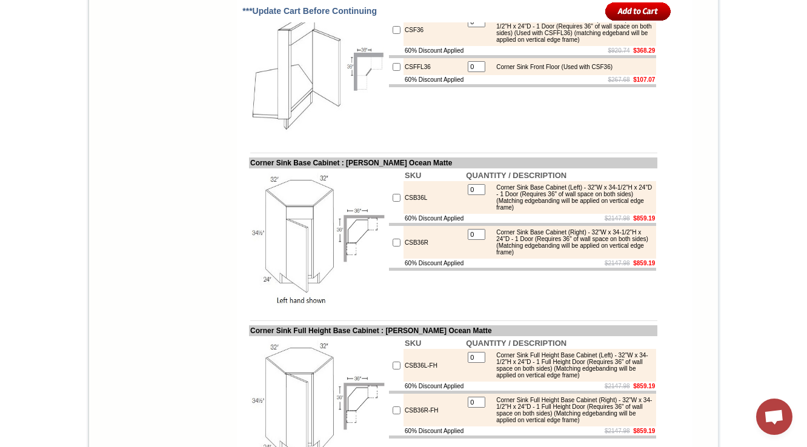
scroll to position [4204, 0]
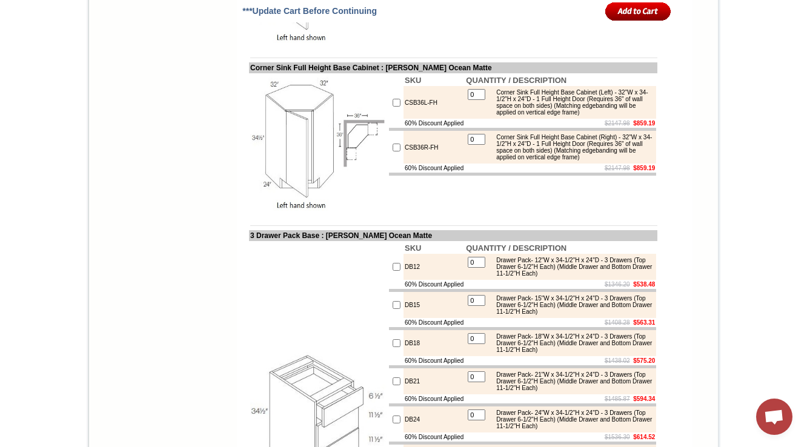
drag, startPoint x: 417, startPoint y: 287, endPoint x: 390, endPoint y: 291, distance: 27.1
copy td "CSB36L"
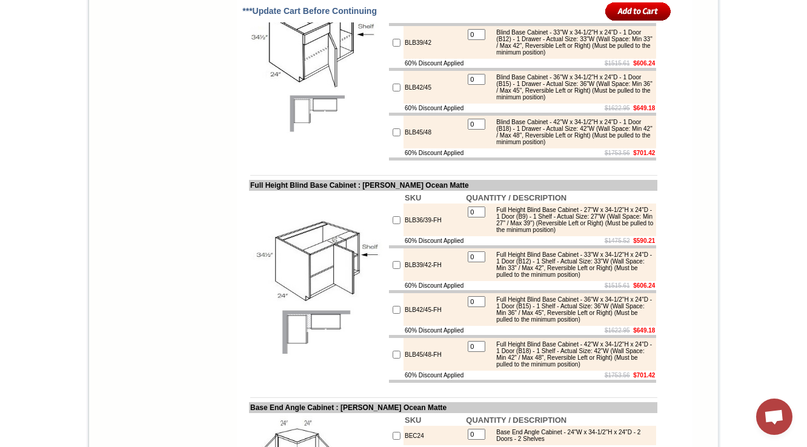
scroll to position [6197, 0]
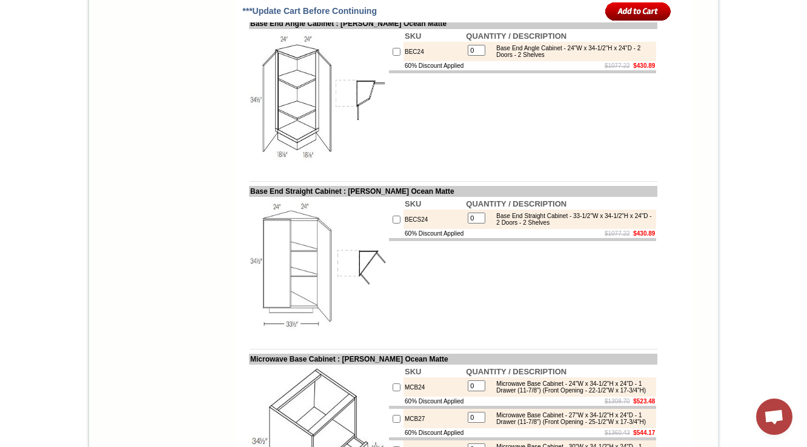
copy tr "BLB36/39-FH"
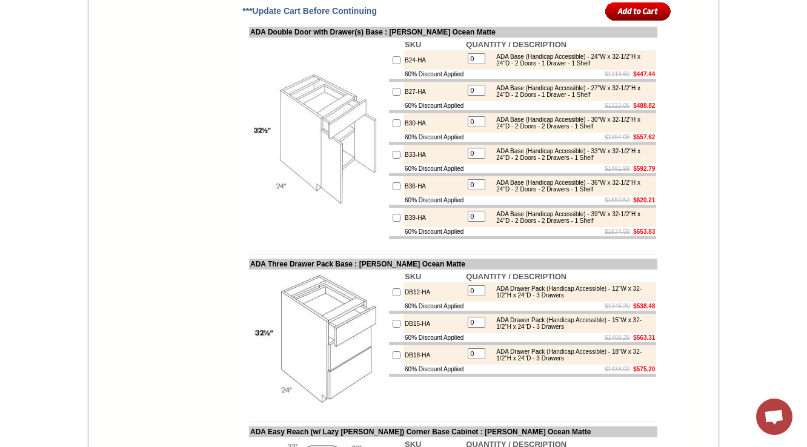
scroll to position [7277, 0]
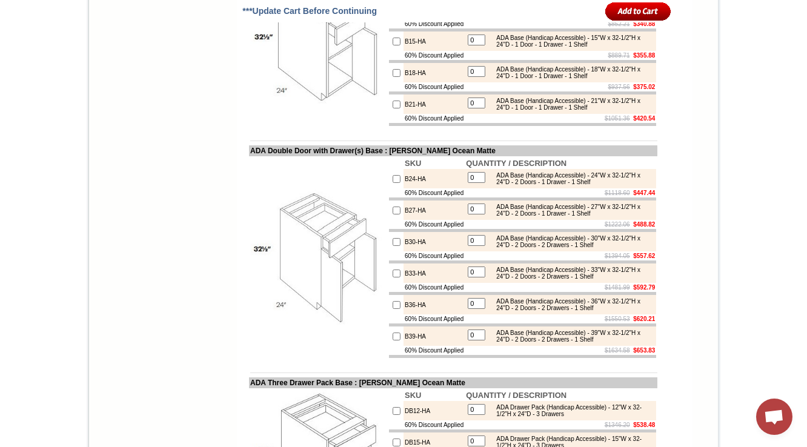
drag, startPoint x: 435, startPoint y: 99, endPoint x: 391, endPoint y: 102, distance: 44.3
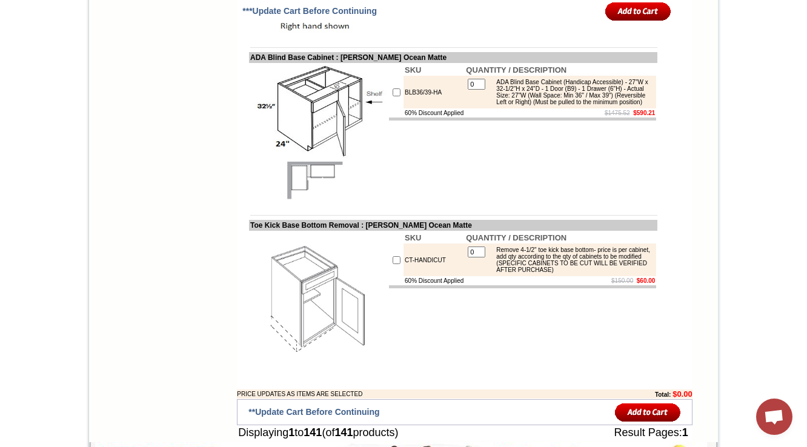
scroll to position [8326, 0]
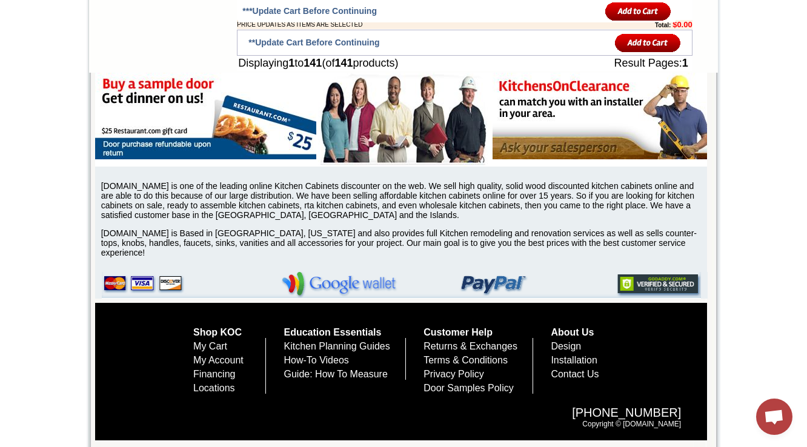
drag, startPoint x: 433, startPoint y: 306, endPoint x: 391, endPoint y: 310, distance: 42.6
copy td "BLB36/39-HA"
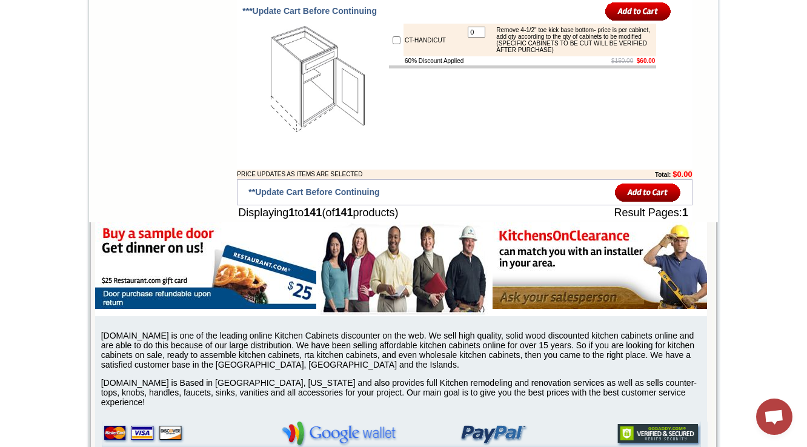
scroll to position [8132, 0]
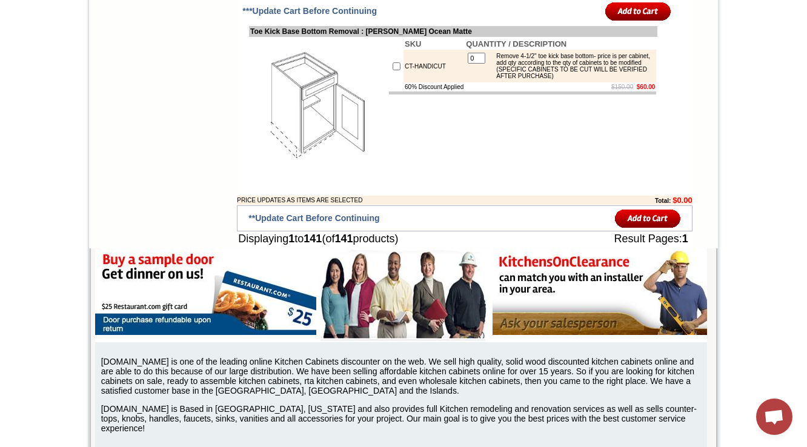
drag, startPoint x: 422, startPoint y: 184, endPoint x: 388, endPoint y: 176, distance: 35.0
copy tr "DB15-HA"
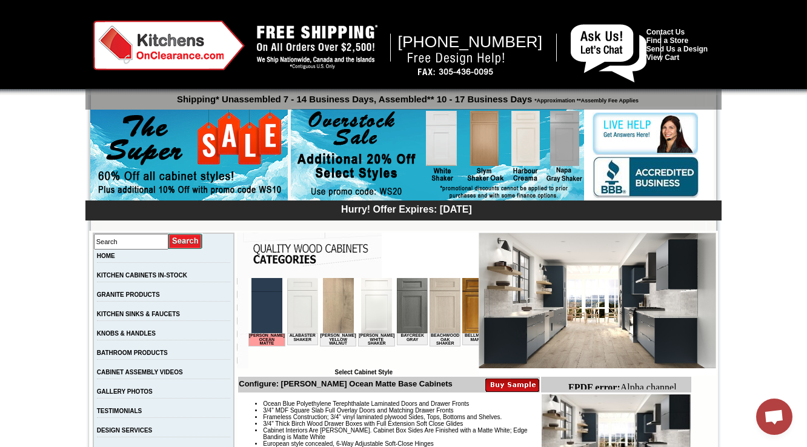
scroll to position [339, 0]
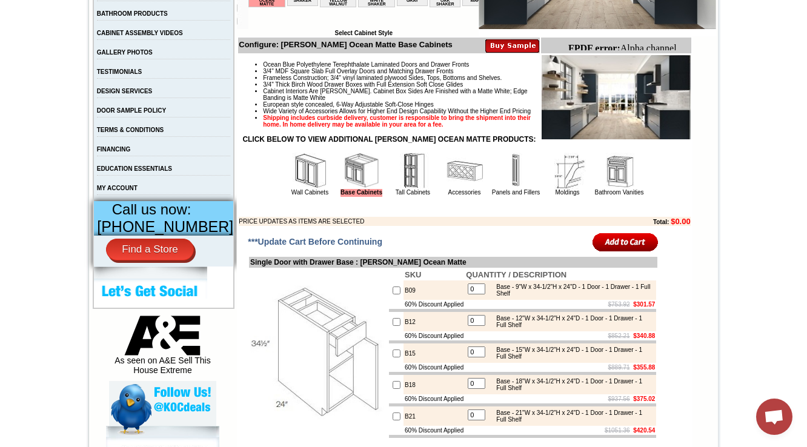
click at [303, 189] on img at bounding box center [310, 171] width 36 height 36
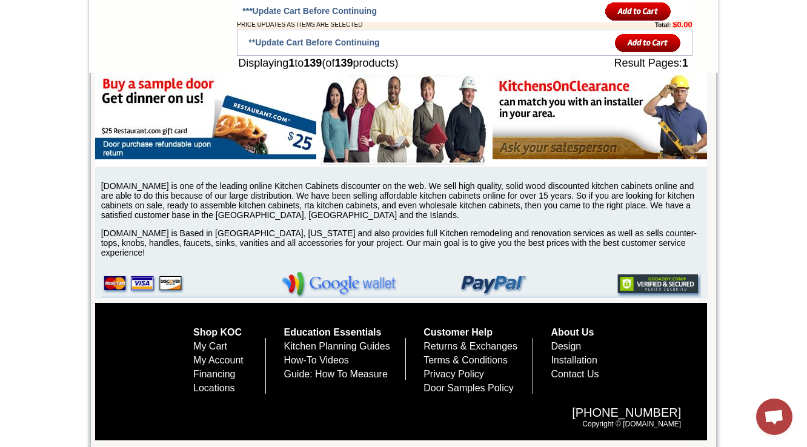
scroll to position [5870, 0]
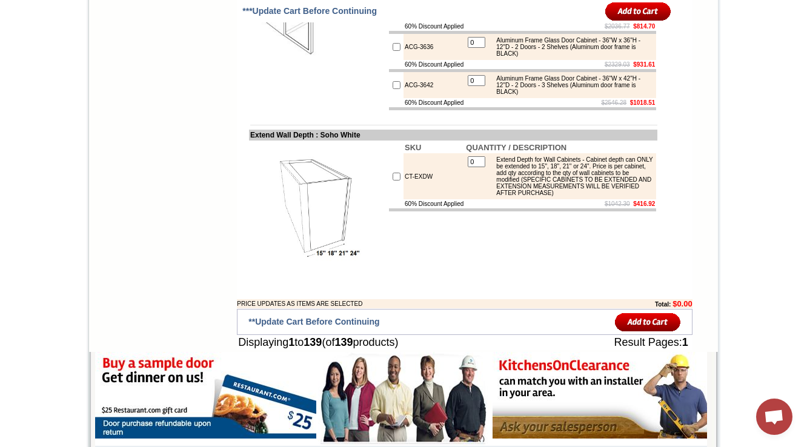
drag, startPoint x: 428, startPoint y: 88, endPoint x: 374, endPoint y: 99, distance: 55.5
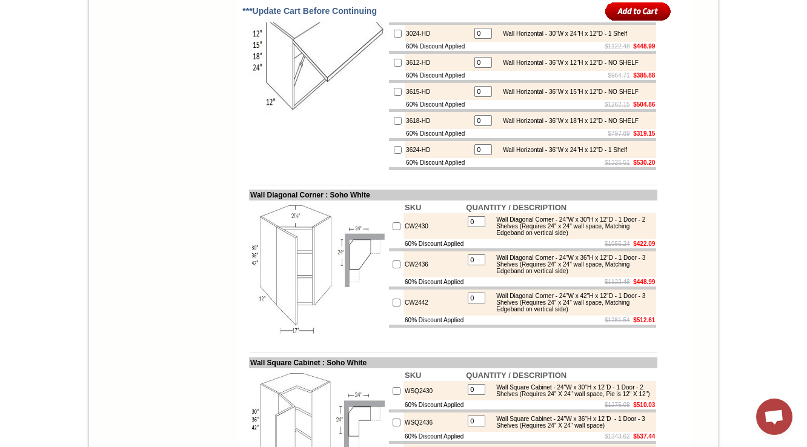
scroll to position [3809, 0]
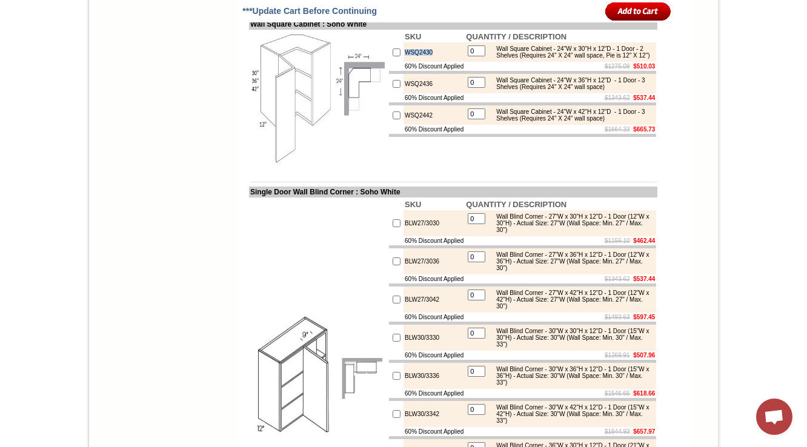
drag, startPoint x: 428, startPoint y: 235, endPoint x: 390, endPoint y: 234, distance: 38.8
click at [390, 62] on tr "WSQ2430 0 Wall Square Cabinet - 24"W x 30"H x 12"D - 1 Door - 2 Shelves (Requir…" at bounding box center [522, 51] width 267 height 19
copy tr "WSQ2430"
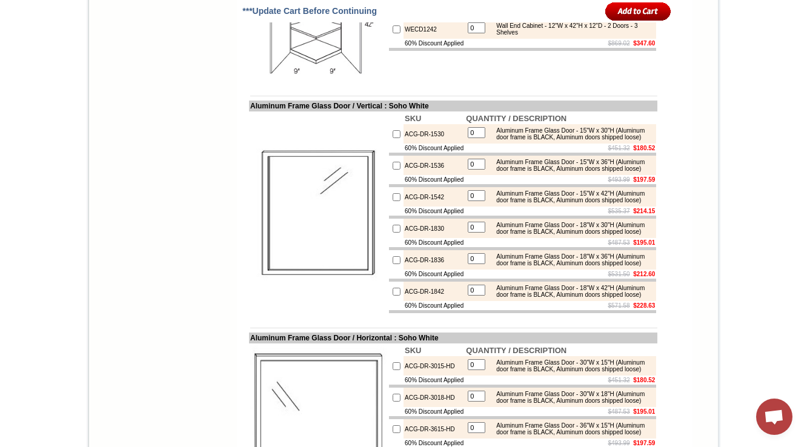
scroll to position [161, 0]
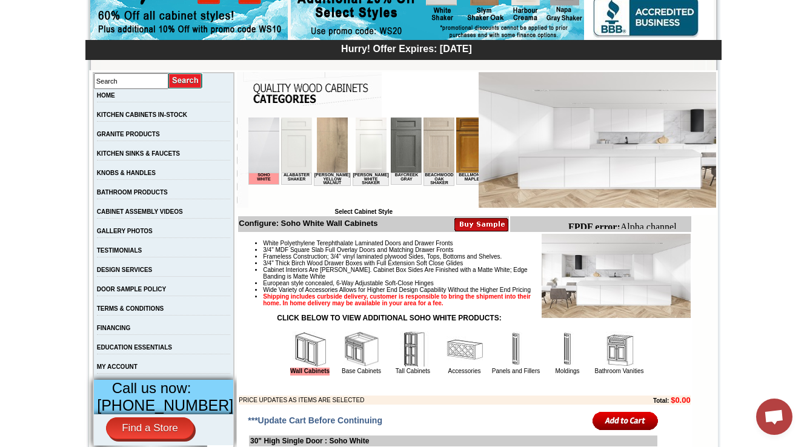
drag, startPoint x: 271, startPoint y: 199, endPoint x: 327, endPoint y: 199, distance: 55.7
click at [342, 198] on body "Soho White Alabaster Shaker Altmann Yellow Walnut Ashton White Shaker Baycreek …" at bounding box center [363, 163] width 230 height 91
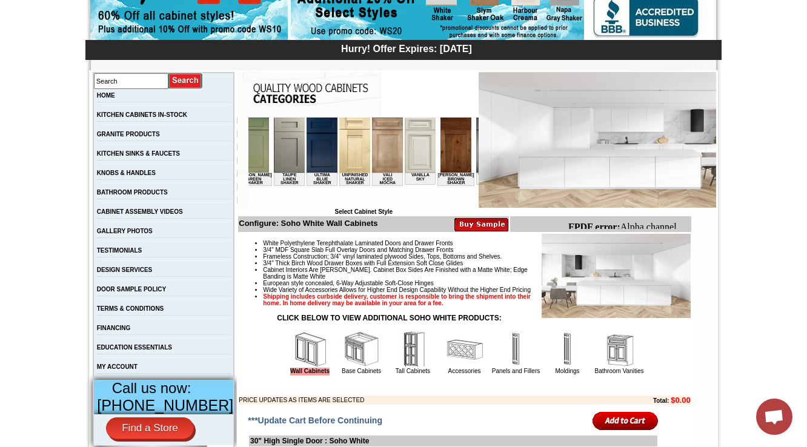
scroll to position [0, 2208]
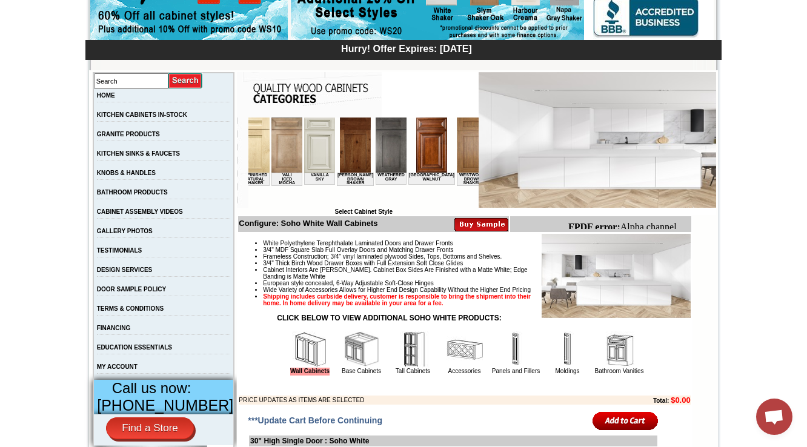
click at [489, 159] on img at bounding box center [504, 145] width 31 height 55
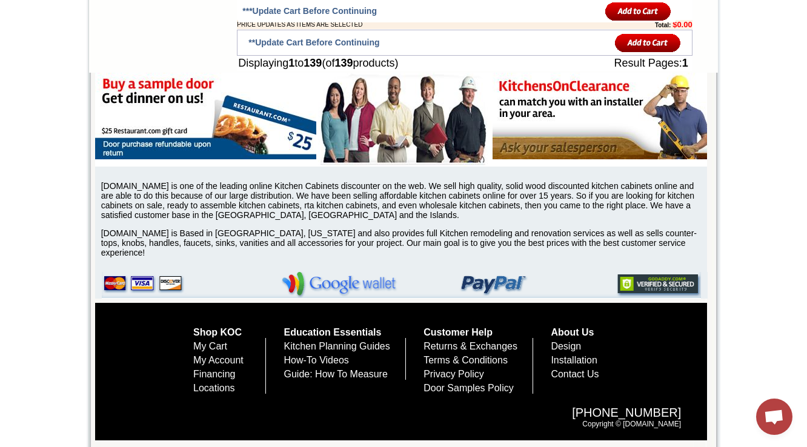
scroll to position [6113, 0]
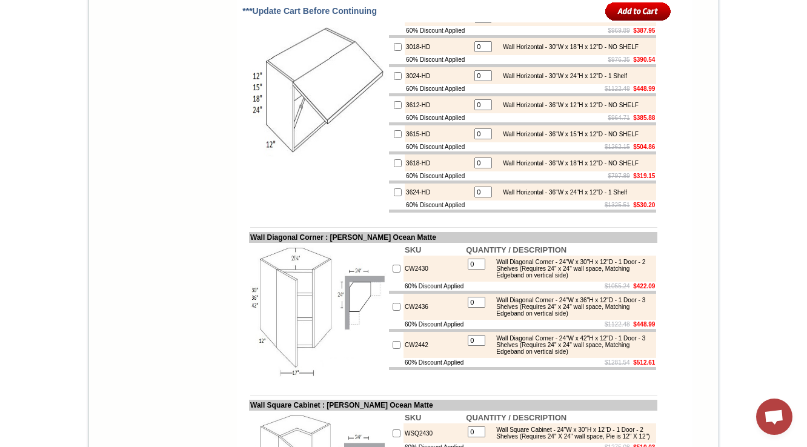
scroll to position [3342, 0]
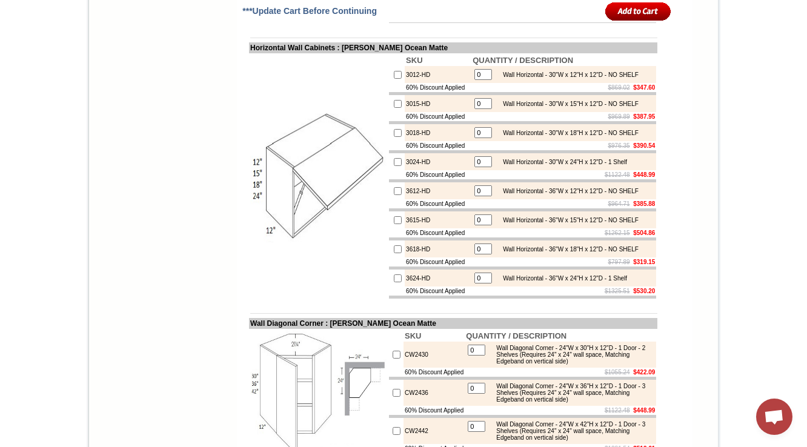
click at [405, 112] on td "3015-HD" at bounding box center [438, 103] width 67 height 17
copy tr "3015-HD"
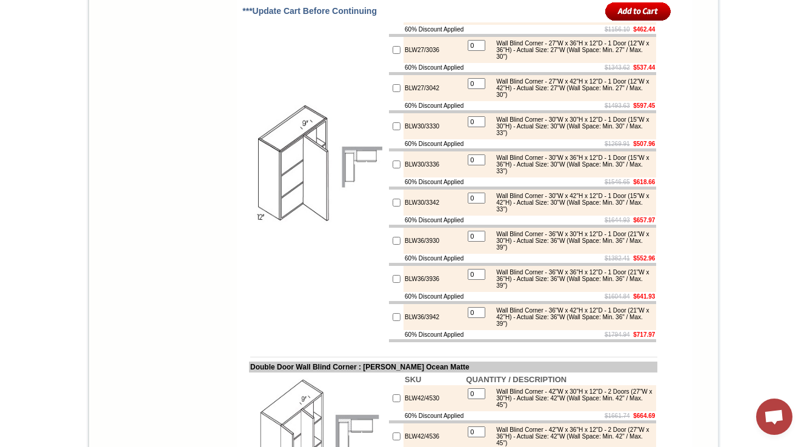
scroll to position [4163, 0]
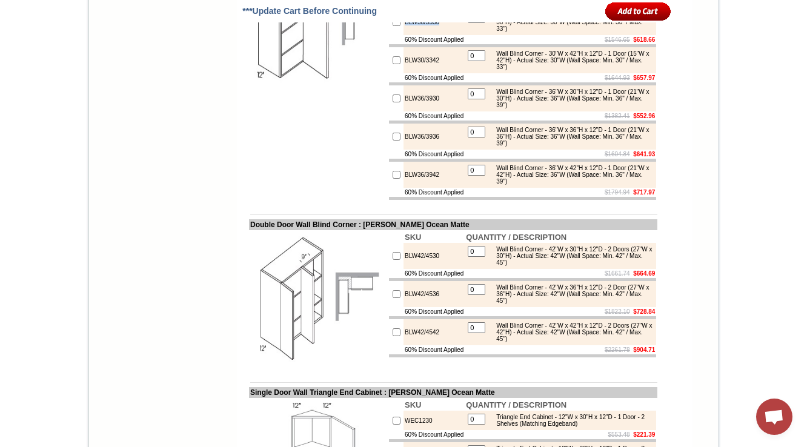
drag, startPoint x: 429, startPoint y: 224, endPoint x: 382, endPoint y: 225, distance: 46.7
click at [389, 35] on tr "BLW30/3336 0 Wall Blind Corner - 30"W x 36"H x 12"D - 1 Door (15"W x 36"H) - Ac…" at bounding box center [522, 22] width 267 height 26
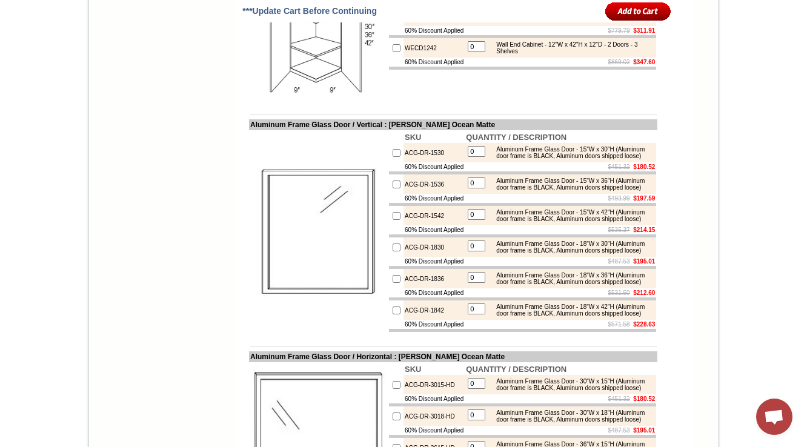
scroll to position [4744, 0]
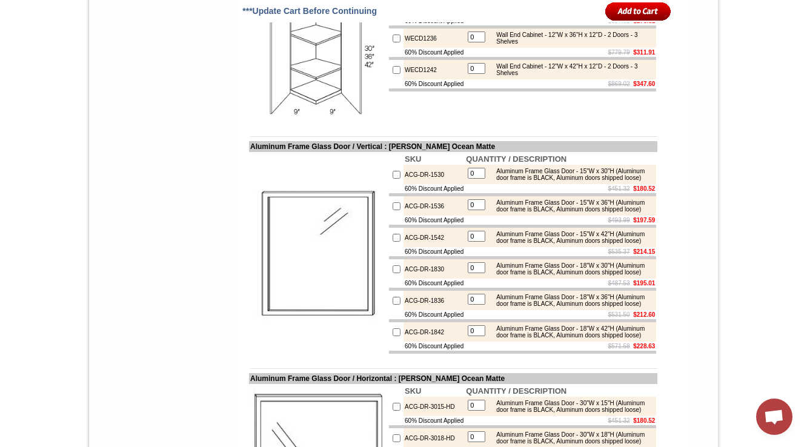
click at [411, 48] on td "WECD1236" at bounding box center [433, 37] width 61 height 19
copy td "WECD1236"
click at [274, 122] on img at bounding box center [318, 53] width 136 height 136
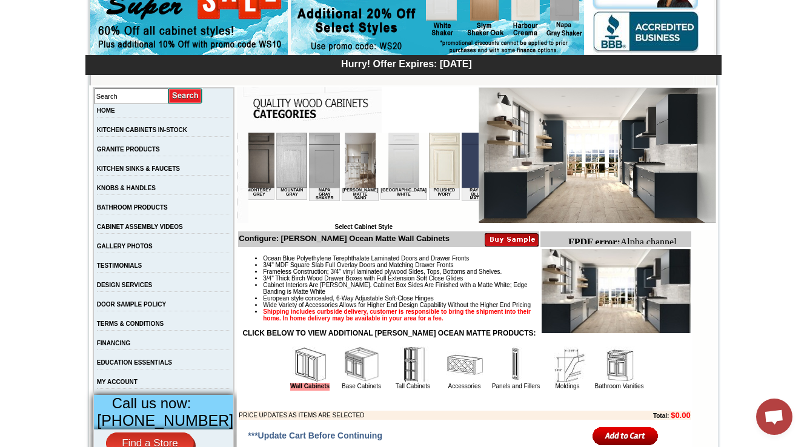
scroll to position [0, 1362]
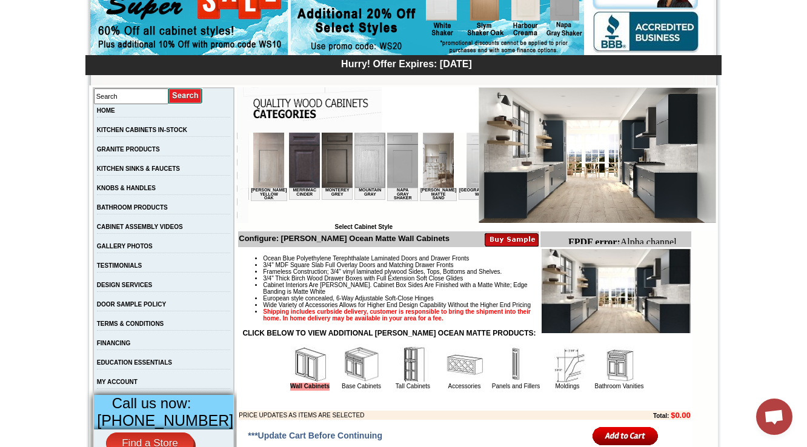
click at [423, 166] on img at bounding box center [438, 160] width 31 height 55
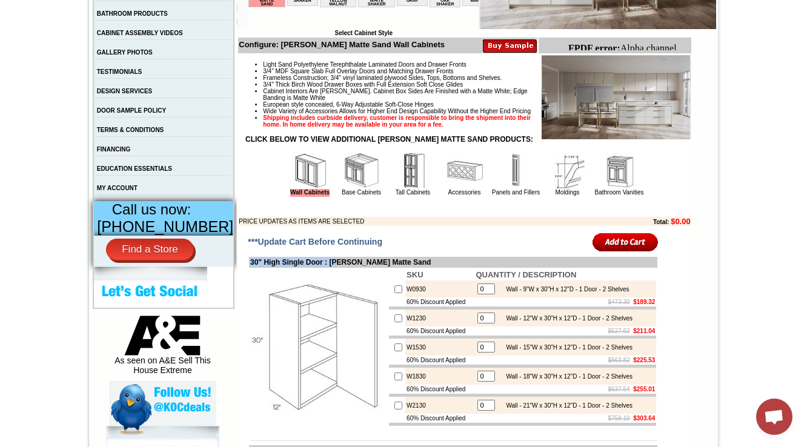
drag, startPoint x: 403, startPoint y: 287, endPoint x: 342, endPoint y: 279, distance: 61.7
click at [343, 268] on td "30" High Single Door : [PERSON_NAME] Matte Sand" at bounding box center [453, 262] width 408 height 11
click at [340, 268] on td "30" High Single Door : [PERSON_NAME] Matte Sand" at bounding box center [453, 262] width 408 height 11
drag, startPoint x: 331, startPoint y: 282, endPoint x: 403, endPoint y: 279, distance: 71.5
click at [403, 268] on td "30" High Single Door : [PERSON_NAME] Matte Sand" at bounding box center [453, 262] width 408 height 11
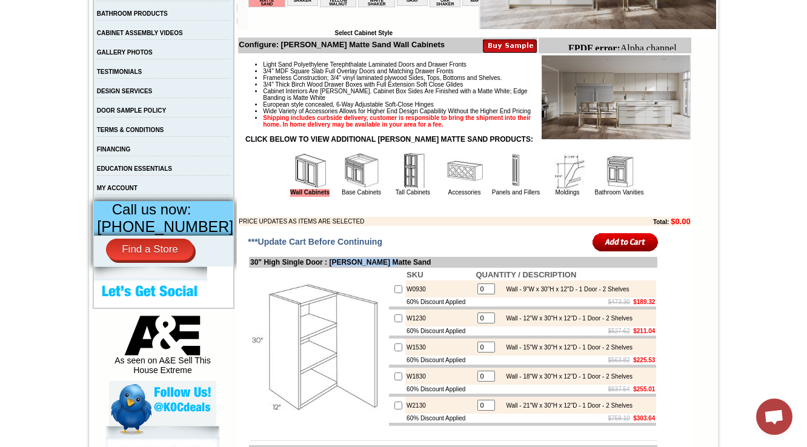
copy td "Nash Matte Sand"
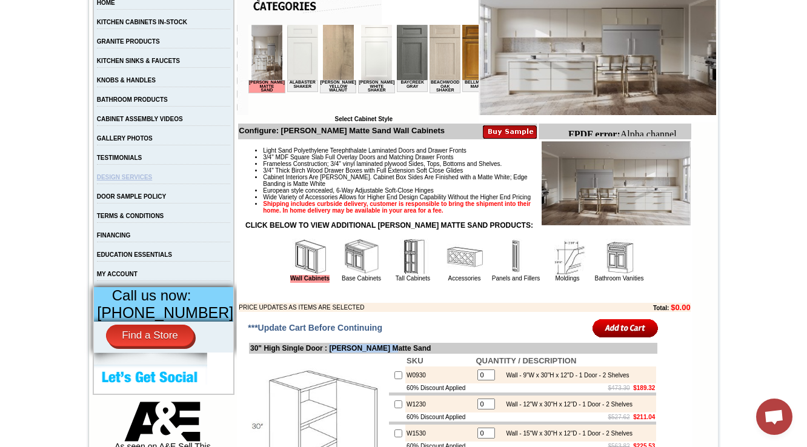
scroll to position [242, 0]
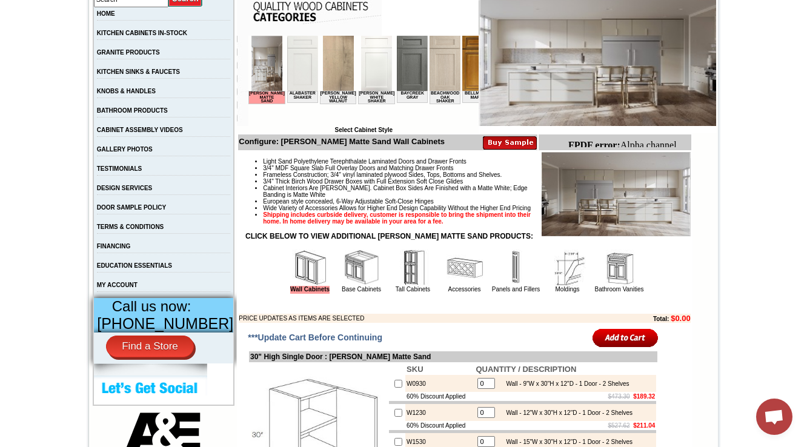
drag, startPoint x: 260, startPoint y: 79, endPoint x: 257, endPoint y: 89, distance: 10.7
click at [260, 79] on img at bounding box center [266, 63] width 31 height 55
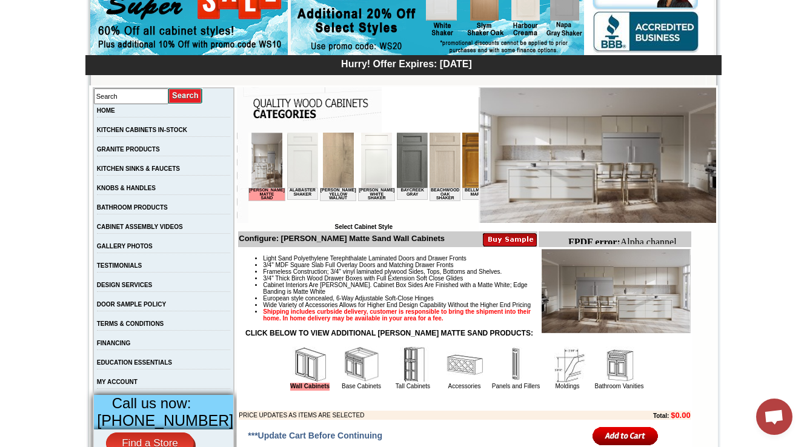
scroll to position [339, 0]
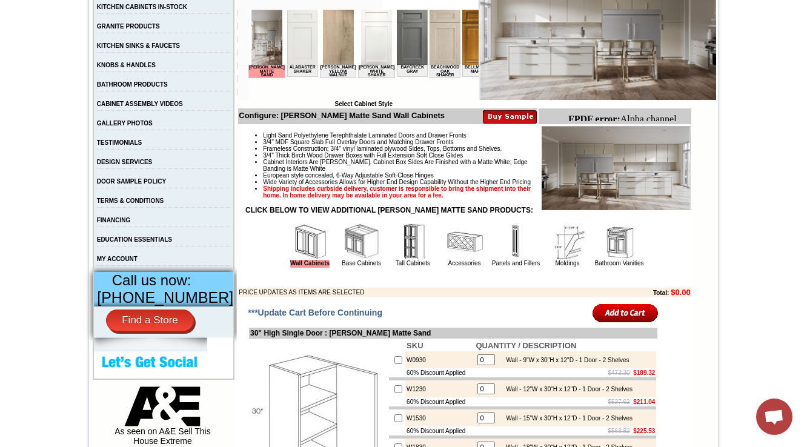
scroll to position [291, 0]
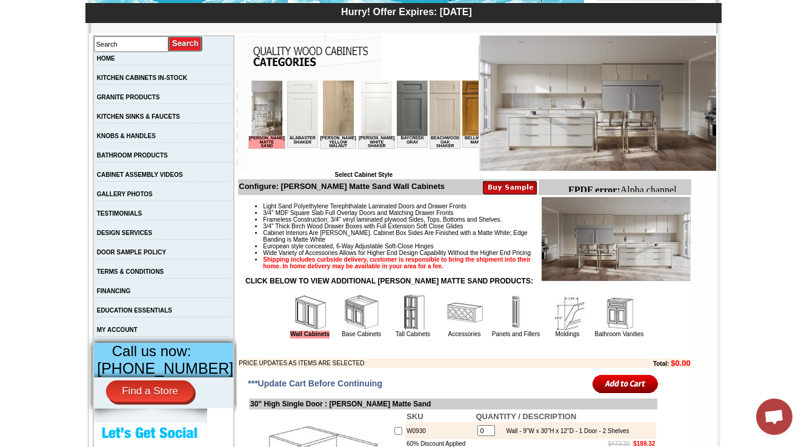
scroll to position [194, 0]
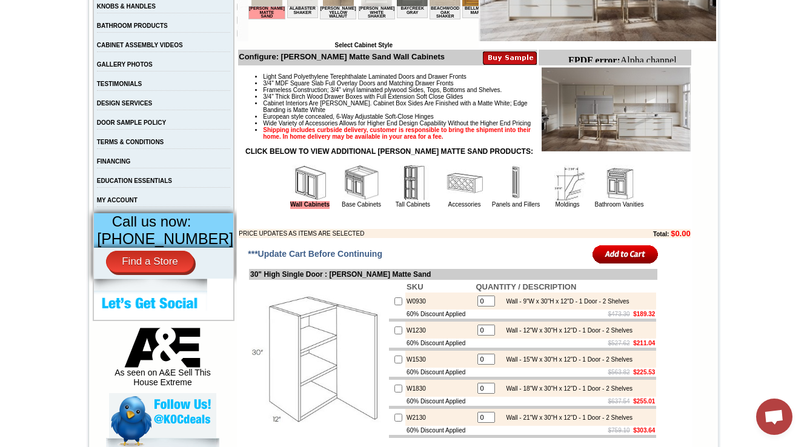
scroll to position [242, 0]
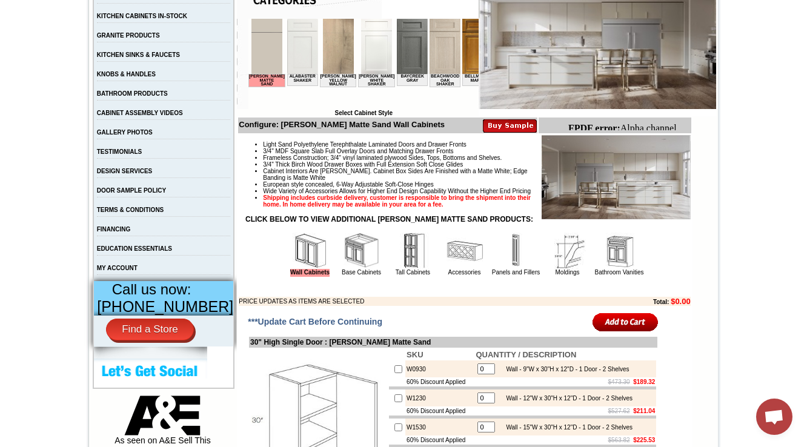
scroll to position [242, 0]
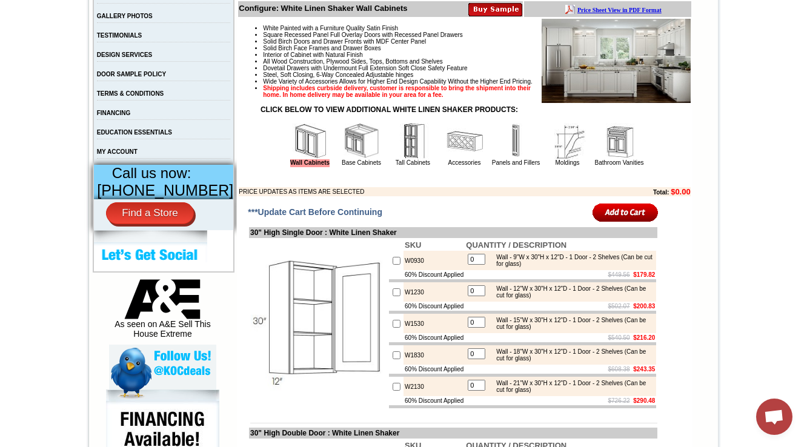
scroll to position [436, 0]
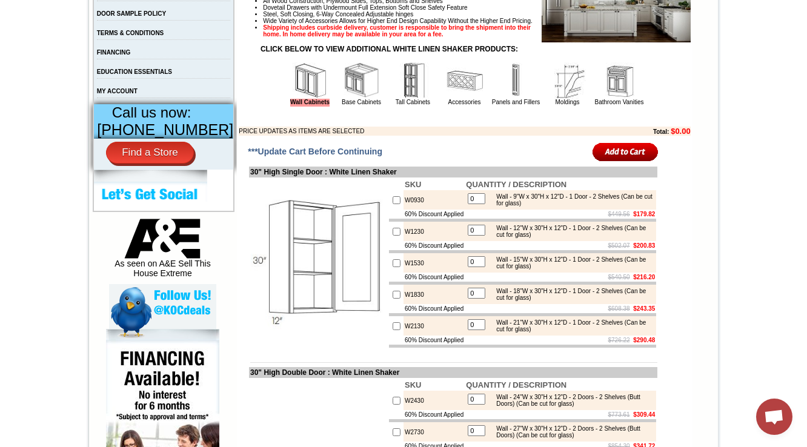
click at [603, 99] on img at bounding box center [619, 80] width 36 height 36
